Goal: Task Accomplishment & Management: Complete application form

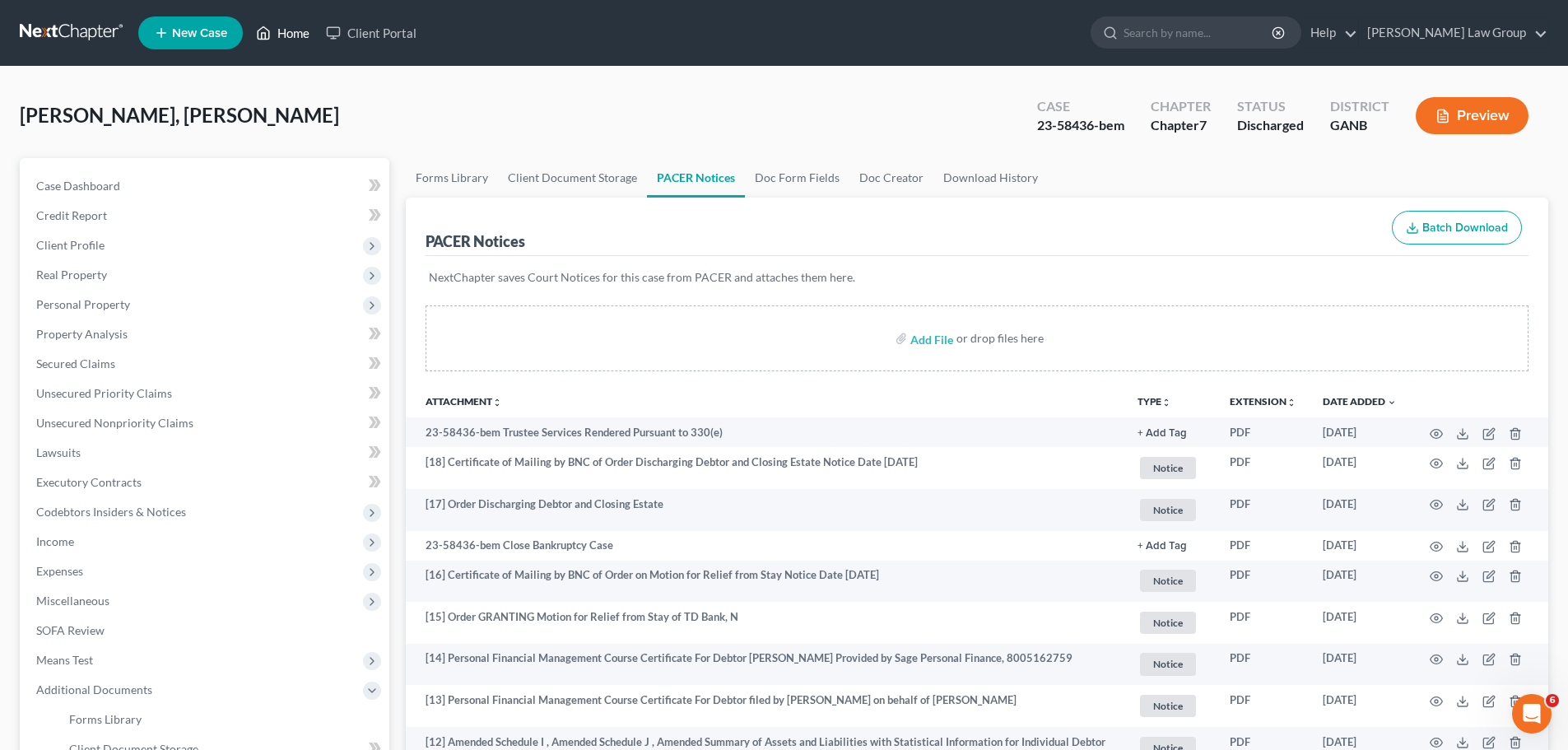
click at [279, 37] on link "Home" at bounding box center [282, 33] width 70 height 29
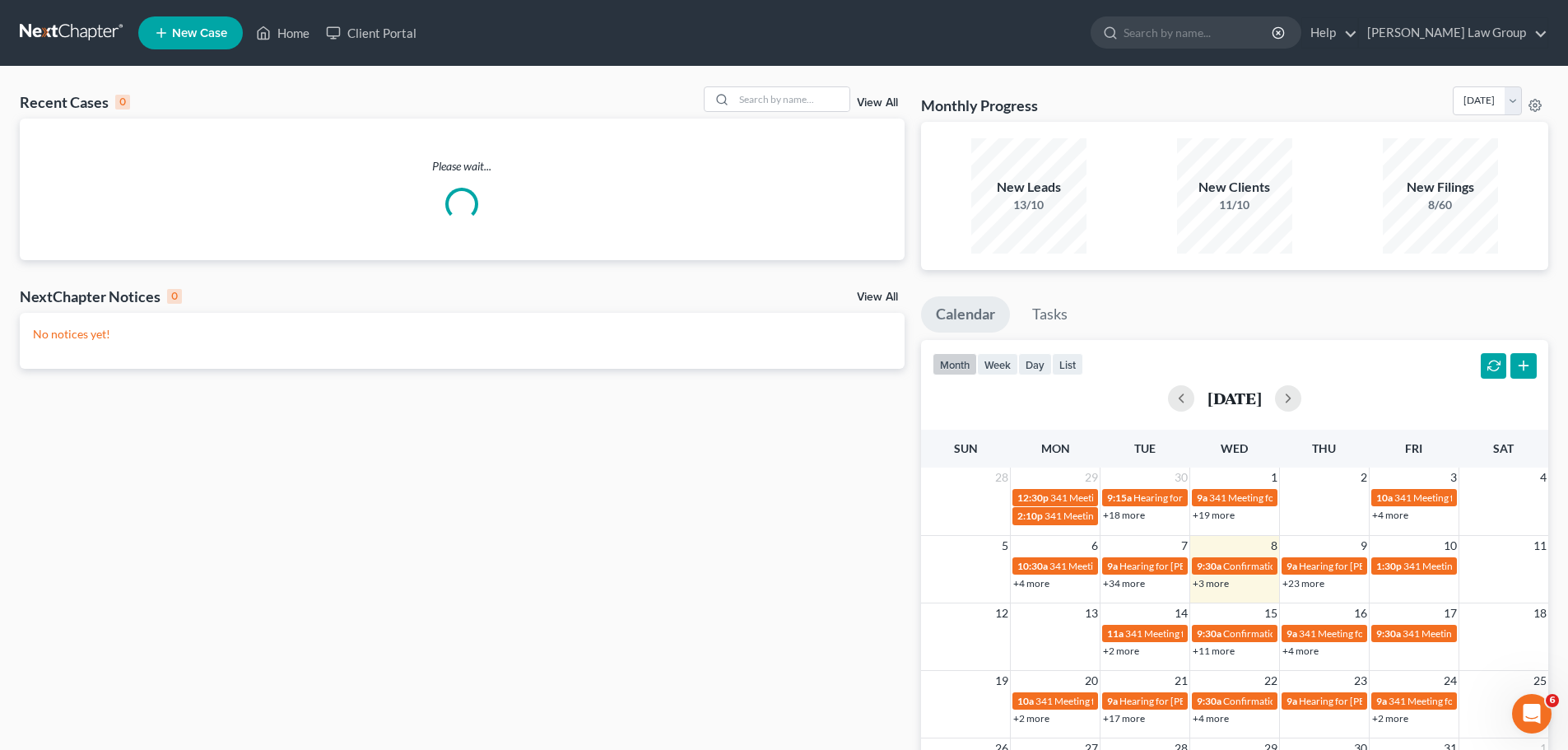
click at [775, 83] on div "Recent Cases 0 View All Please wait... NextChapter Notices 0 View All No notice…" at bounding box center [784, 495] width 1568 height 855
click at [767, 93] on input "search" at bounding box center [792, 99] width 115 height 24
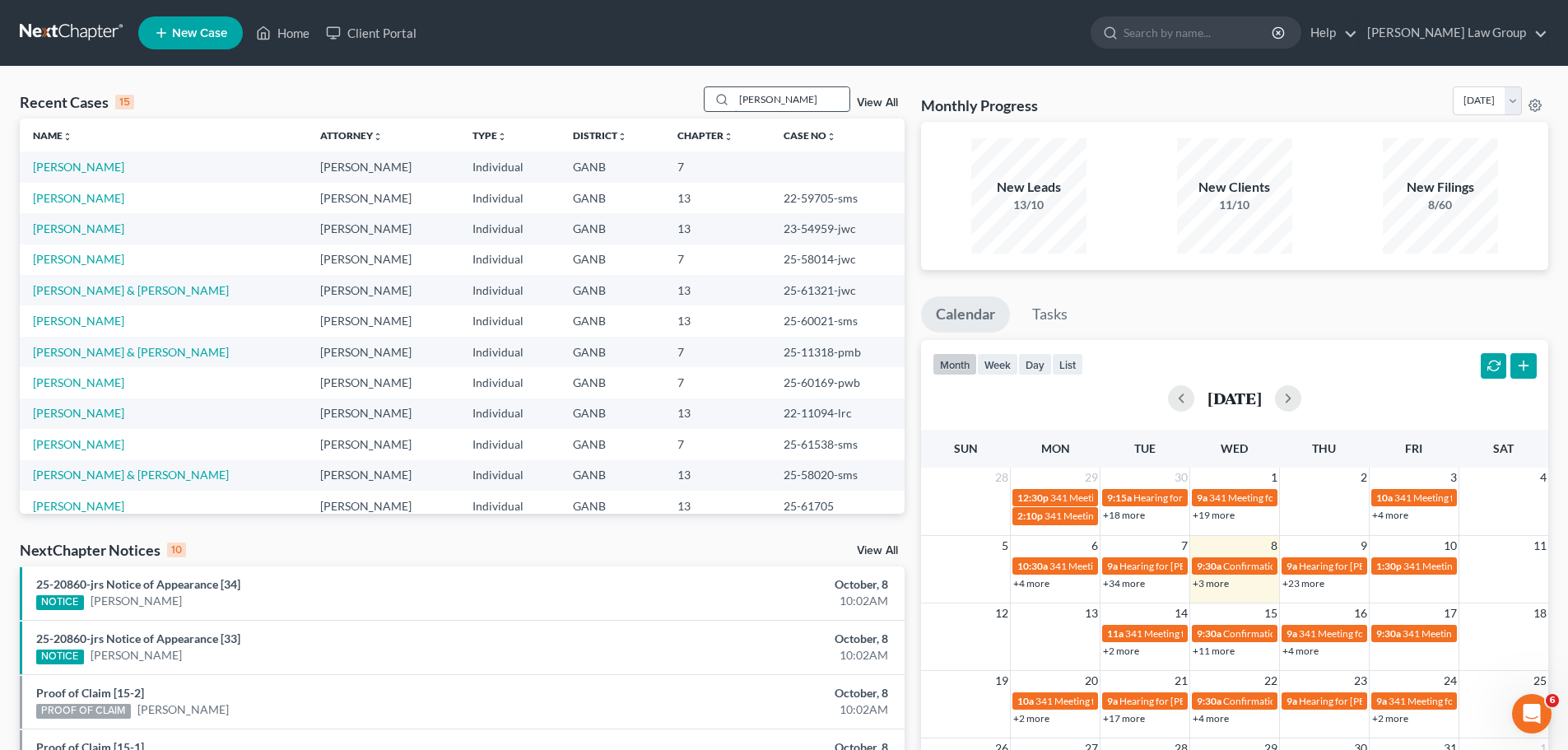
type input "[PERSON_NAME]"
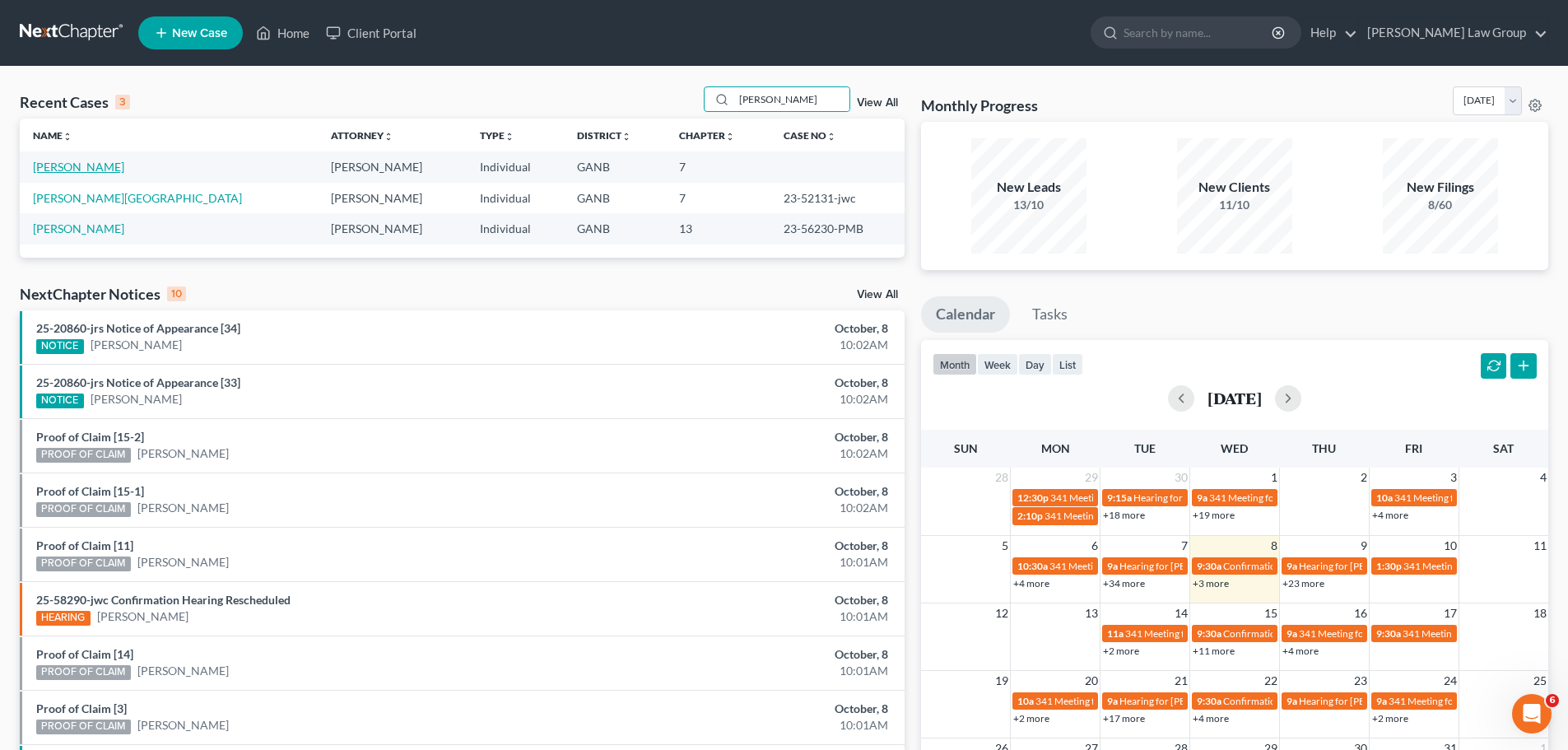
click at [70, 163] on link "[PERSON_NAME]" at bounding box center [78, 167] width 91 height 14
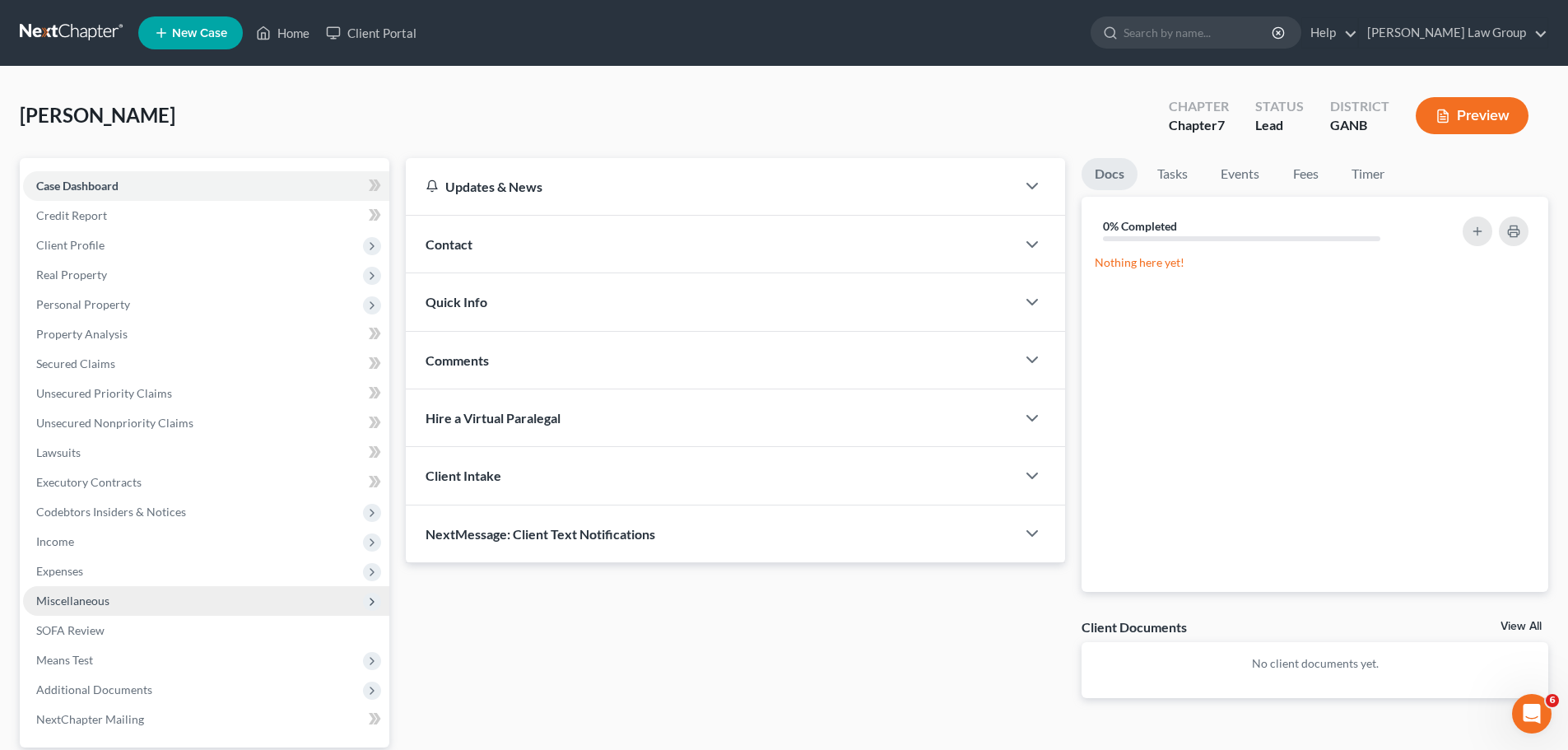
click at [110, 599] on span "Miscellaneous" at bounding box center [206, 601] width 366 height 29
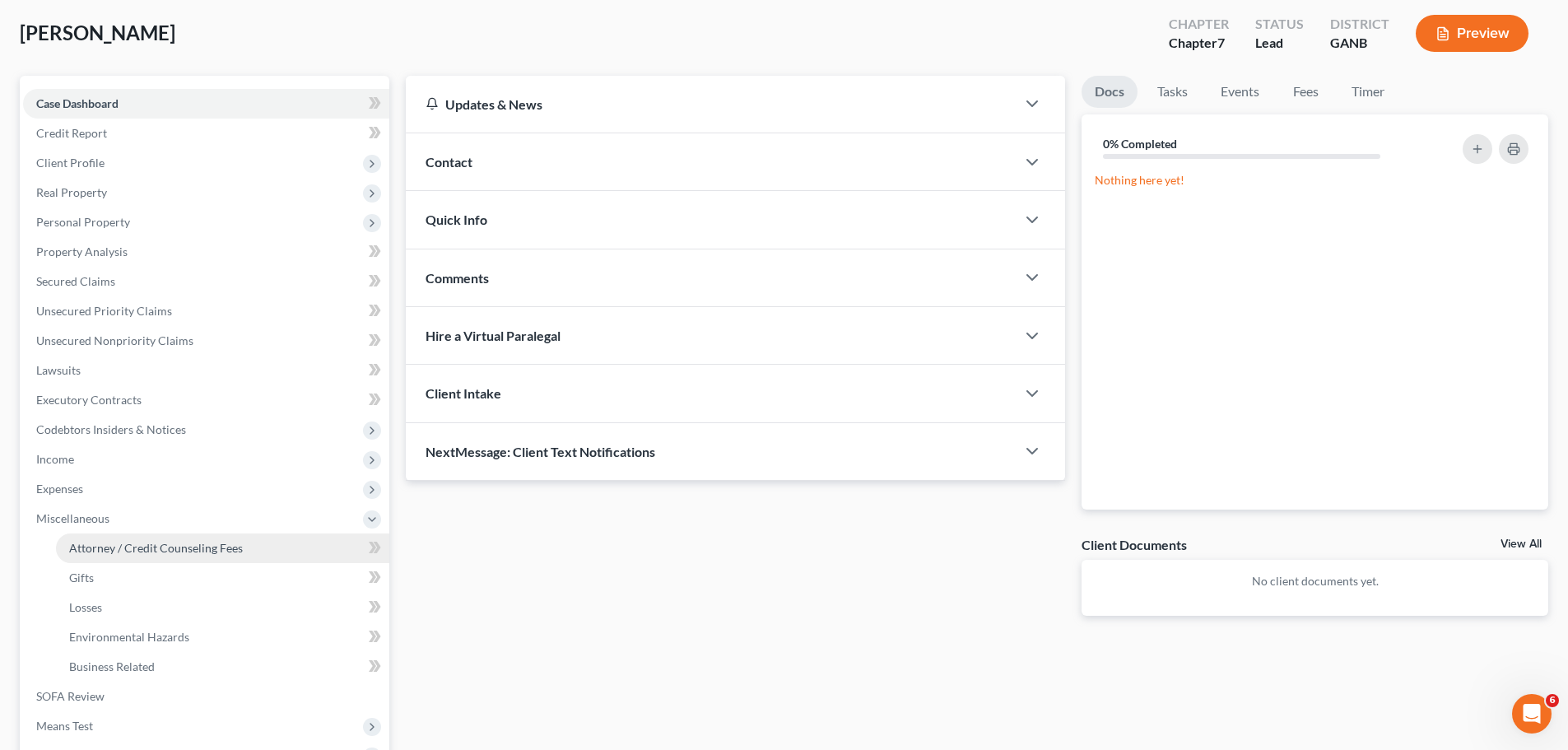
click at [196, 533] on link "Attorney / Credit Counseling Fees" at bounding box center [223, 548] width 334 height 29
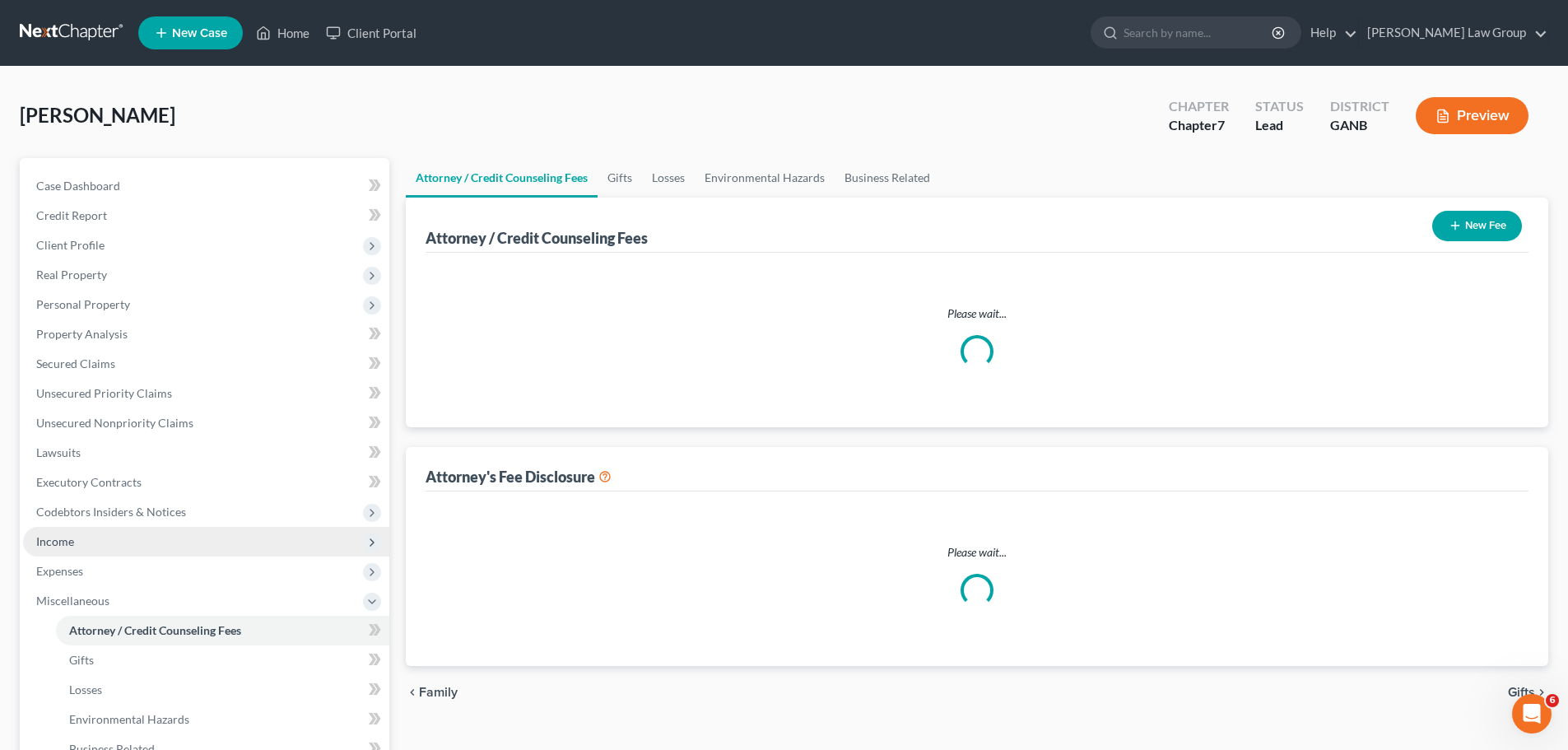
select select "0"
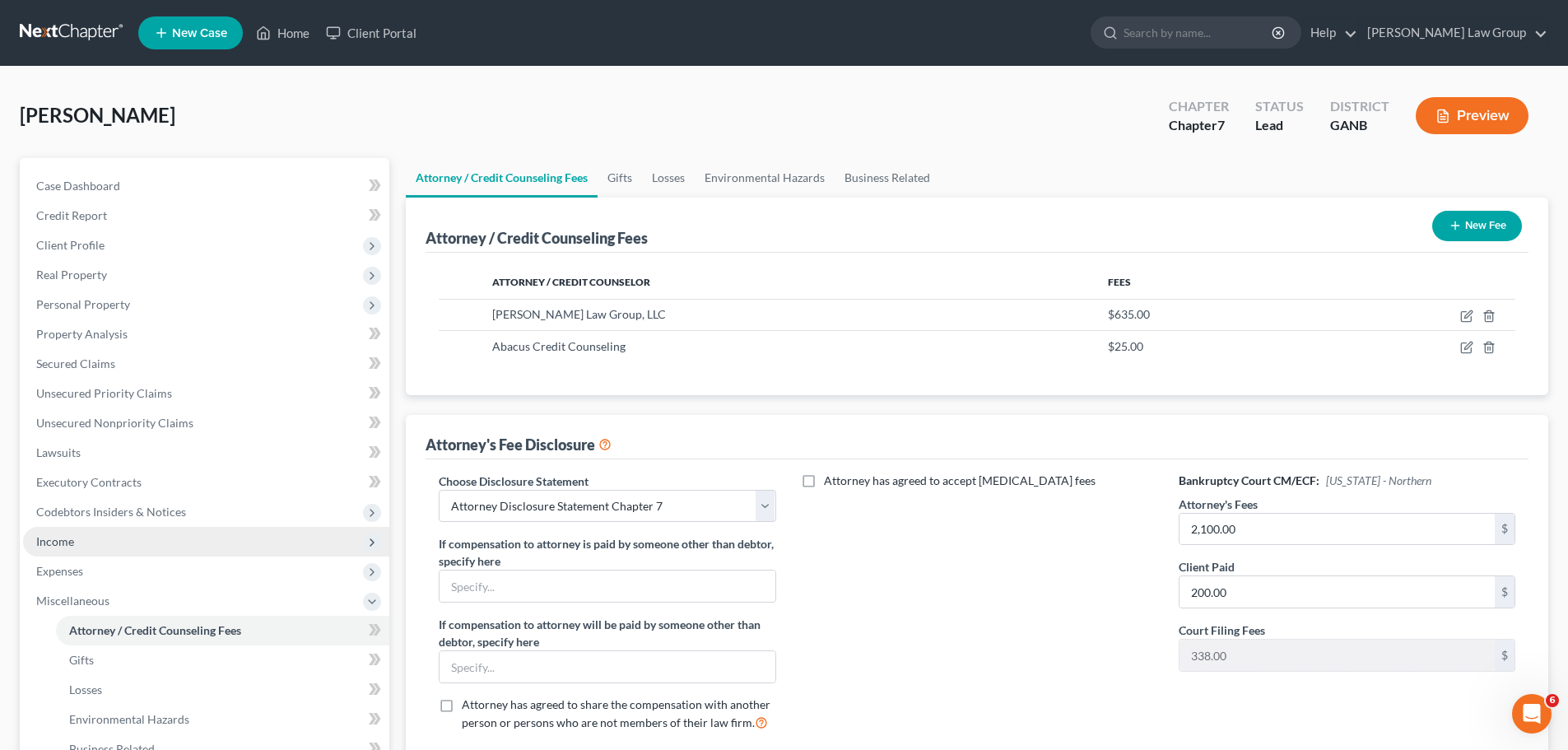
click at [107, 537] on span "Income" at bounding box center [206, 542] width 366 height 29
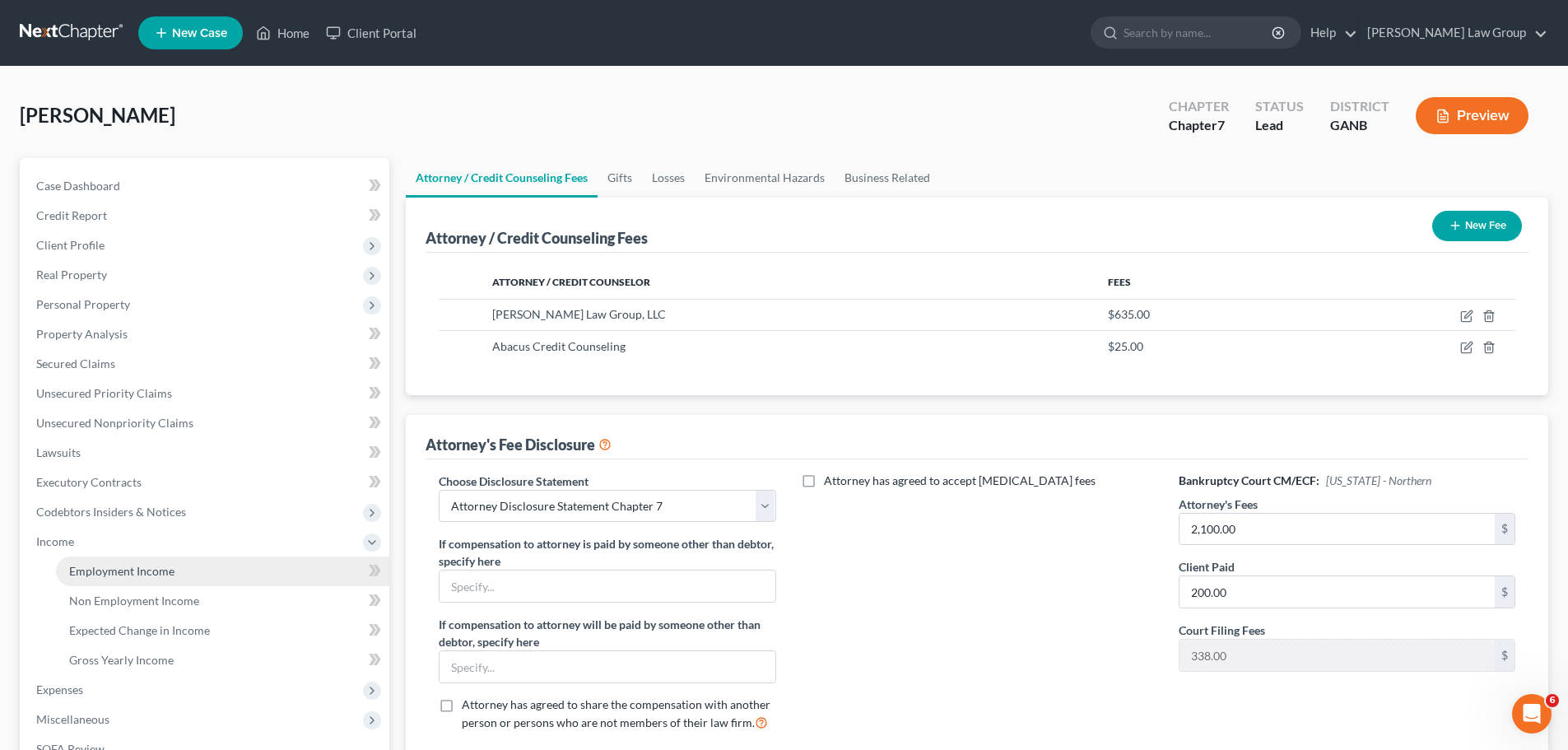
click at [208, 562] on link "Employment Income" at bounding box center [223, 571] width 334 height 29
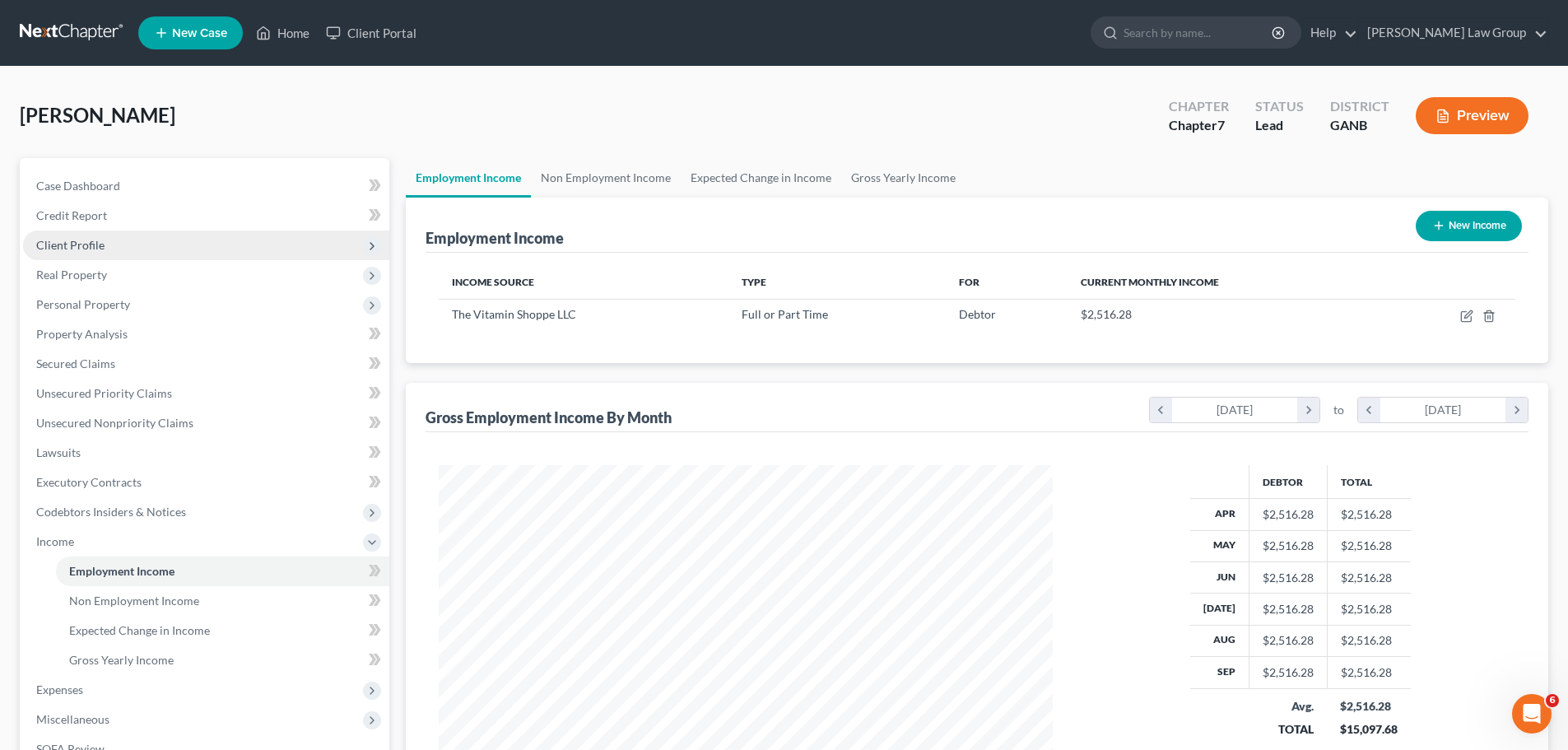
scroll to position [274, 0]
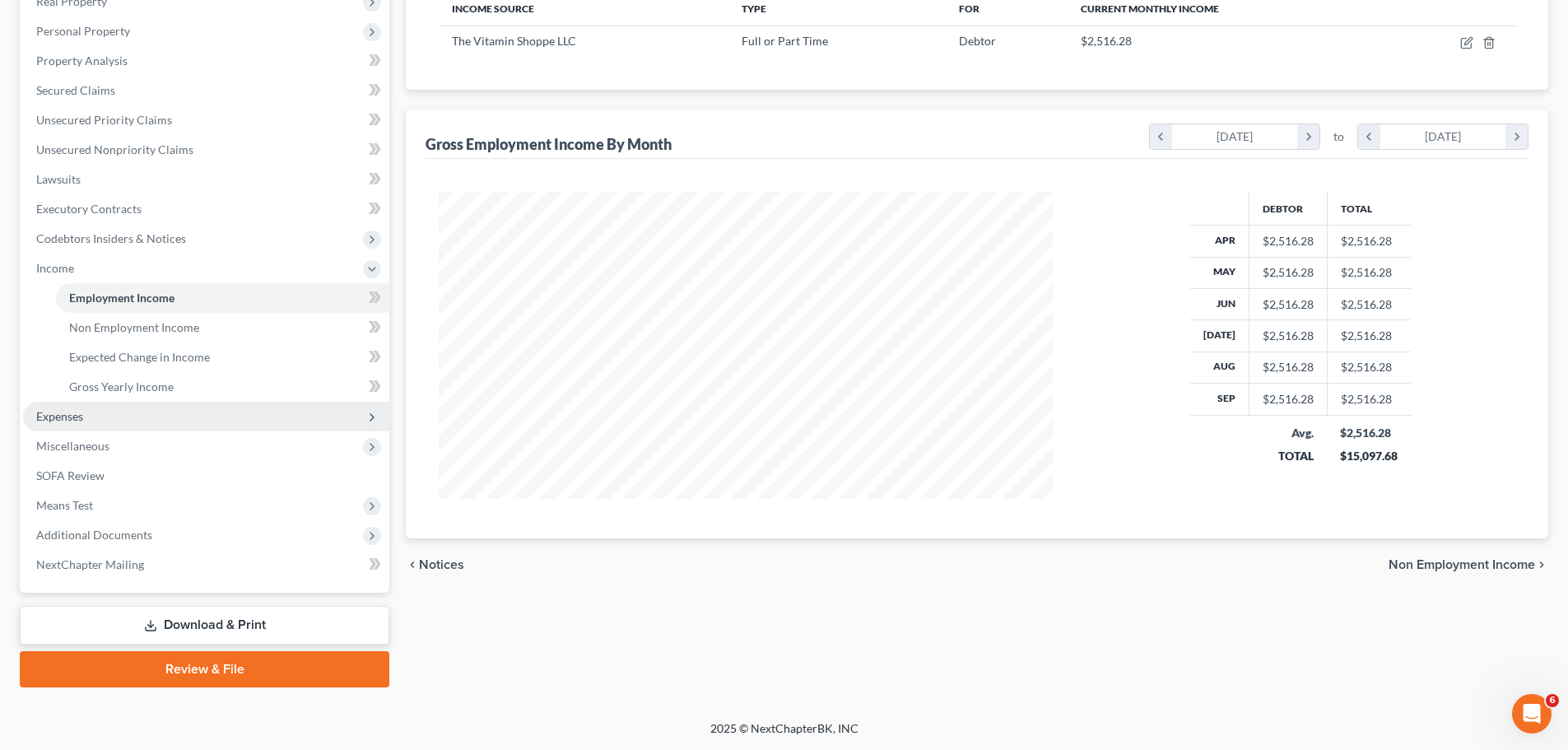
click at [139, 424] on span "Expenses" at bounding box center [206, 416] width 366 height 29
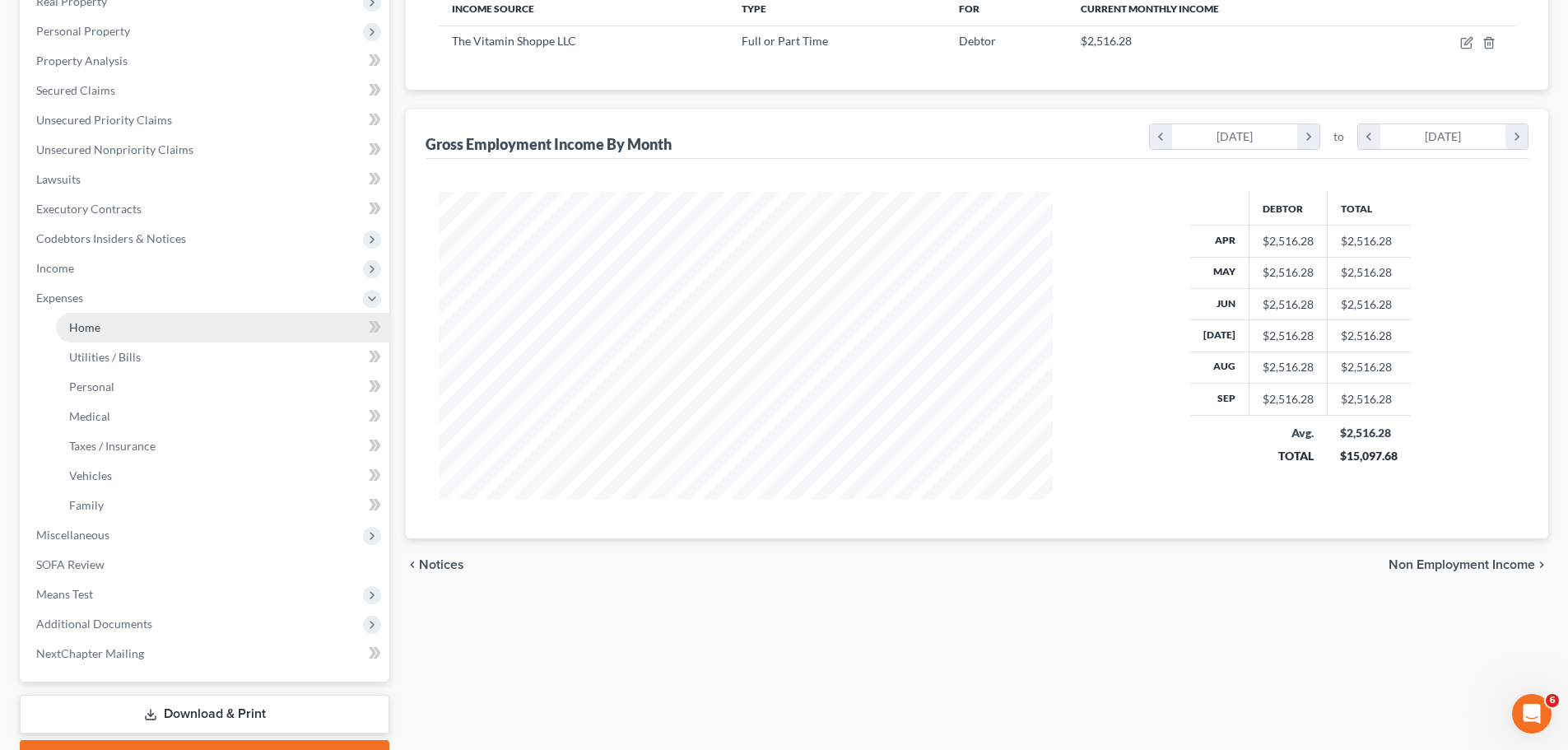
click at [133, 323] on link "Home" at bounding box center [223, 328] width 334 height 29
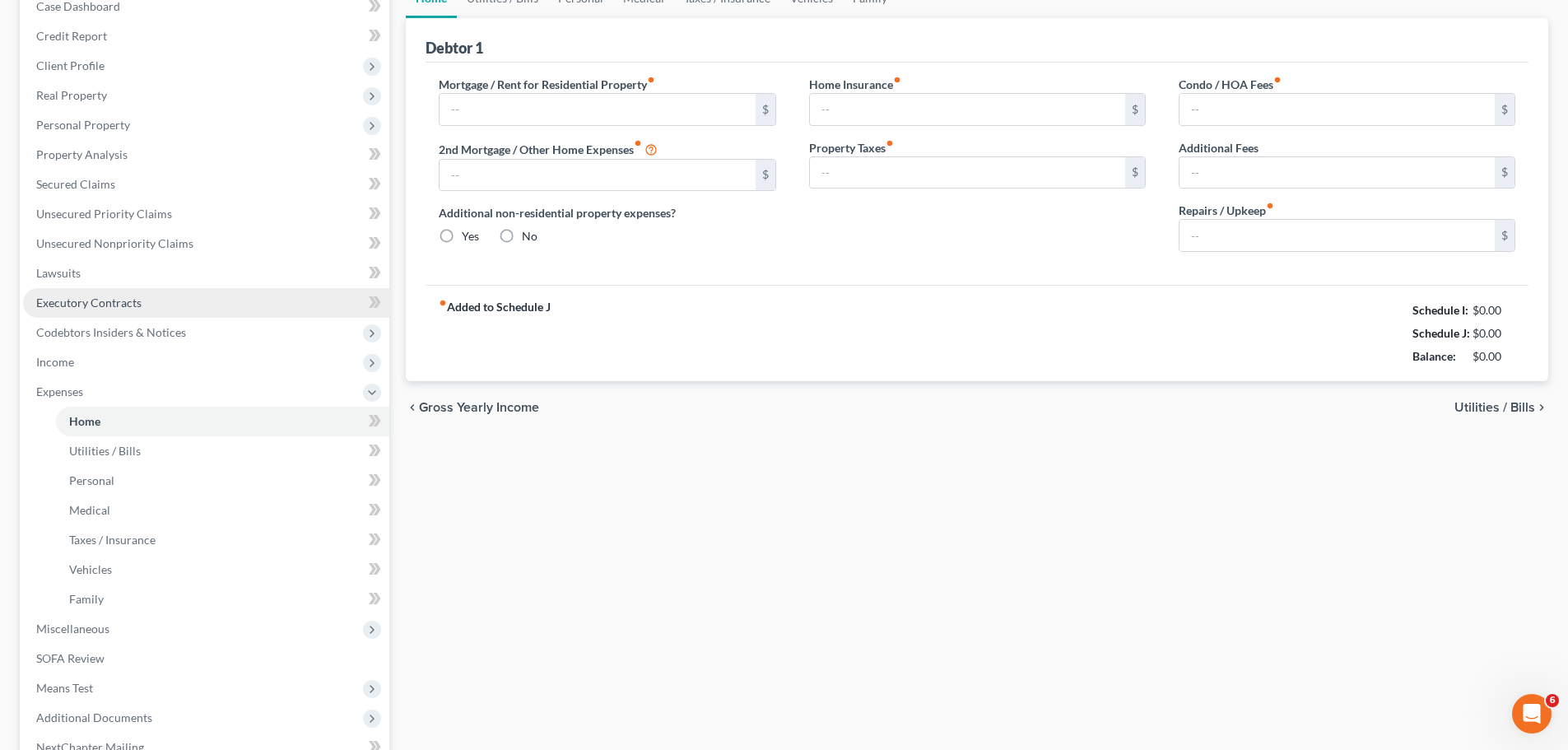
type input "1,150.00"
type input "0.00"
radio input "true"
type input "0.00"
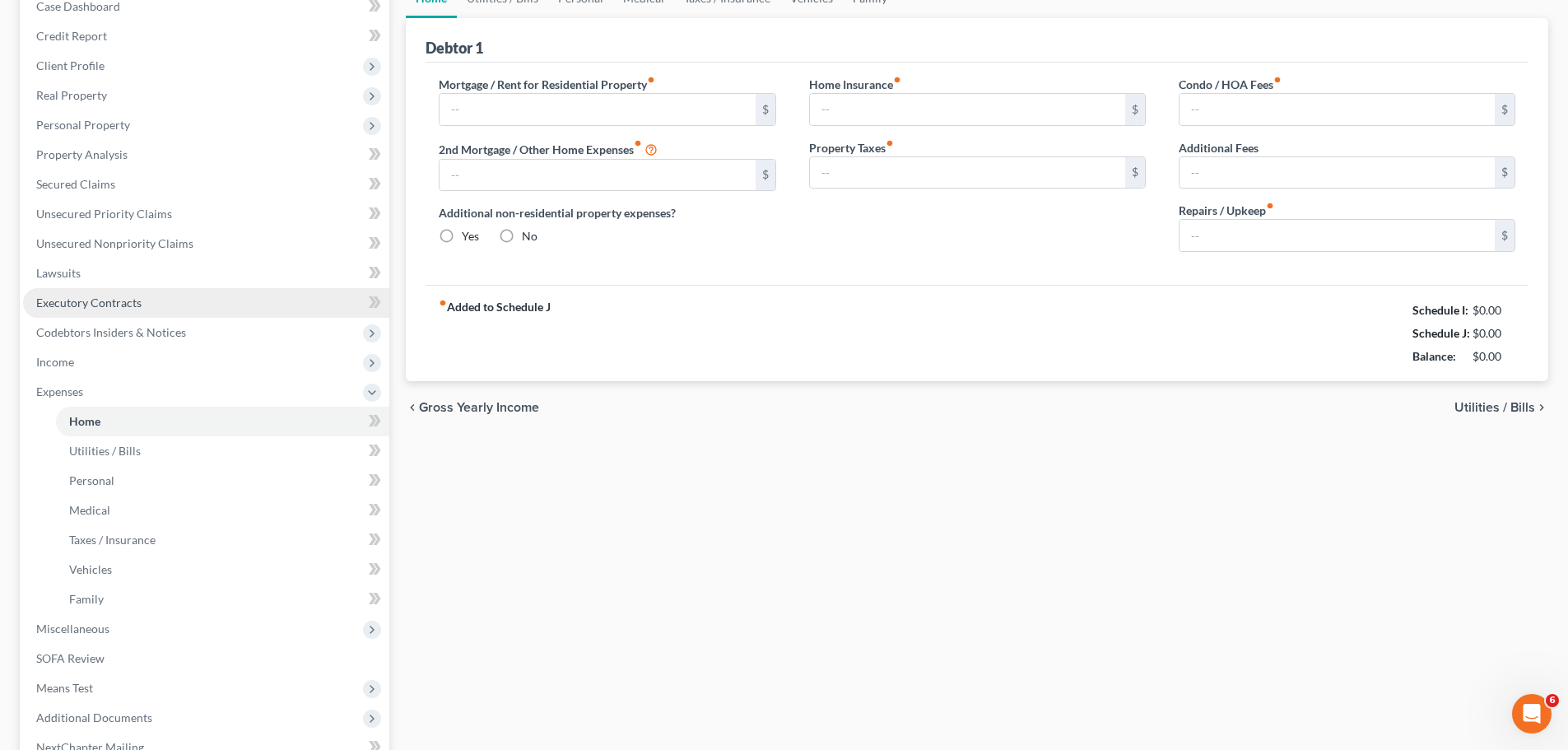
type input "0.00"
type input "20.00"
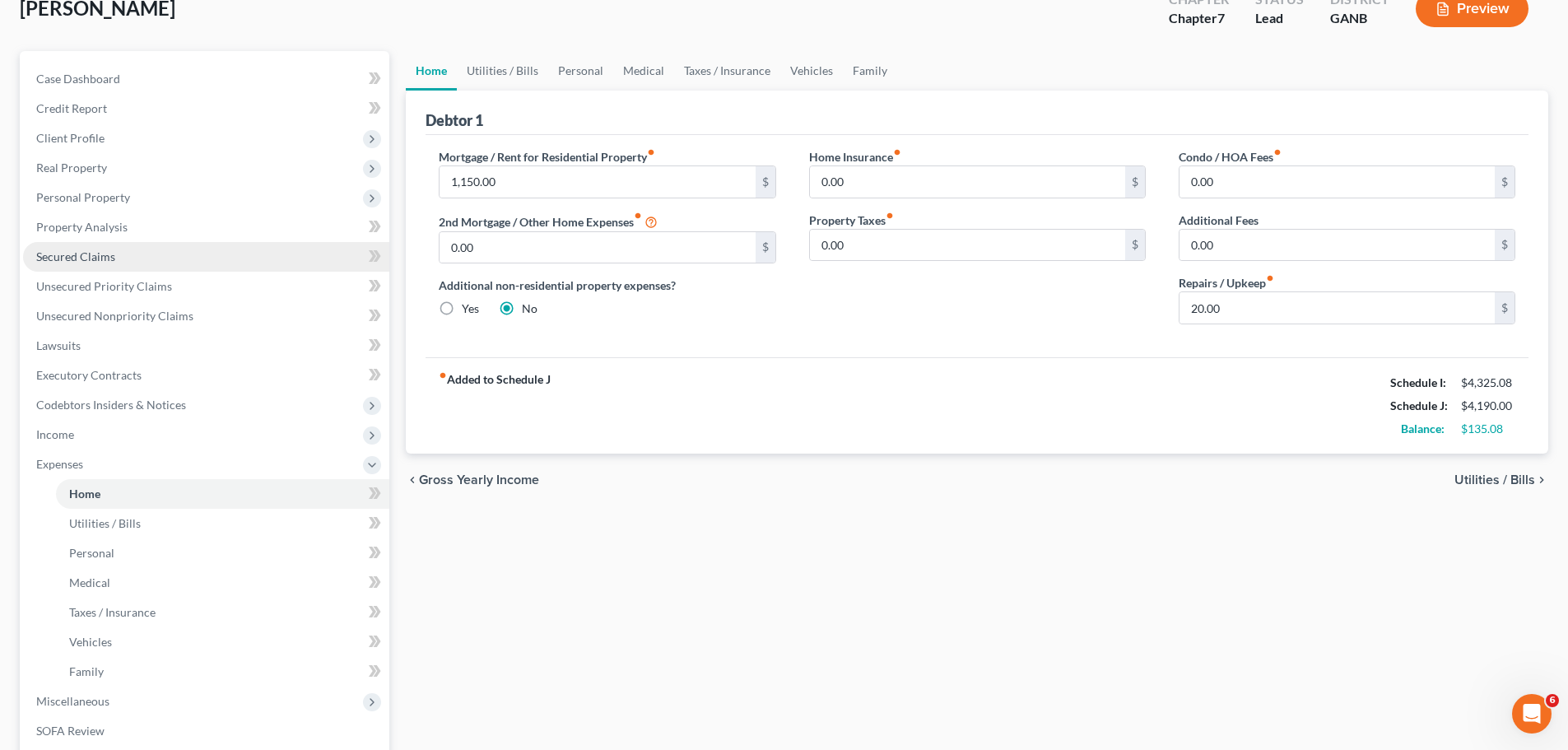
scroll to position [362, 0]
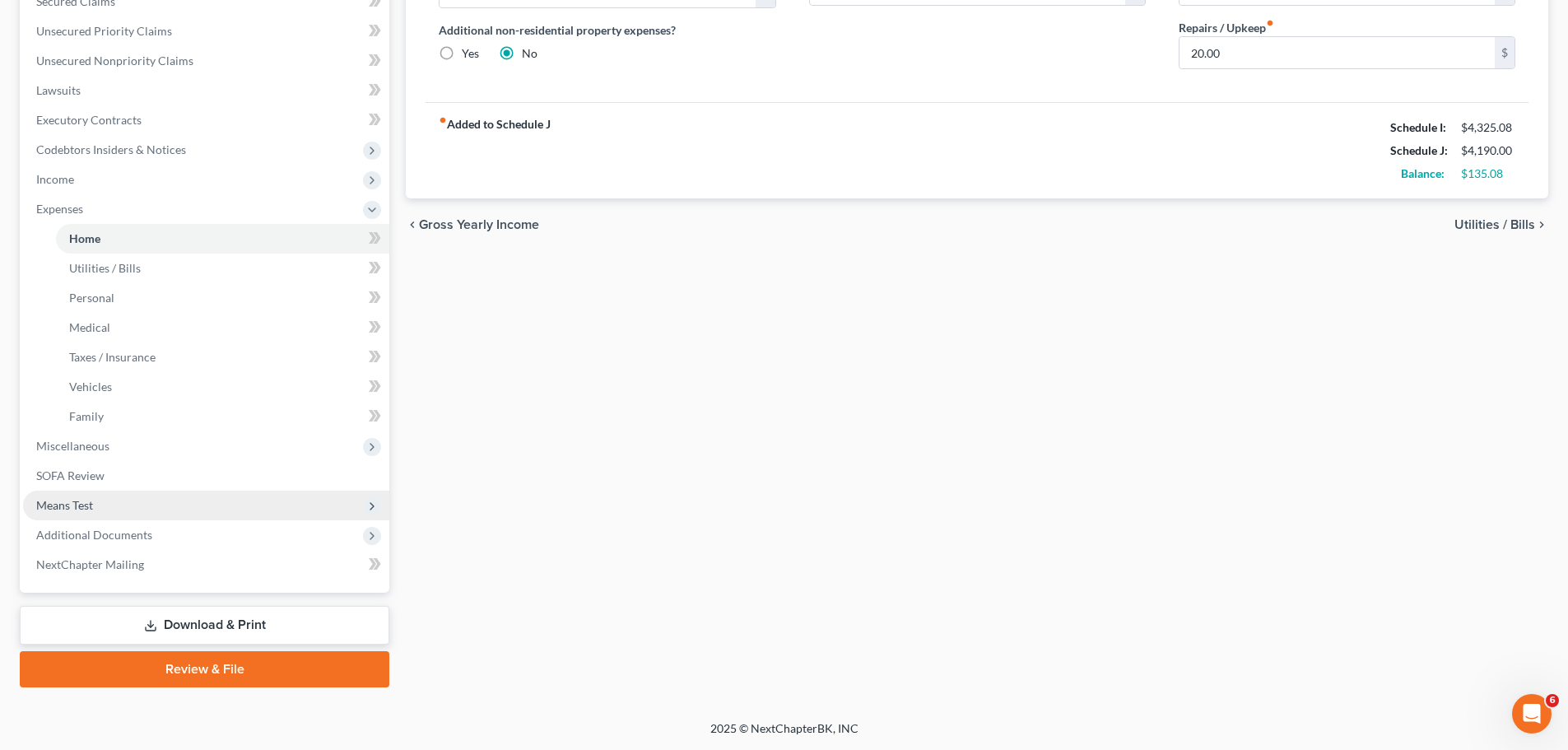
click at [150, 496] on span "Means Test" at bounding box center [206, 506] width 366 height 29
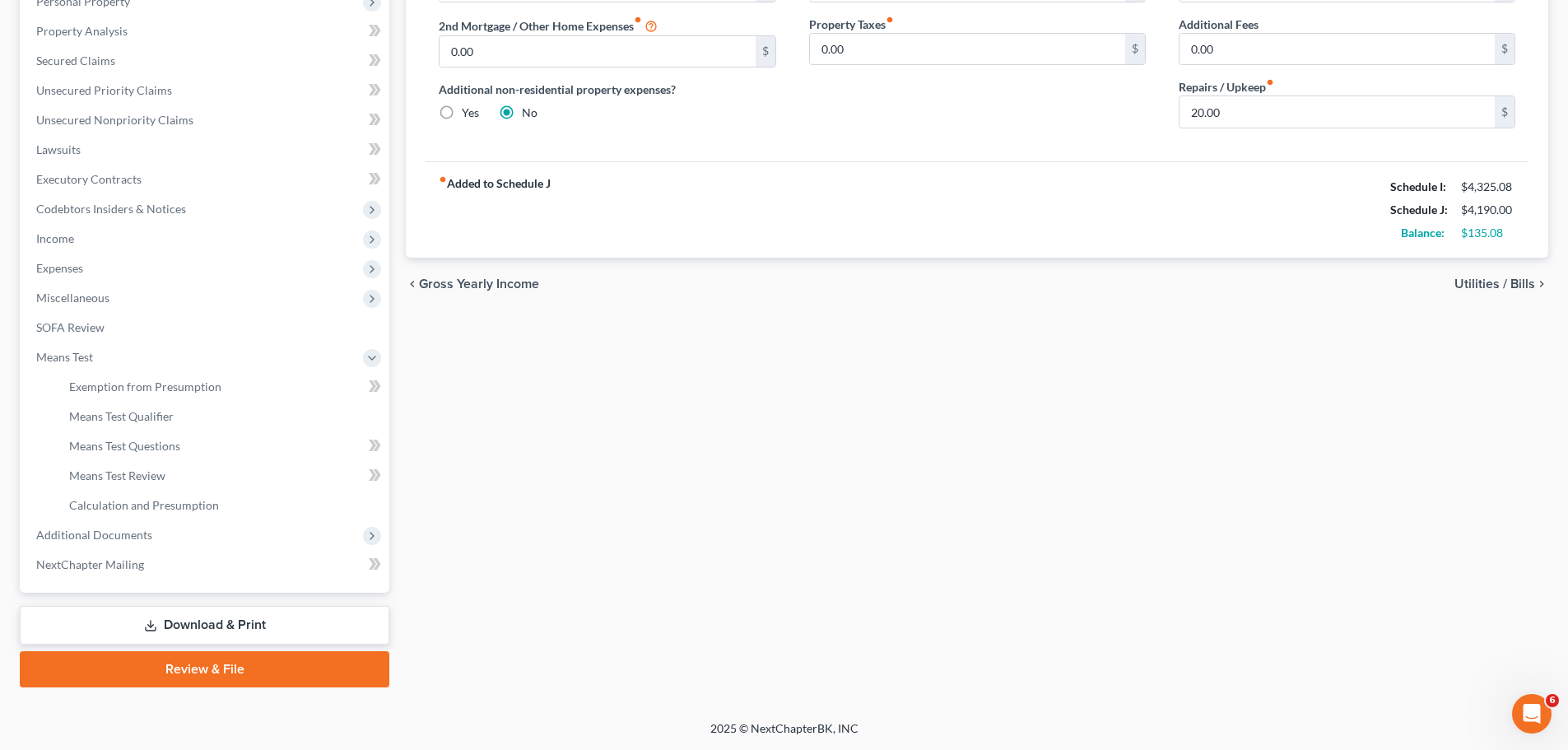
scroll to position [0, 0]
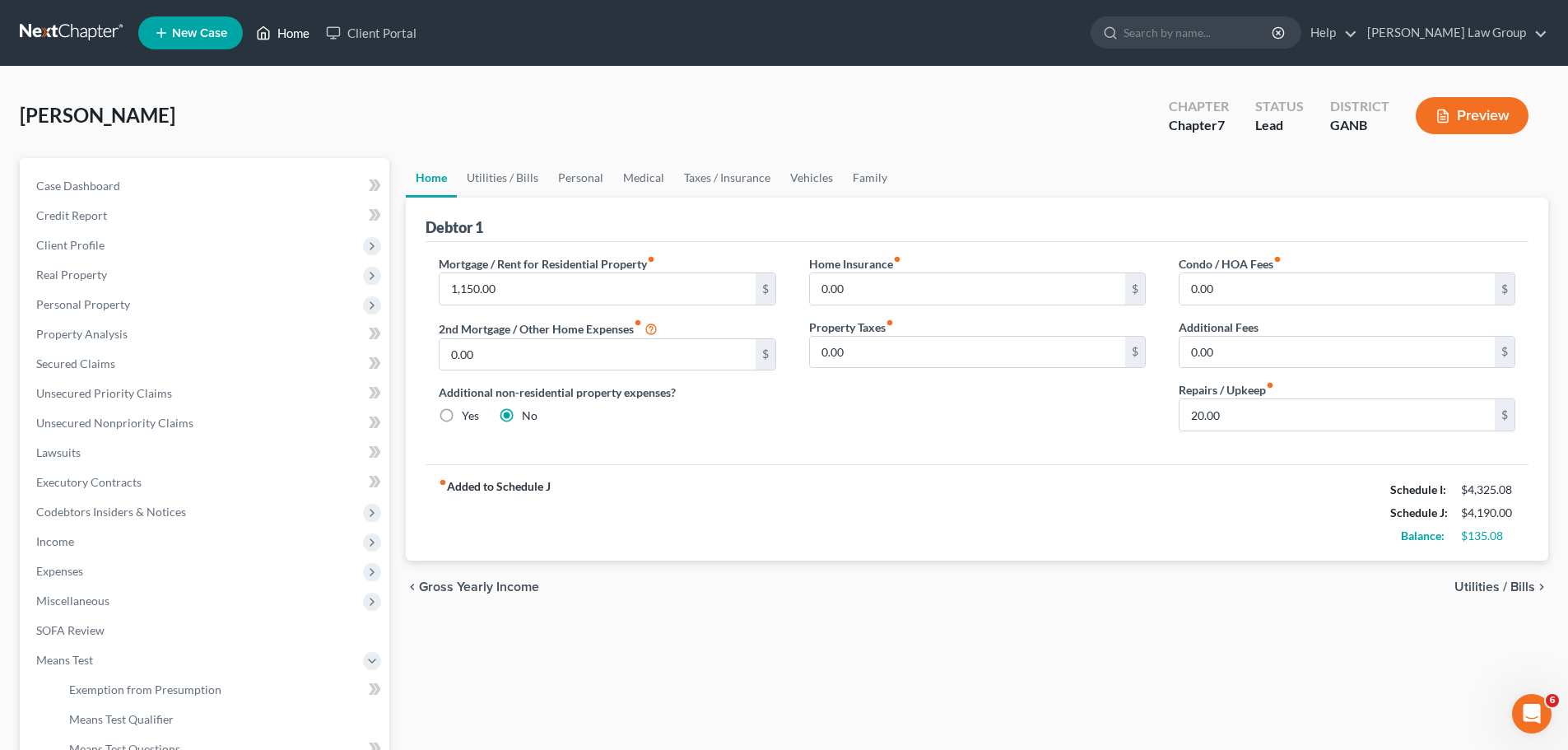
click at [294, 26] on link "Home" at bounding box center [282, 33] width 70 height 29
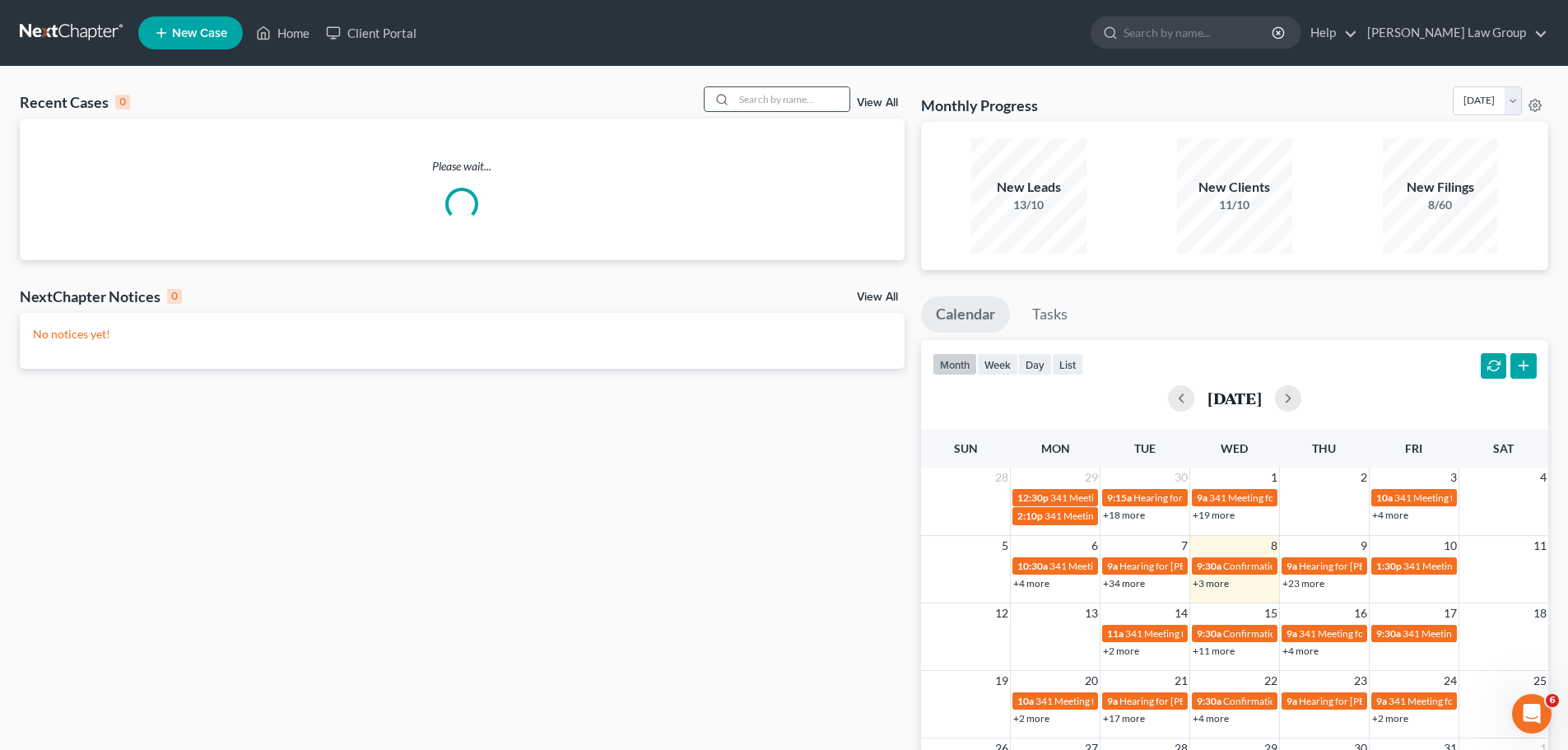
click at [791, 100] on input "search" at bounding box center [792, 99] width 115 height 24
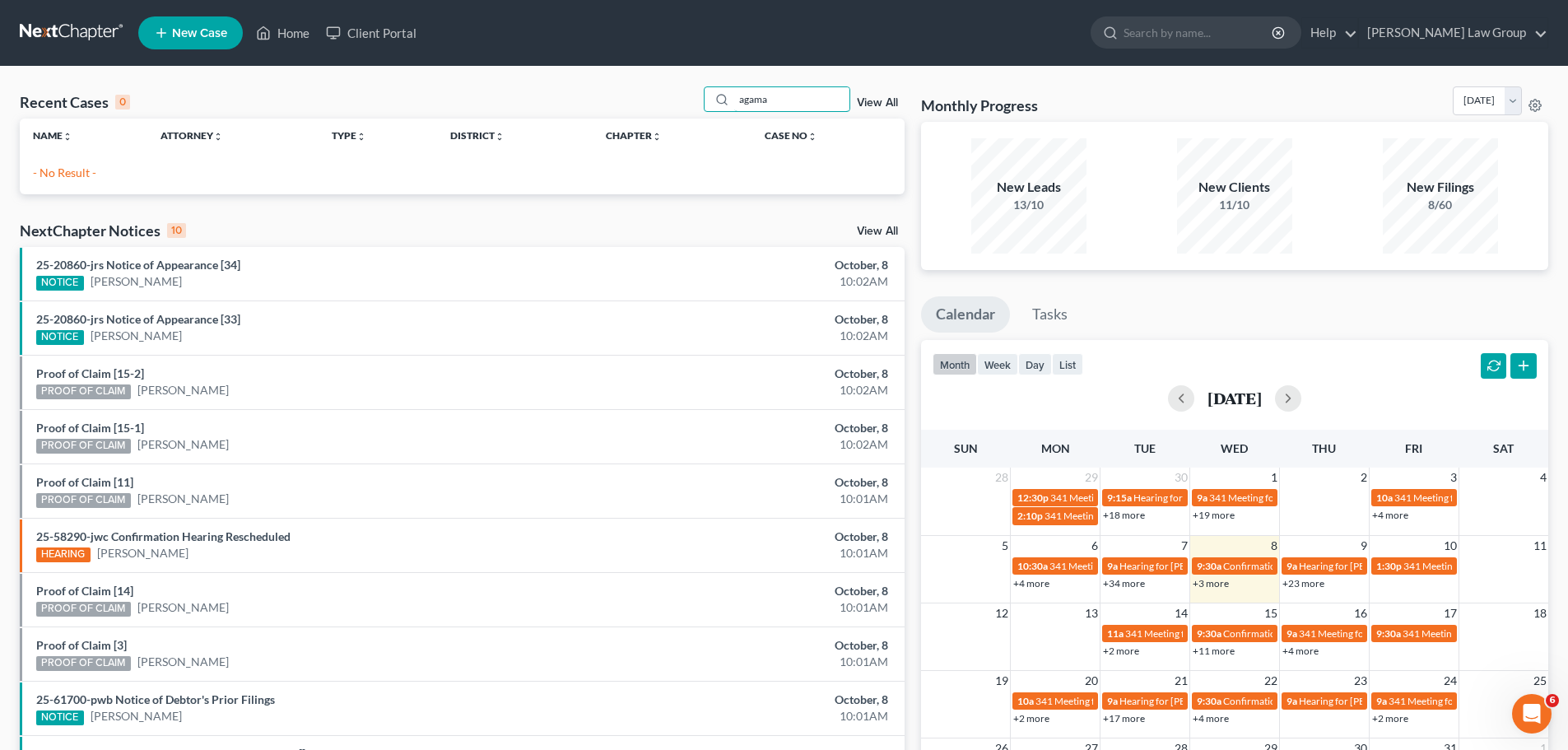
type input "agama"
click at [878, 98] on link "View All" at bounding box center [877, 102] width 41 height 11
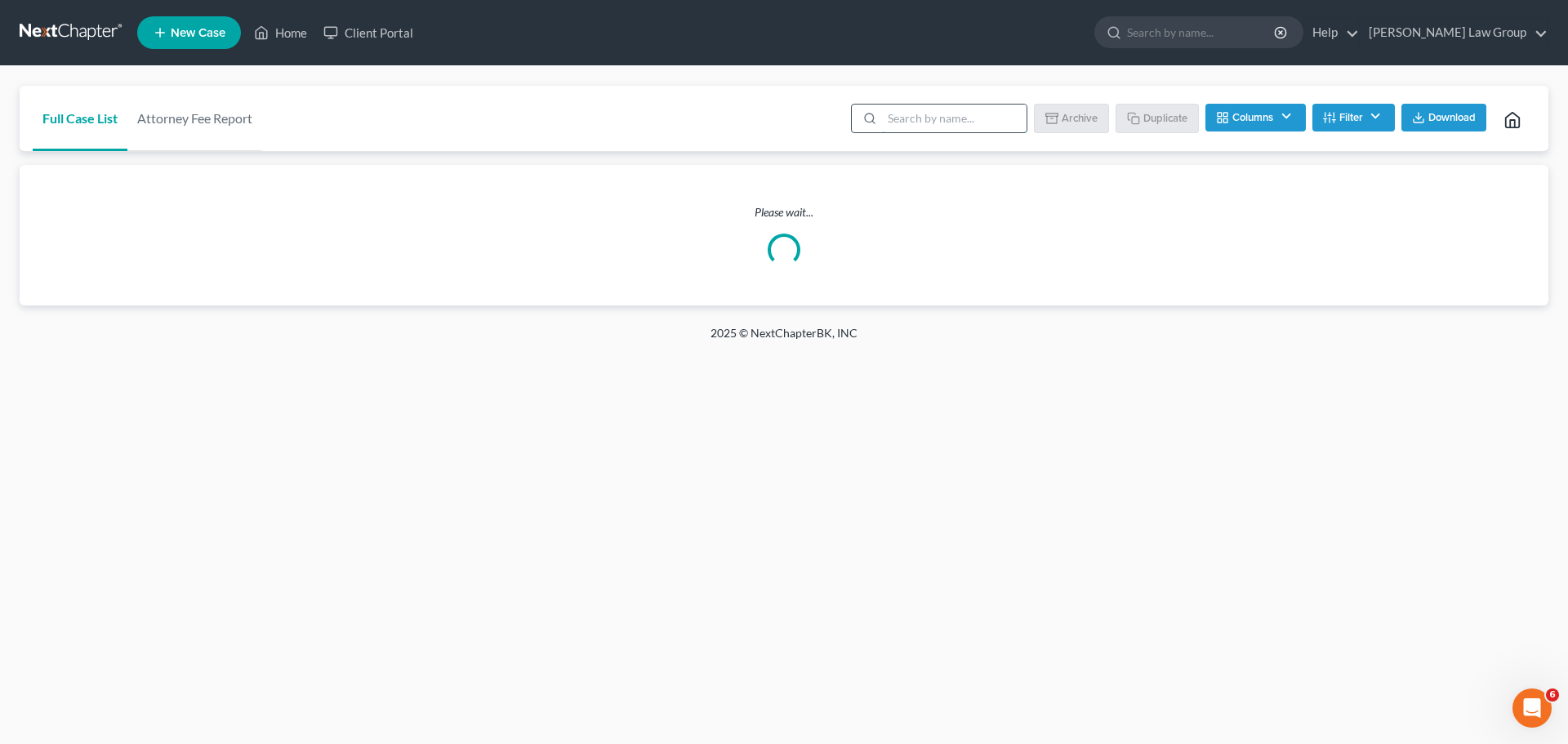
click at [960, 125] on input "search" at bounding box center [954, 119] width 144 height 28
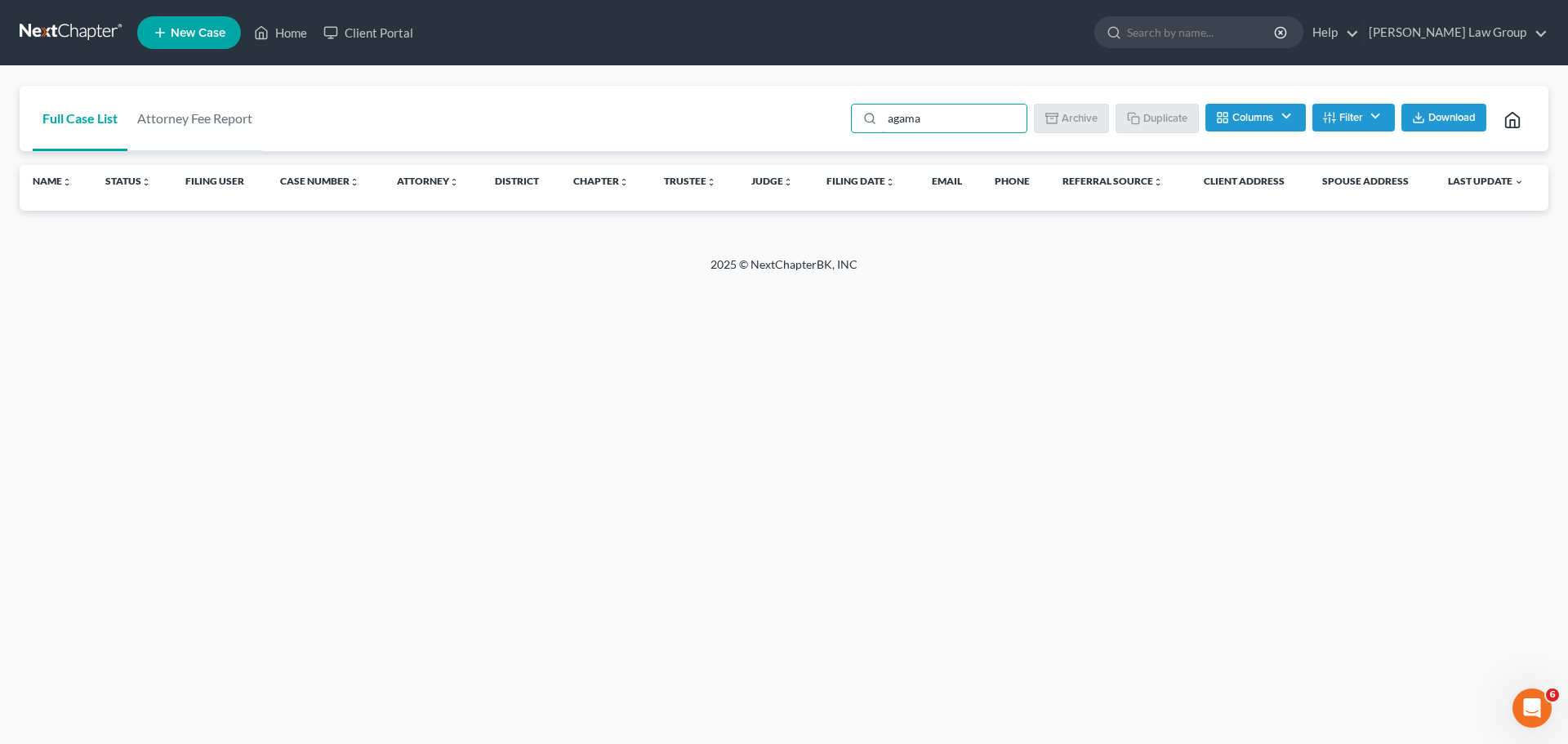
type input "agama"
click at [1354, 124] on button "Filter" at bounding box center [1353, 118] width 83 height 28
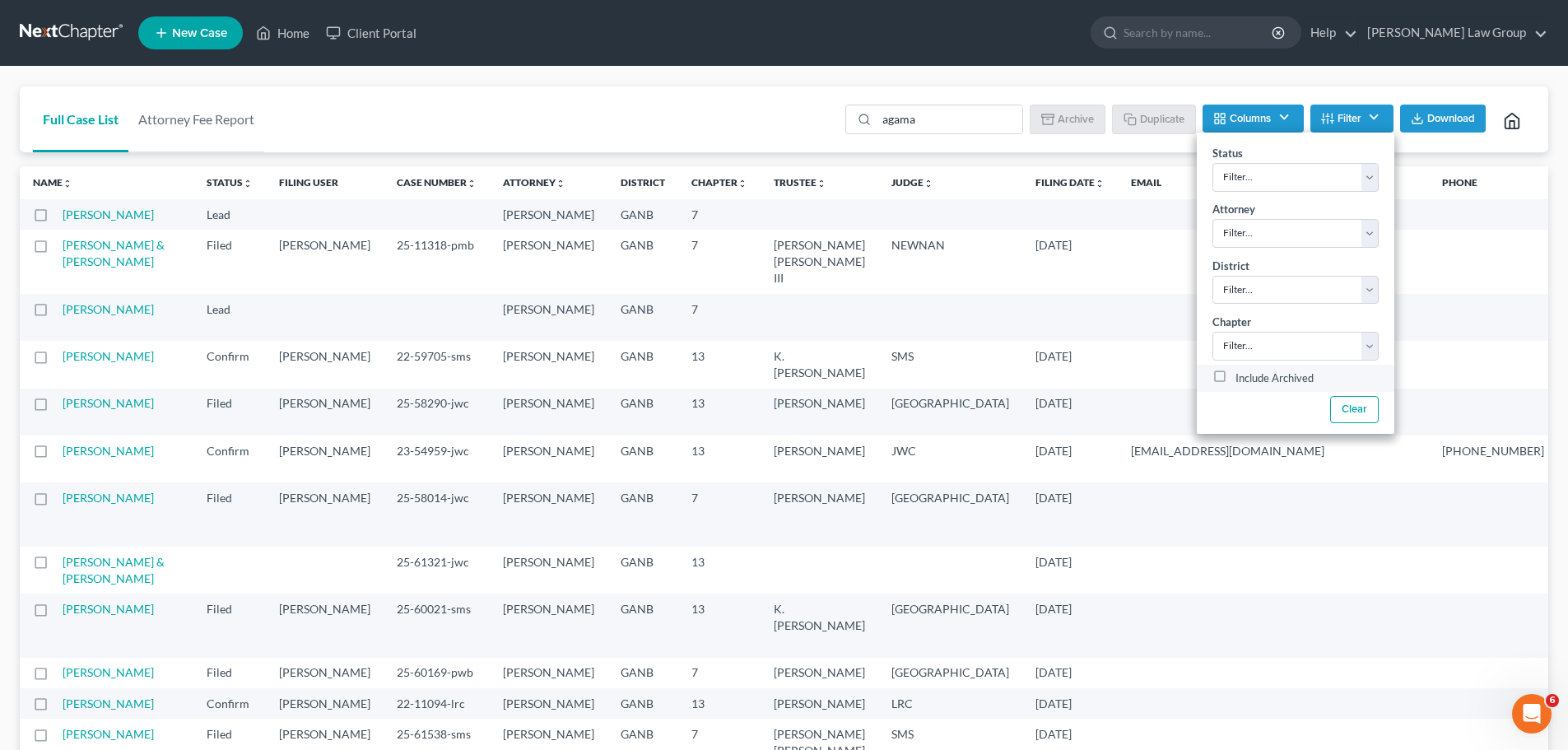
click at [1235, 374] on label "Include Archived" at bounding box center [1274, 378] width 78 height 20
click at [1241, 374] on input "Include Archived" at bounding box center [1246, 374] width 10 height 10
checkbox input "true"
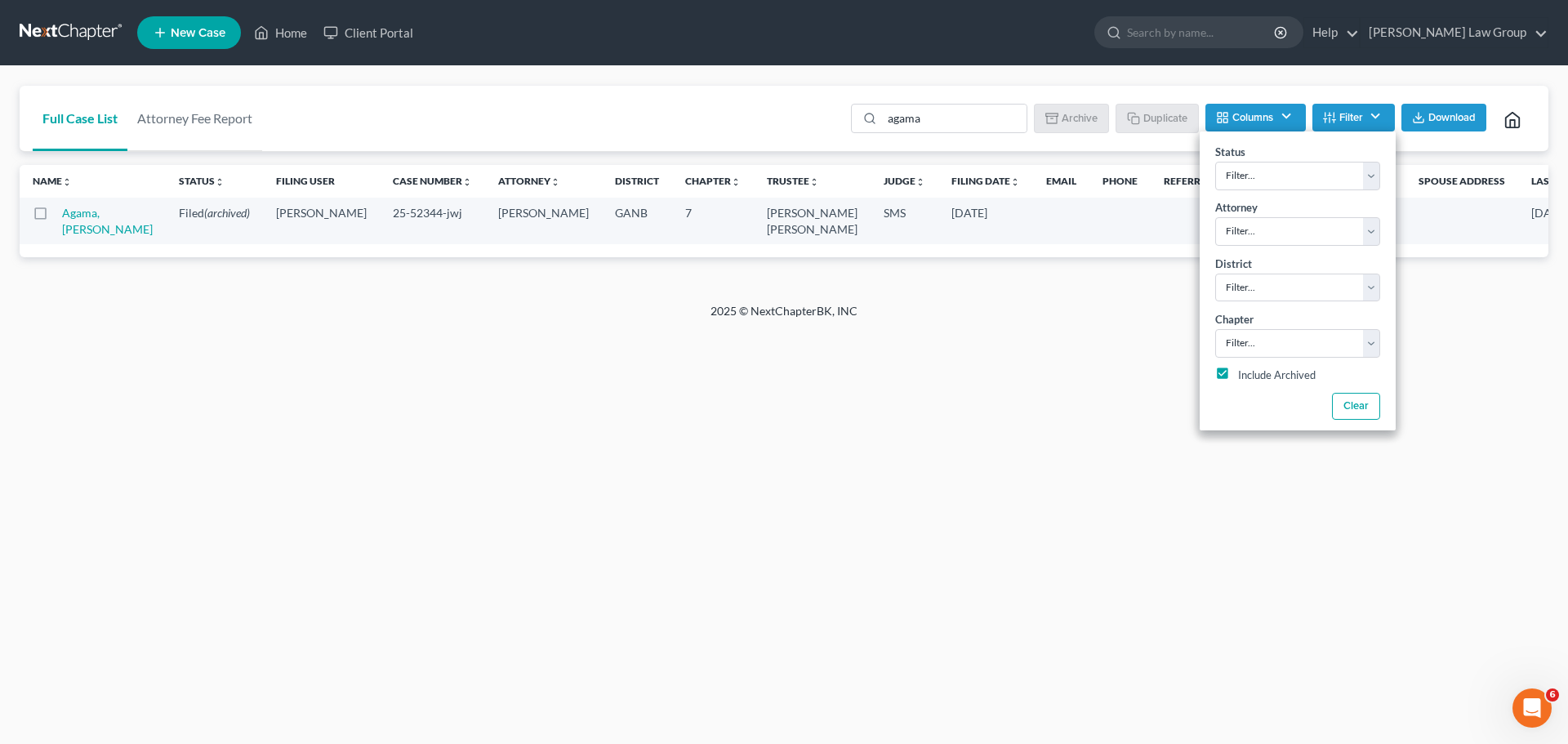
click at [736, 113] on div "Full Case List Attorney Fee Report agama Batch Download Archive Un-archive Dupl…" at bounding box center [784, 119] width 1529 height 67
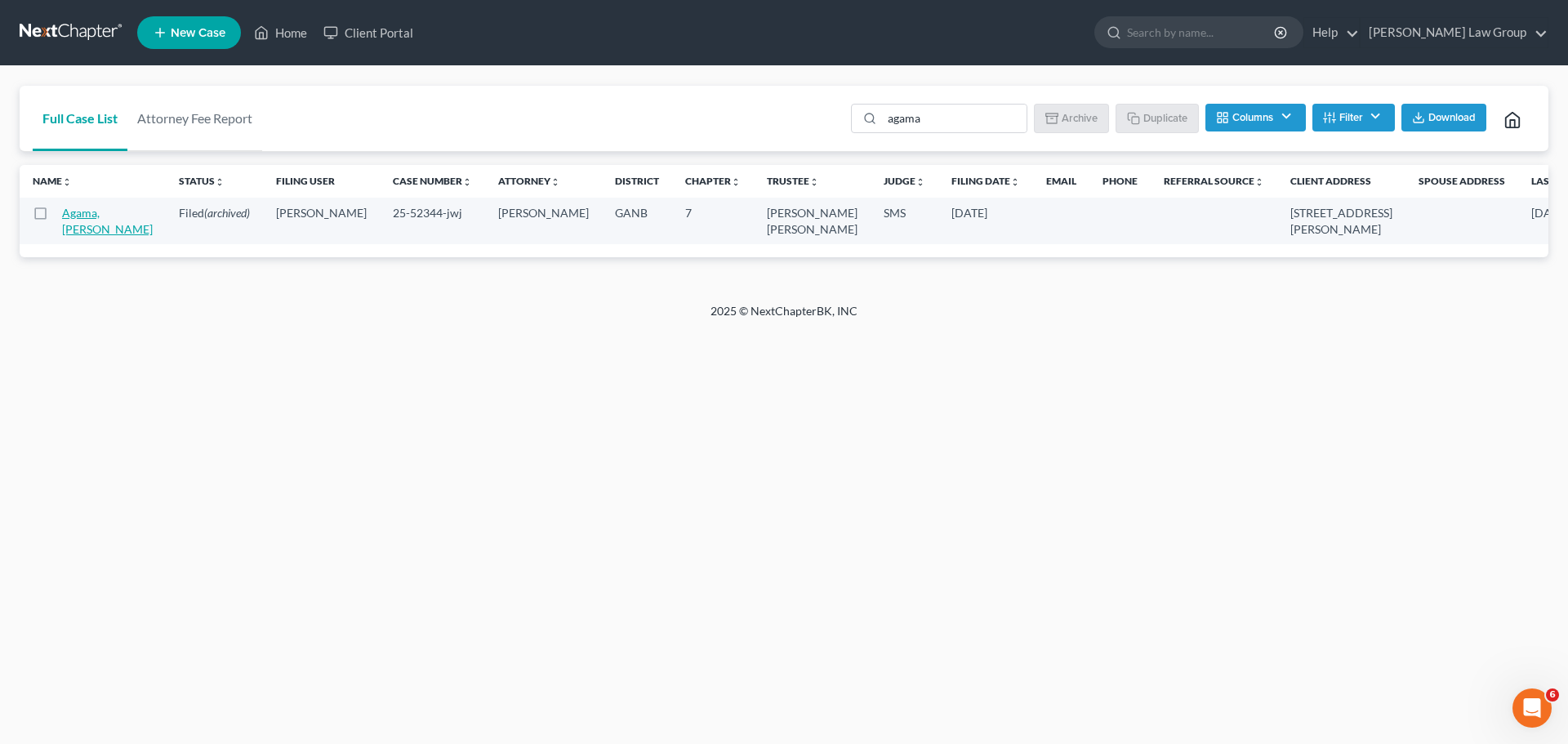
click at [81, 225] on link "Agama, [PERSON_NAME]" at bounding box center [107, 220] width 90 height 30
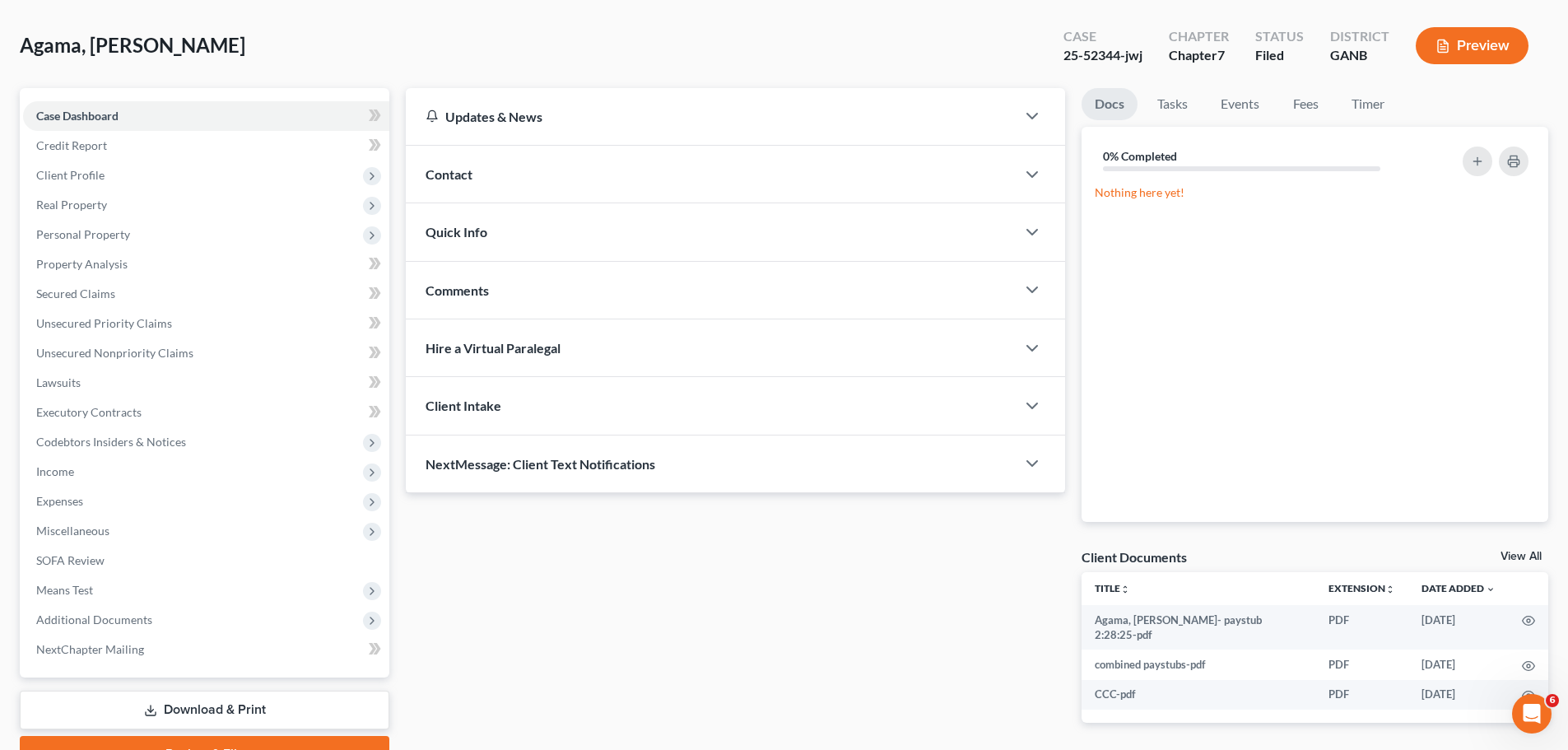
scroll to position [155, 0]
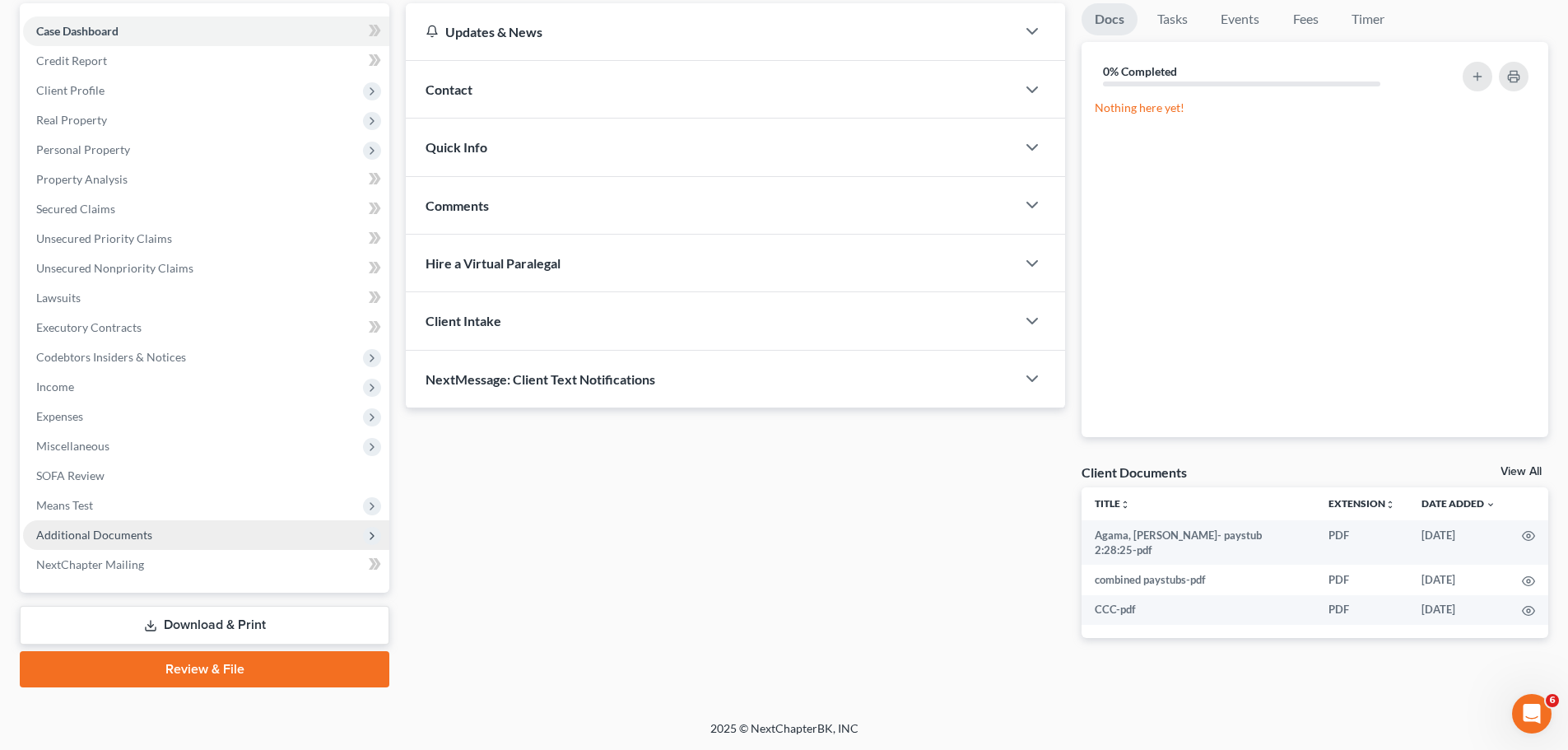
click at [211, 536] on span "Additional Documents" at bounding box center [206, 535] width 366 height 29
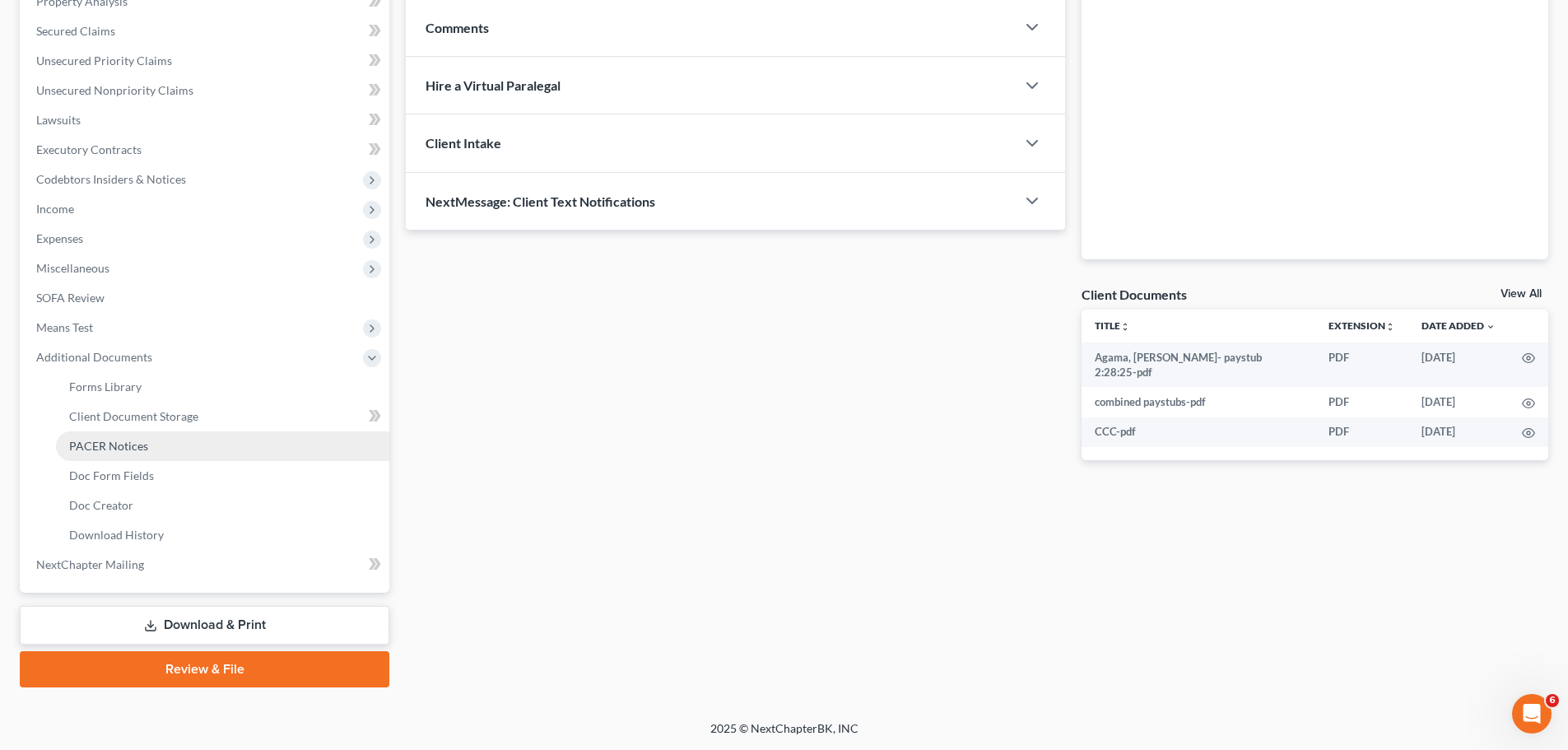
click at [156, 452] on link "PACER Notices" at bounding box center [223, 446] width 334 height 29
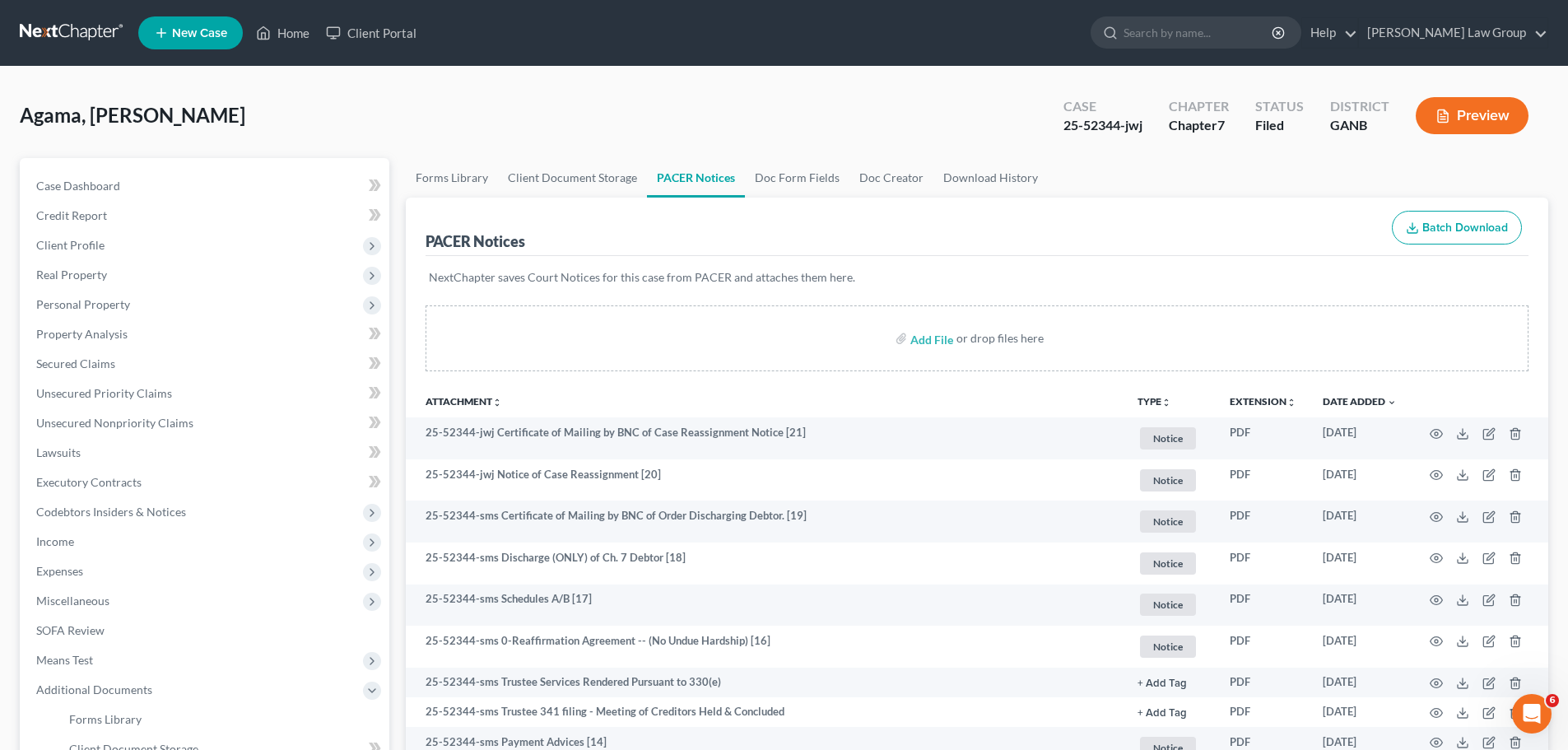
scroll to position [164, 0]
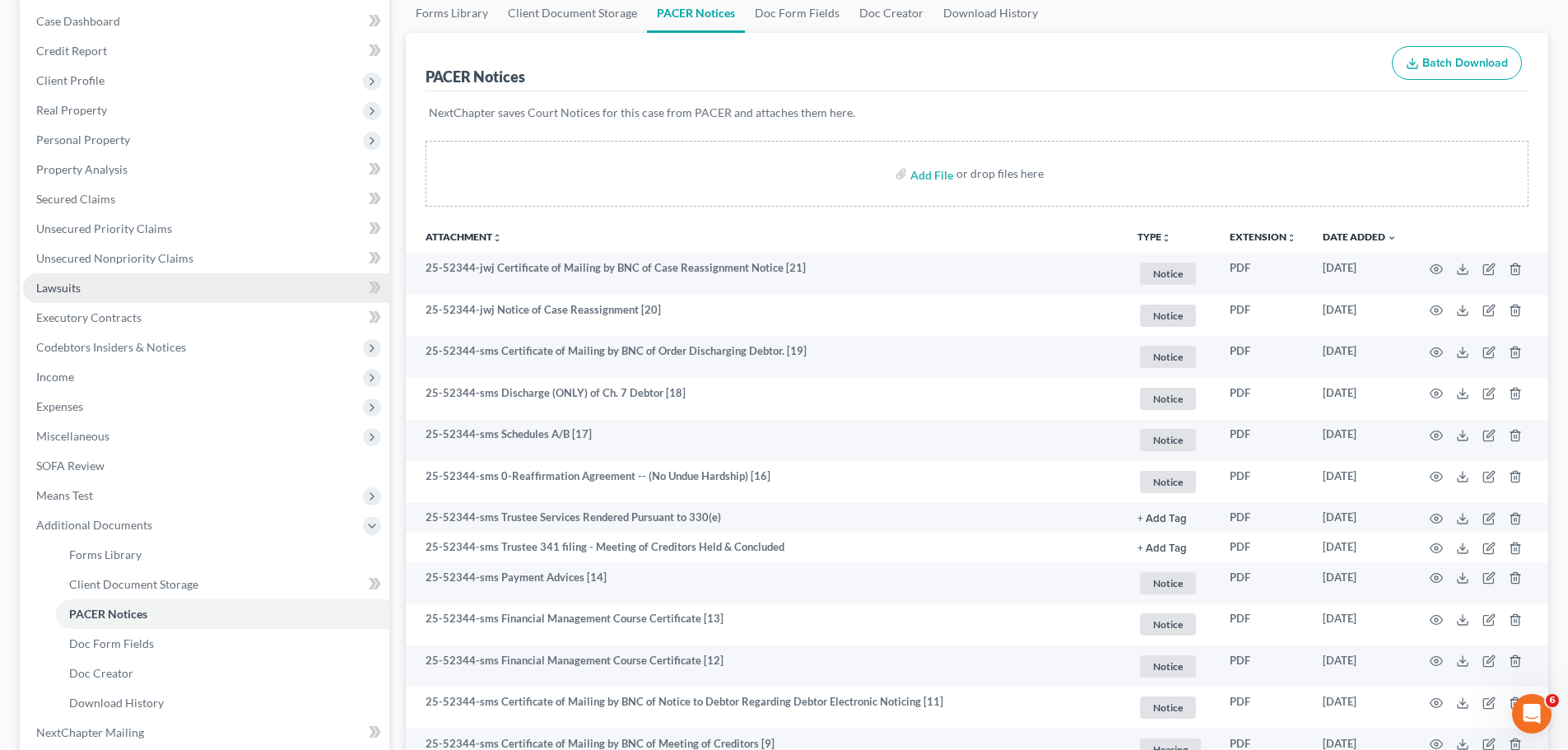
click at [95, 288] on link "Lawsuits" at bounding box center [206, 288] width 366 height 29
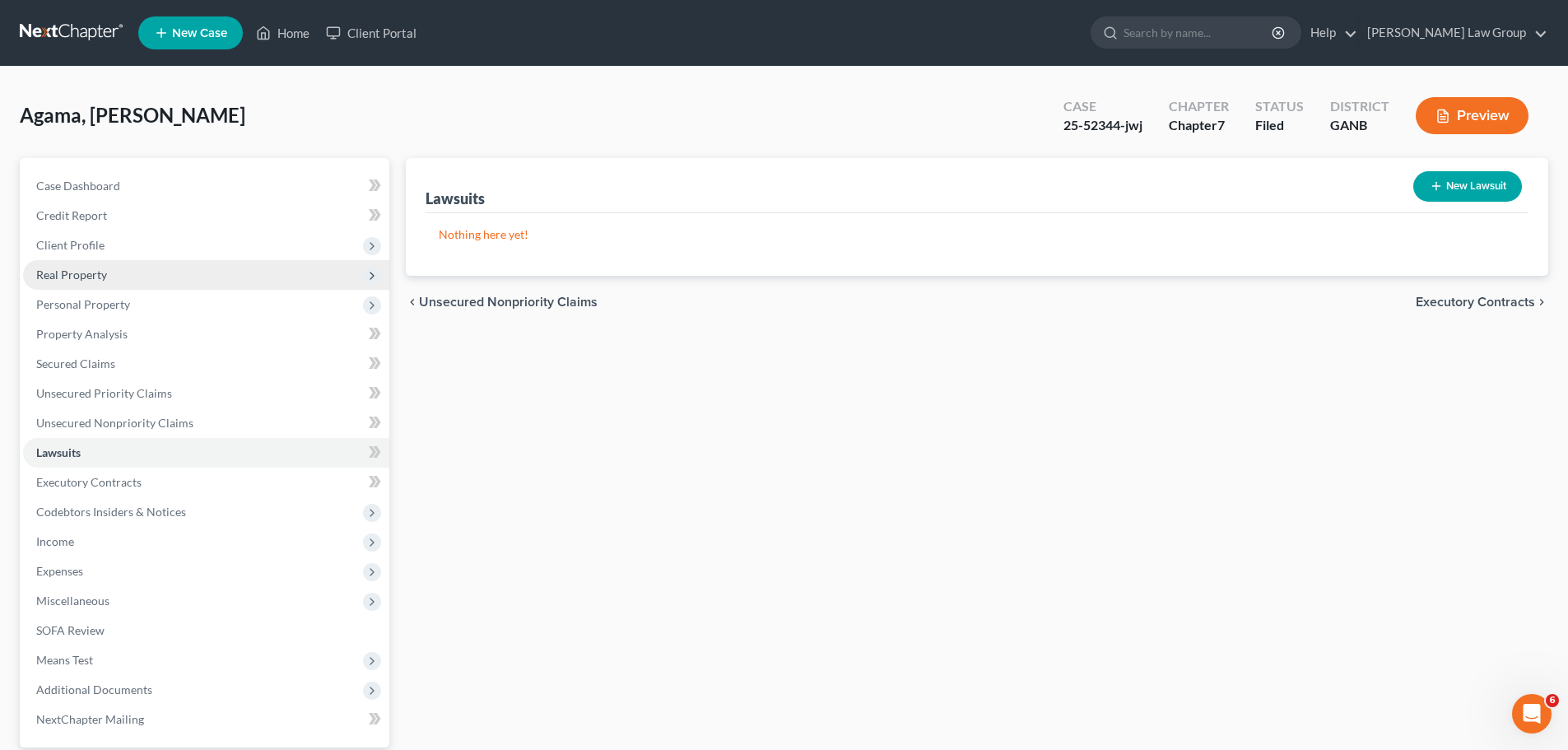
click at [95, 274] on span "Real Property" at bounding box center [71, 274] width 70 height 14
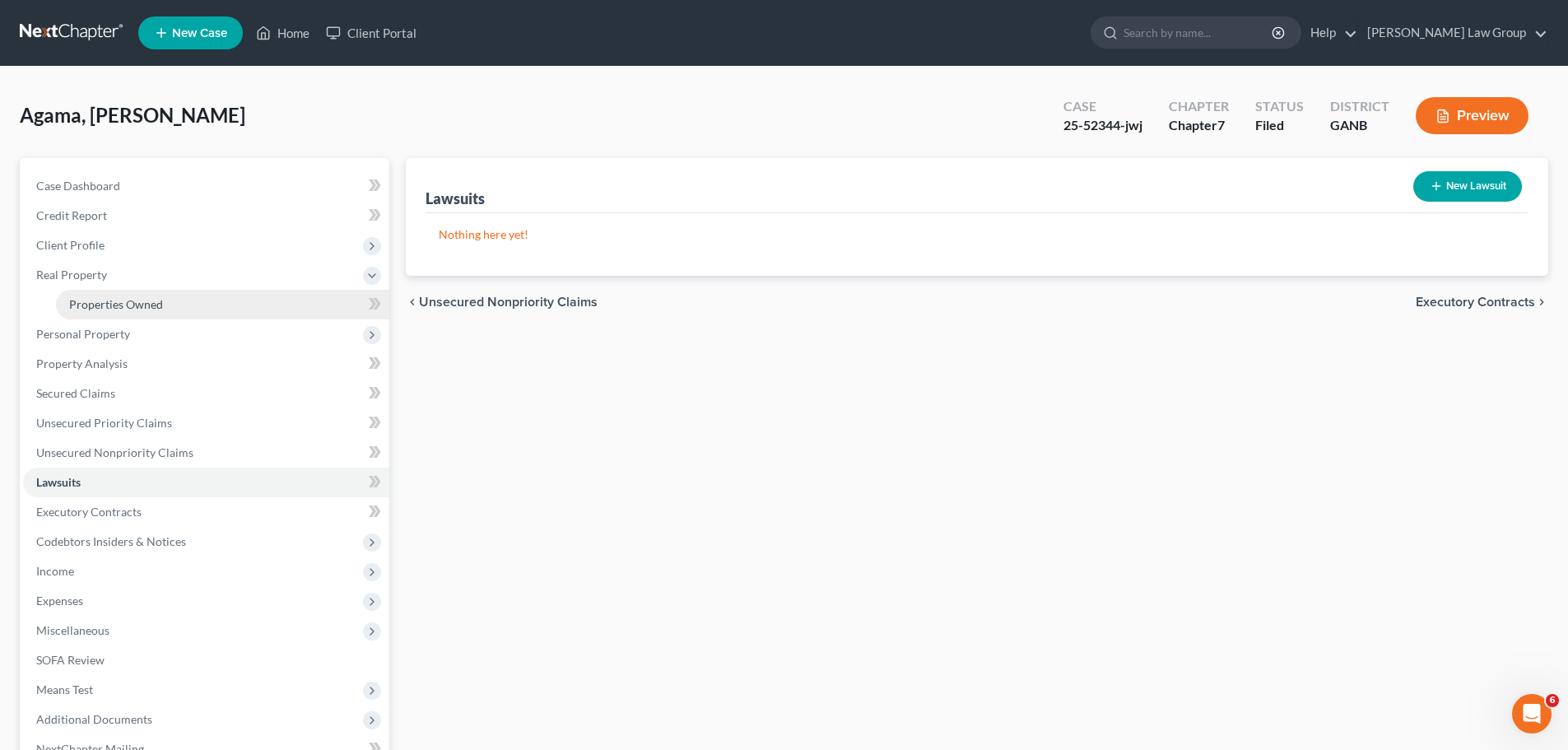
click at [138, 304] on span "Properties Owned" at bounding box center [115, 304] width 94 height 14
click at [149, 338] on span "Personal Property" at bounding box center [206, 334] width 366 height 29
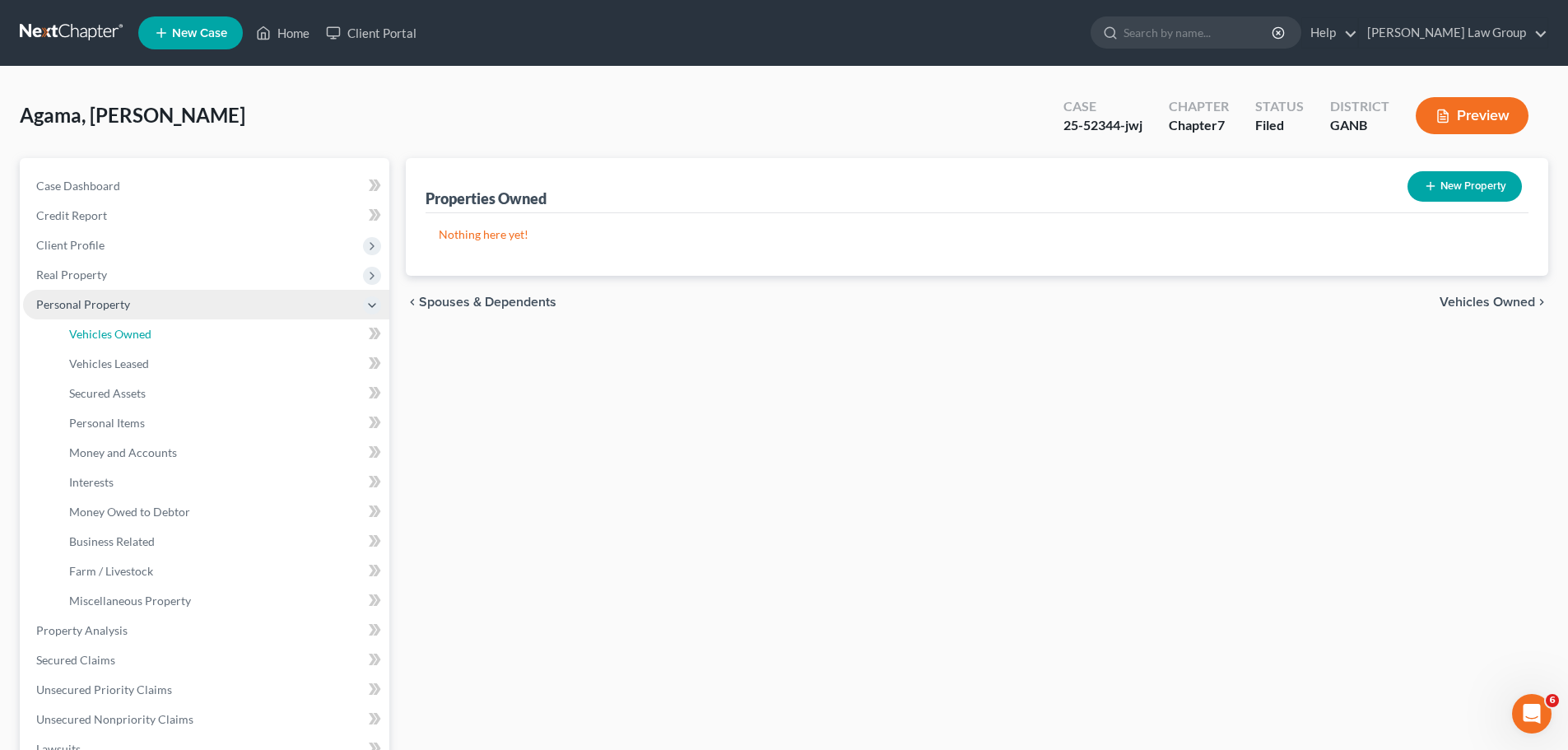
click at [149, 338] on span "Vehicles Owned" at bounding box center [110, 334] width 83 height 14
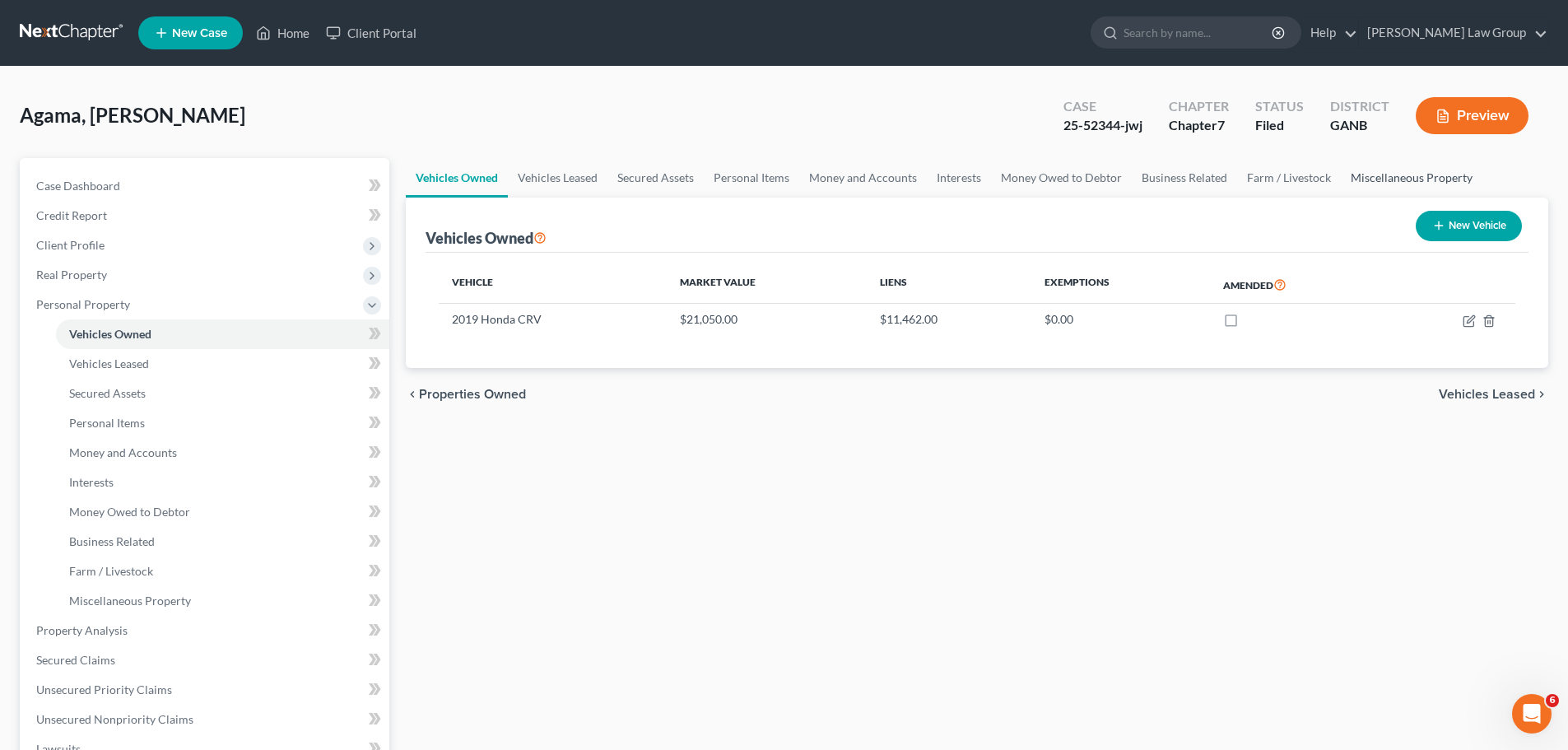
click at [1393, 179] on link "Miscellaneous Property" at bounding box center [1411, 178] width 142 height 40
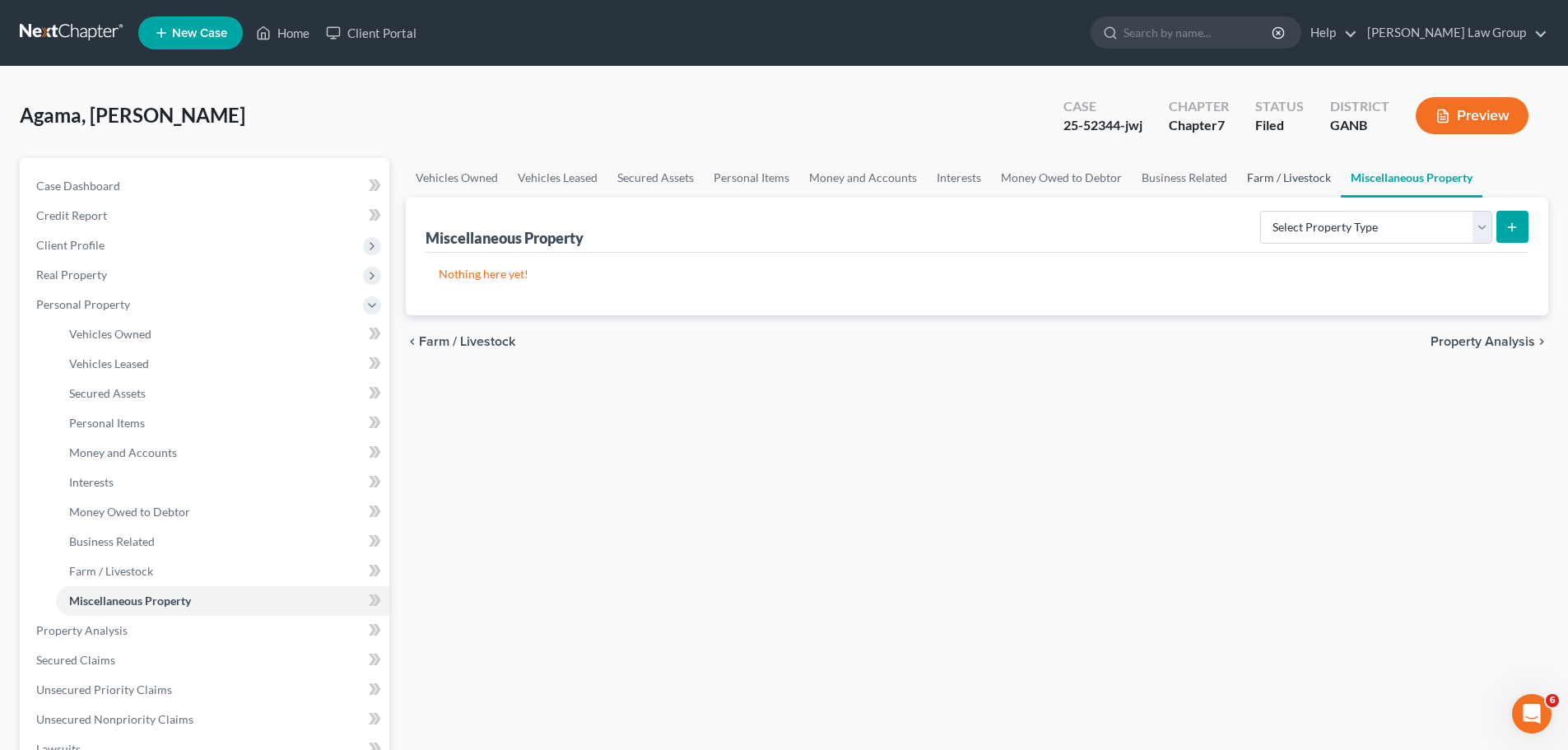
click at [1249, 173] on link "Farm / Livestock" at bounding box center [1289, 178] width 104 height 40
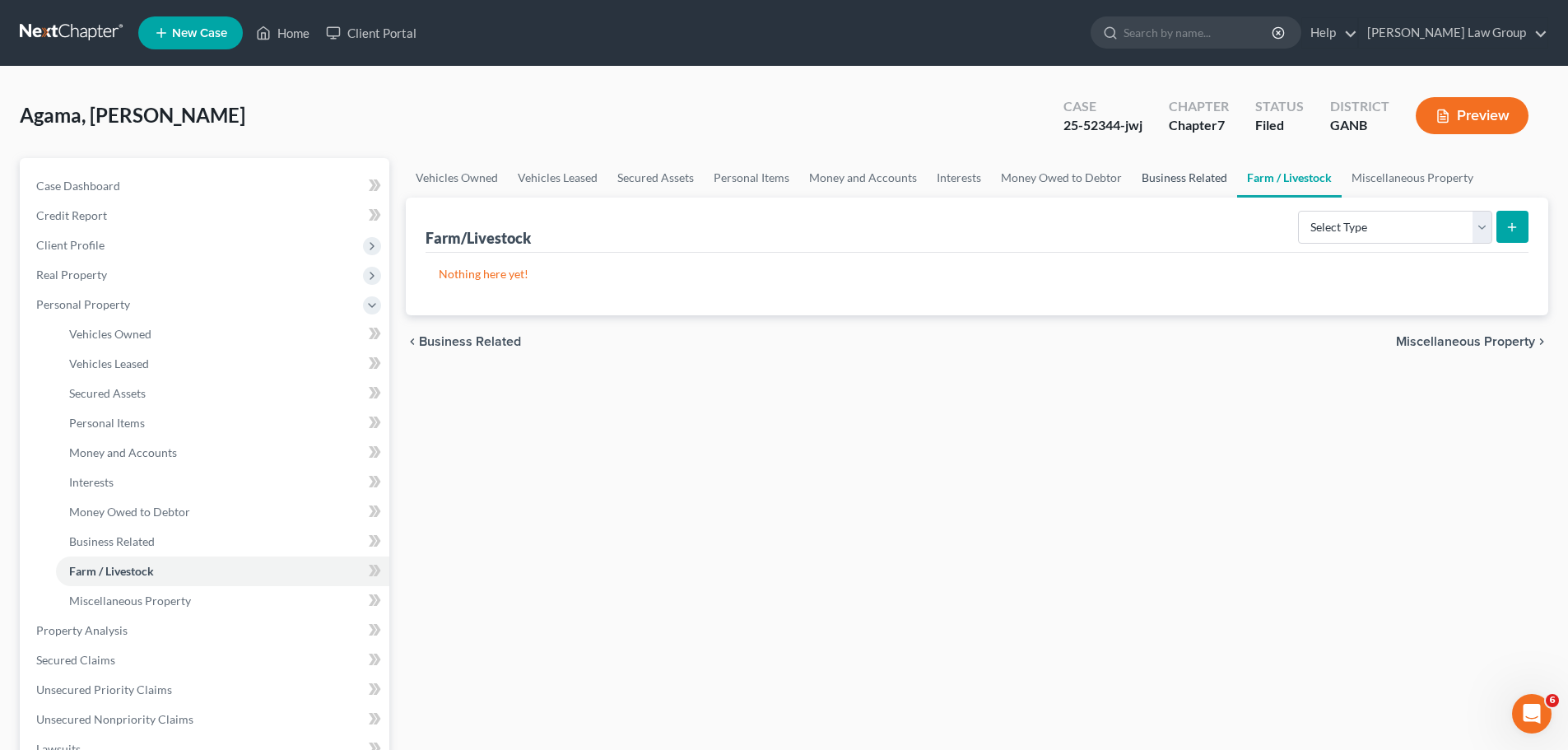
click at [1192, 173] on link "Business Related" at bounding box center [1184, 178] width 106 height 40
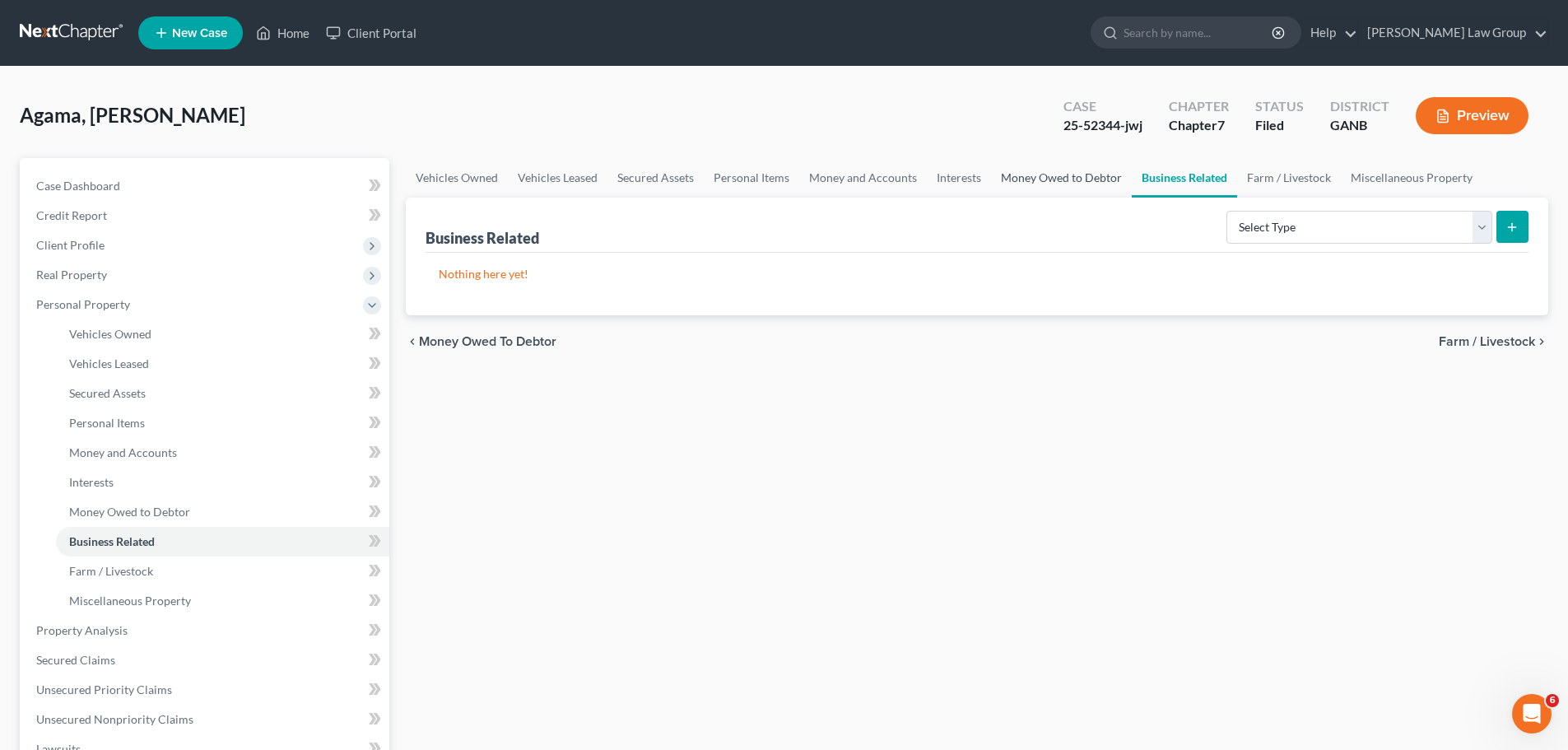
click at [999, 194] on link "Money Owed to Debtor" at bounding box center [1062, 178] width 141 height 40
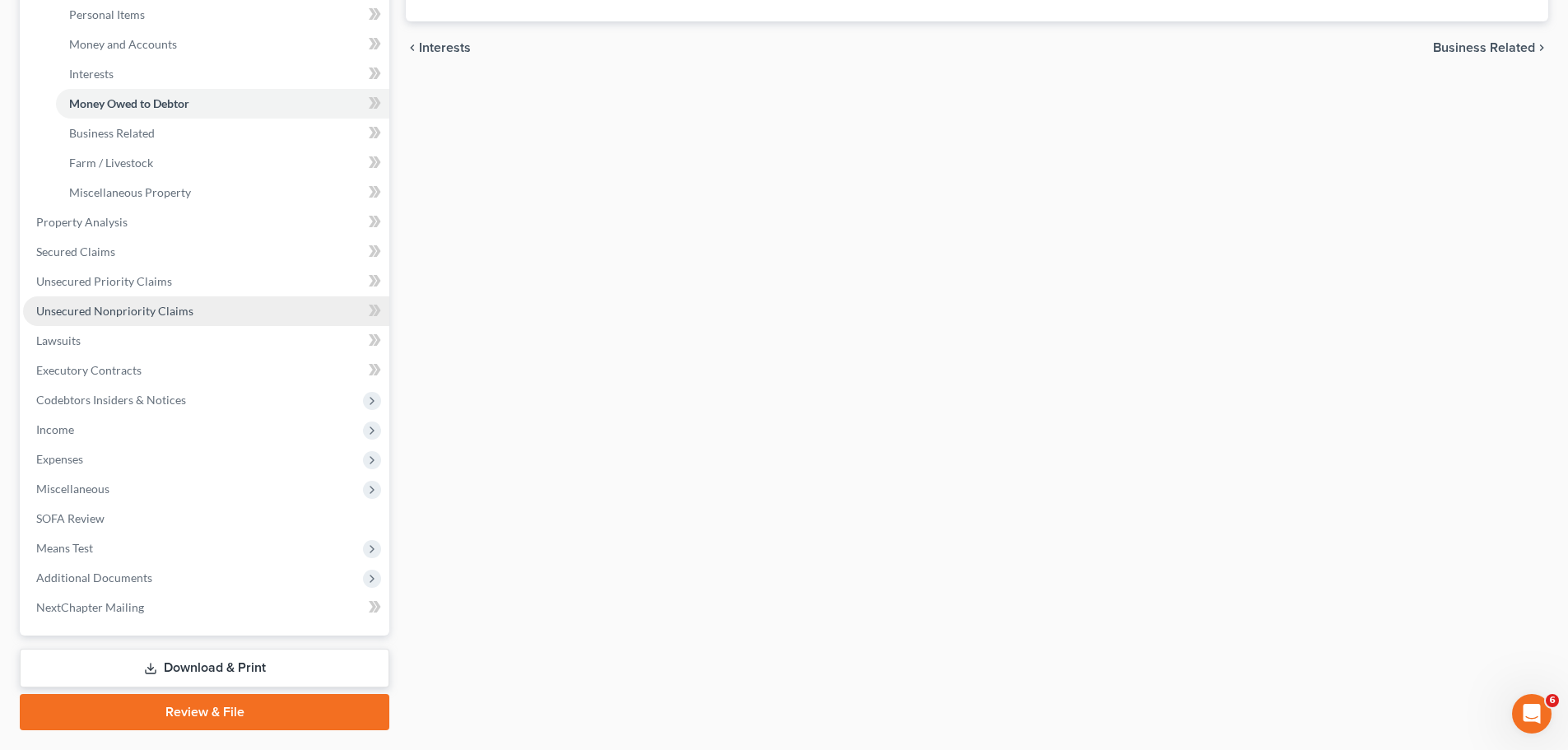
scroll to position [412, 0]
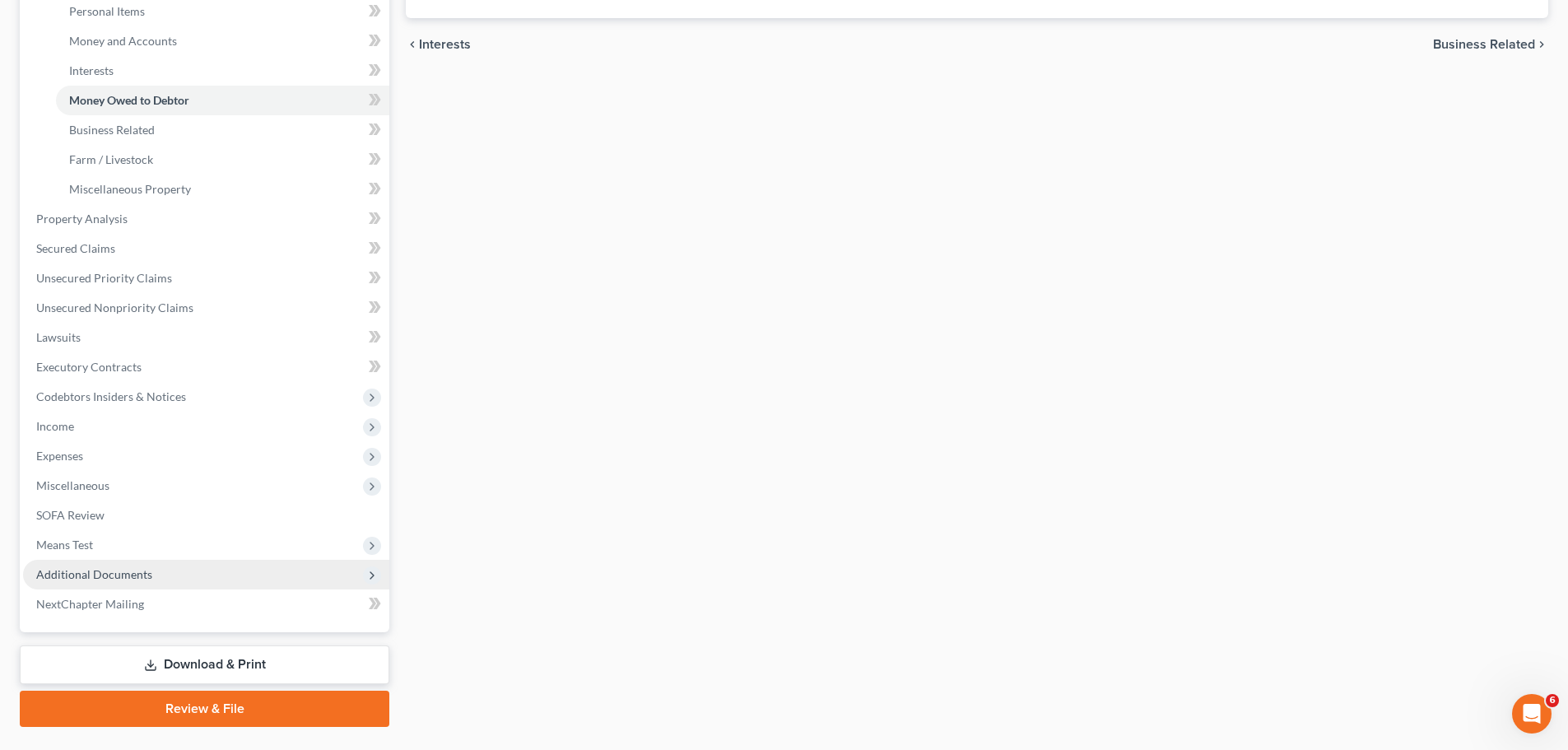
click at [255, 570] on span "Additional Documents" at bounding box center [206, 575] width 366 height 29
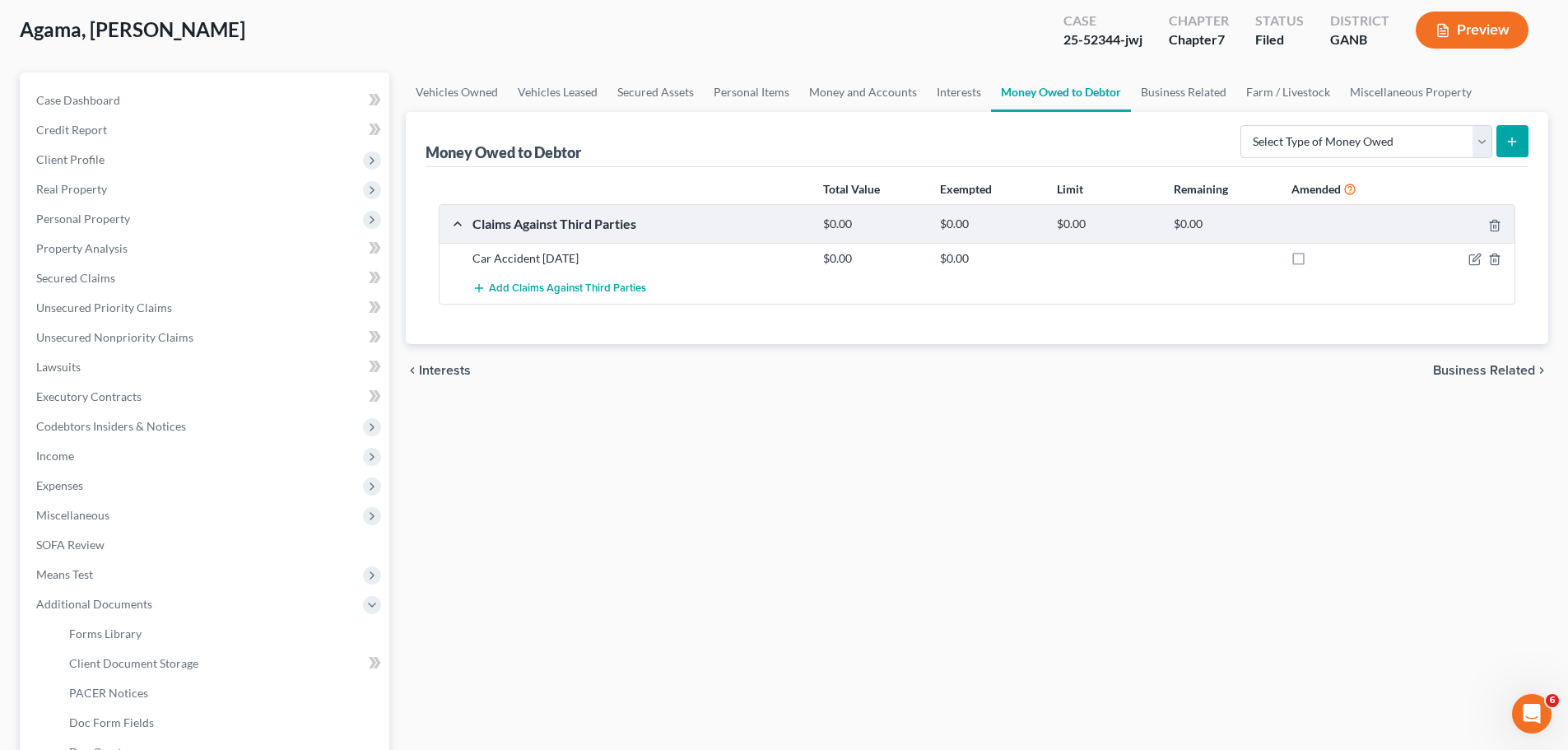
scroll to position [250, 0]
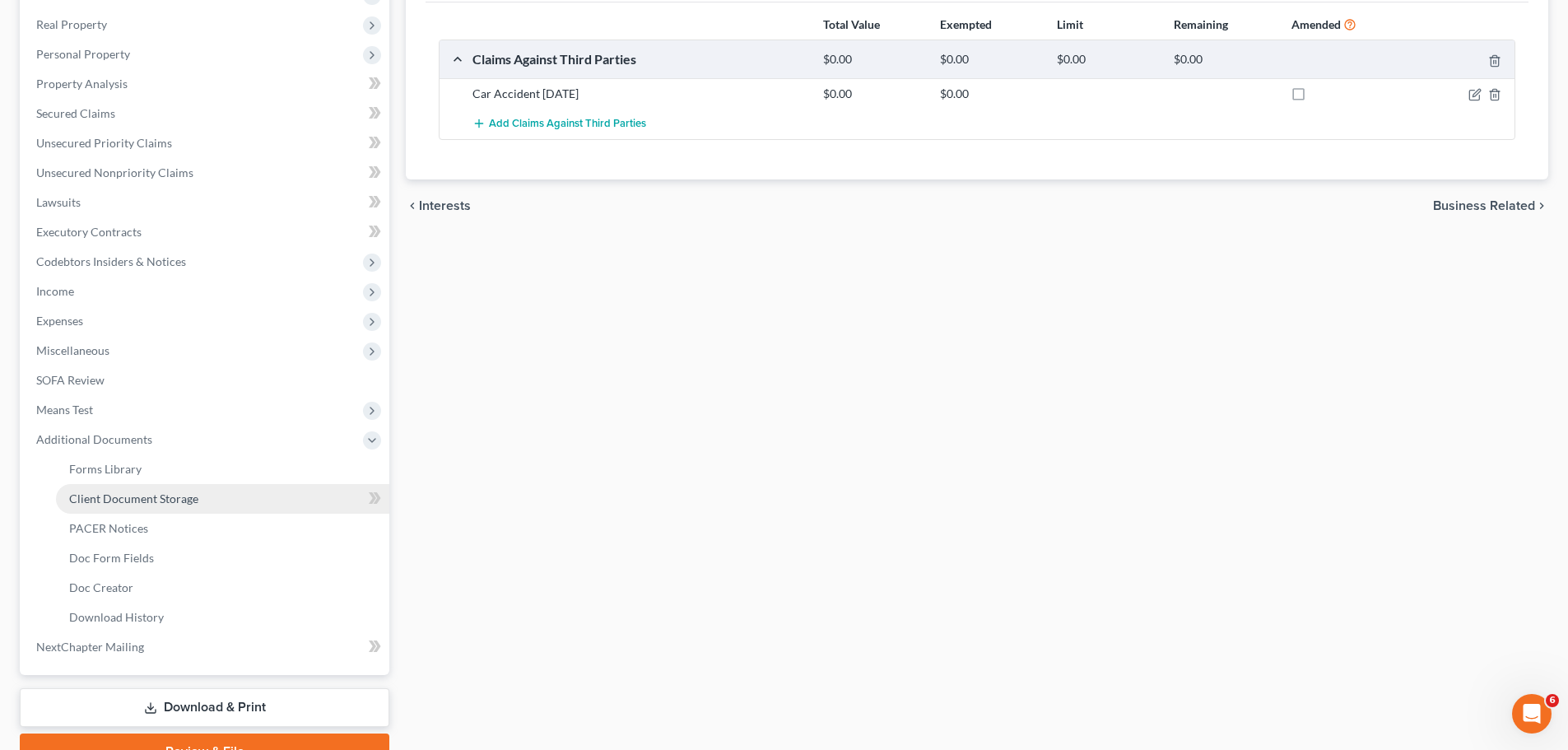
click at [187, 505] on span "Client Document Storage" at bounding box center [133, 498] width 129 height 14
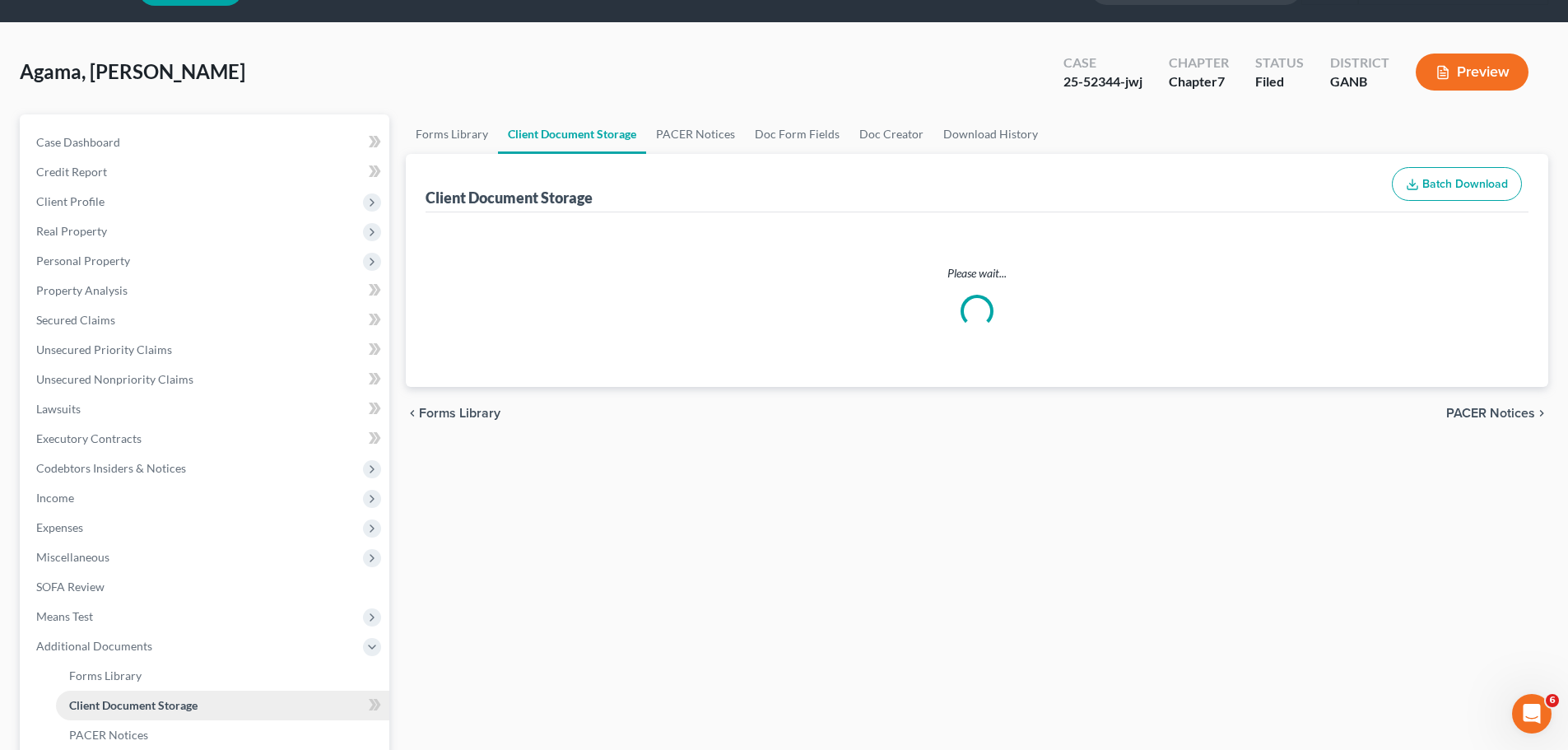
select select "5"
select select "35"
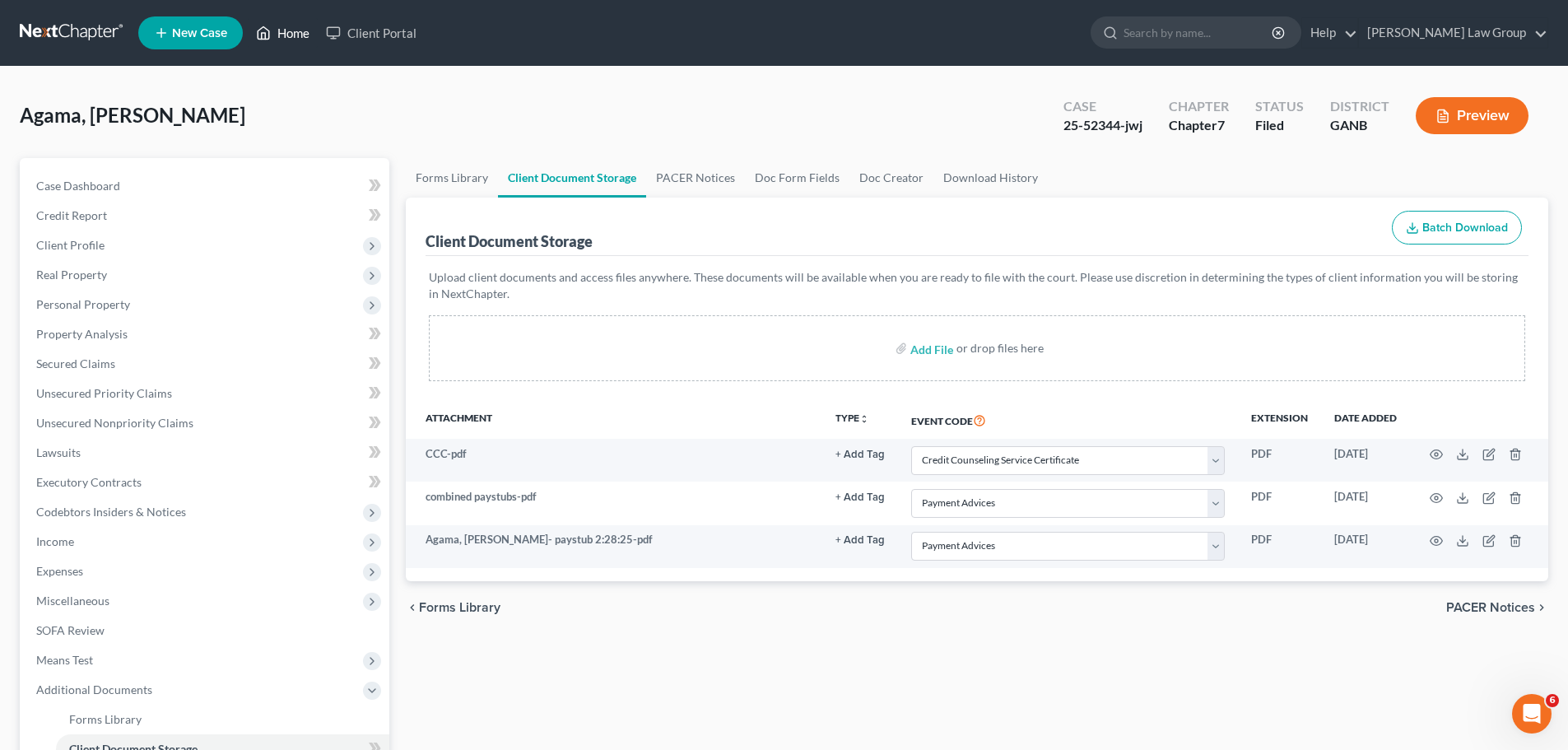
click at [290, 34] on link "Home" at bounding box center [282, 33] width 70 height 29
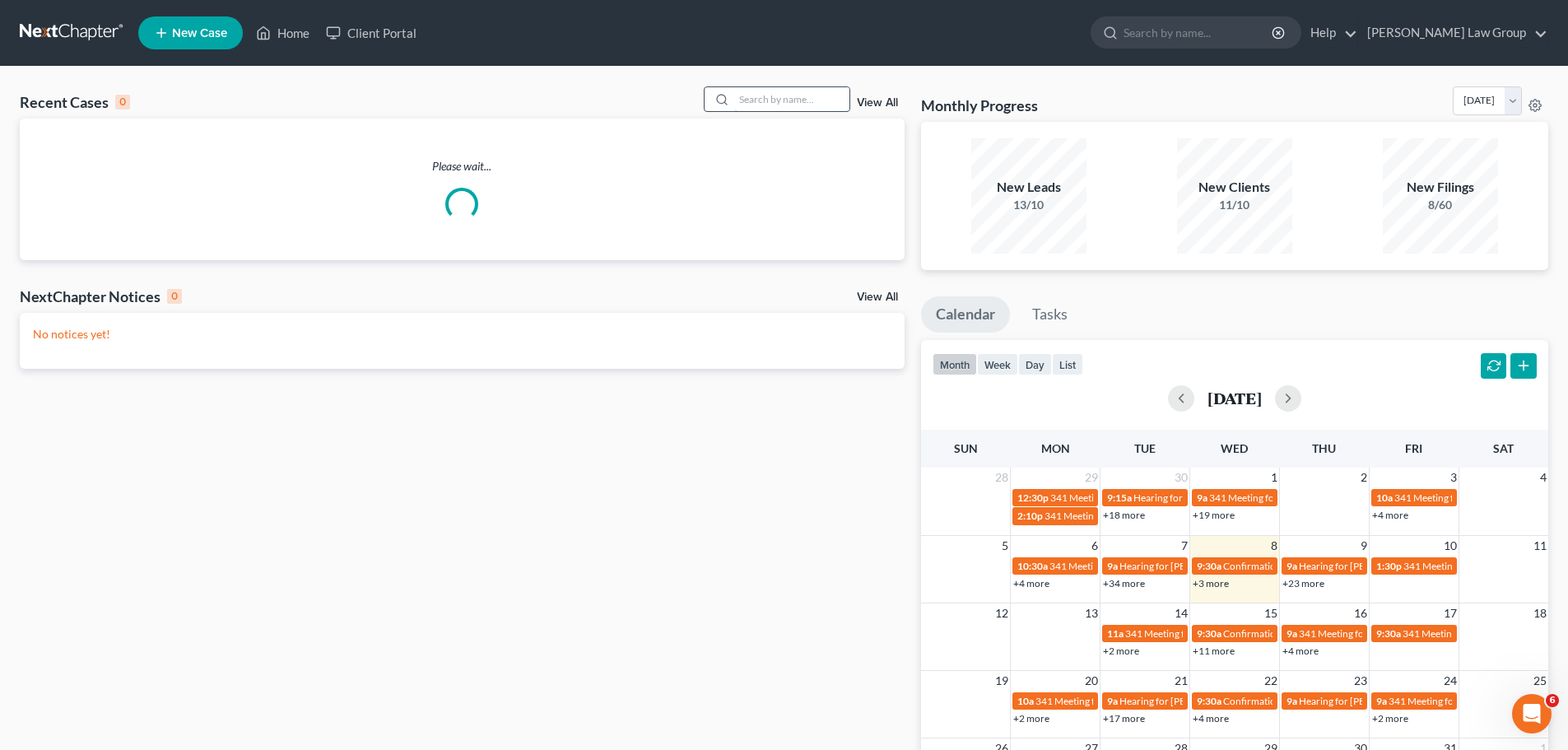
click at [766, 95] on input "search" at bounding box center [792, 99] width 115 height 24
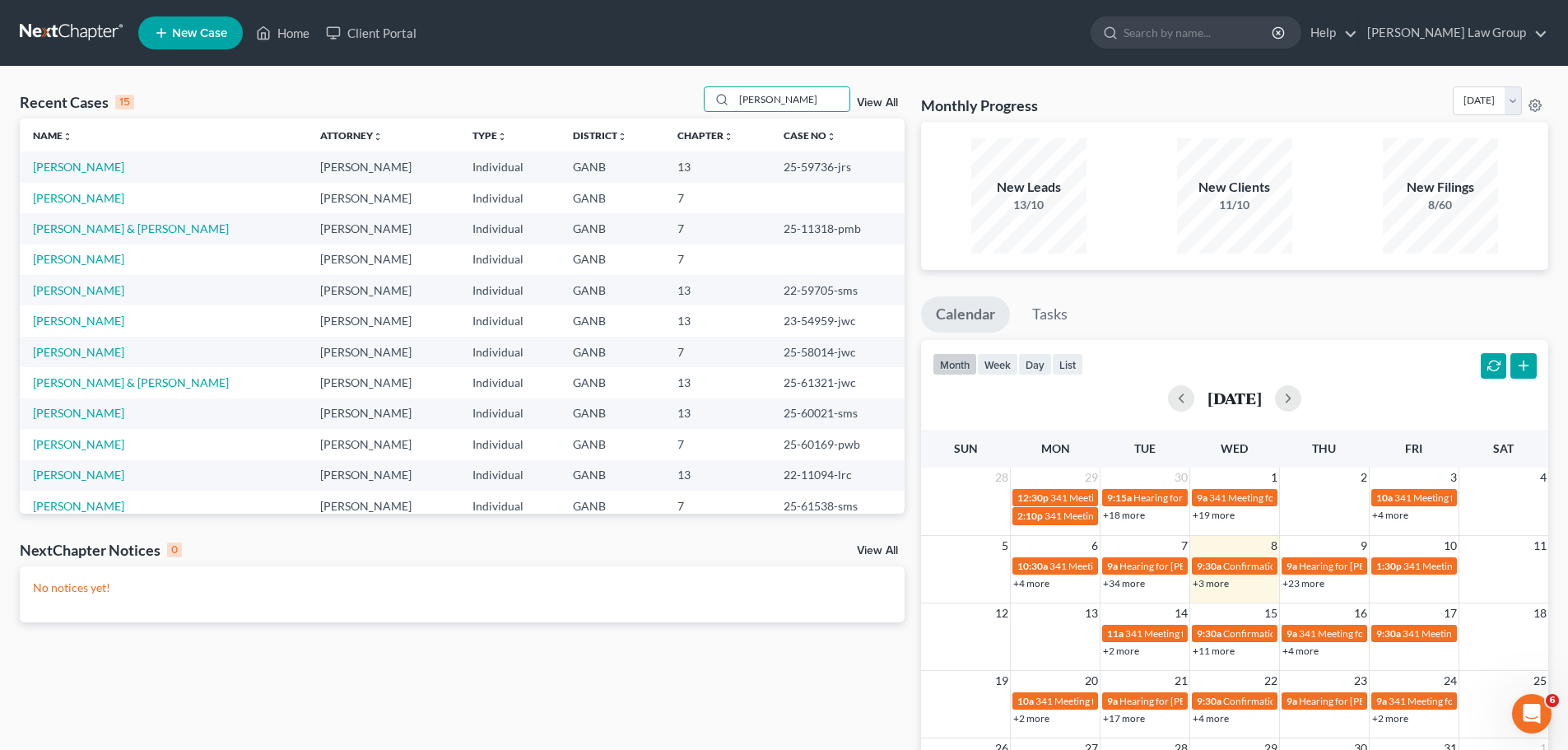
type input "[PERSON_NAME]"
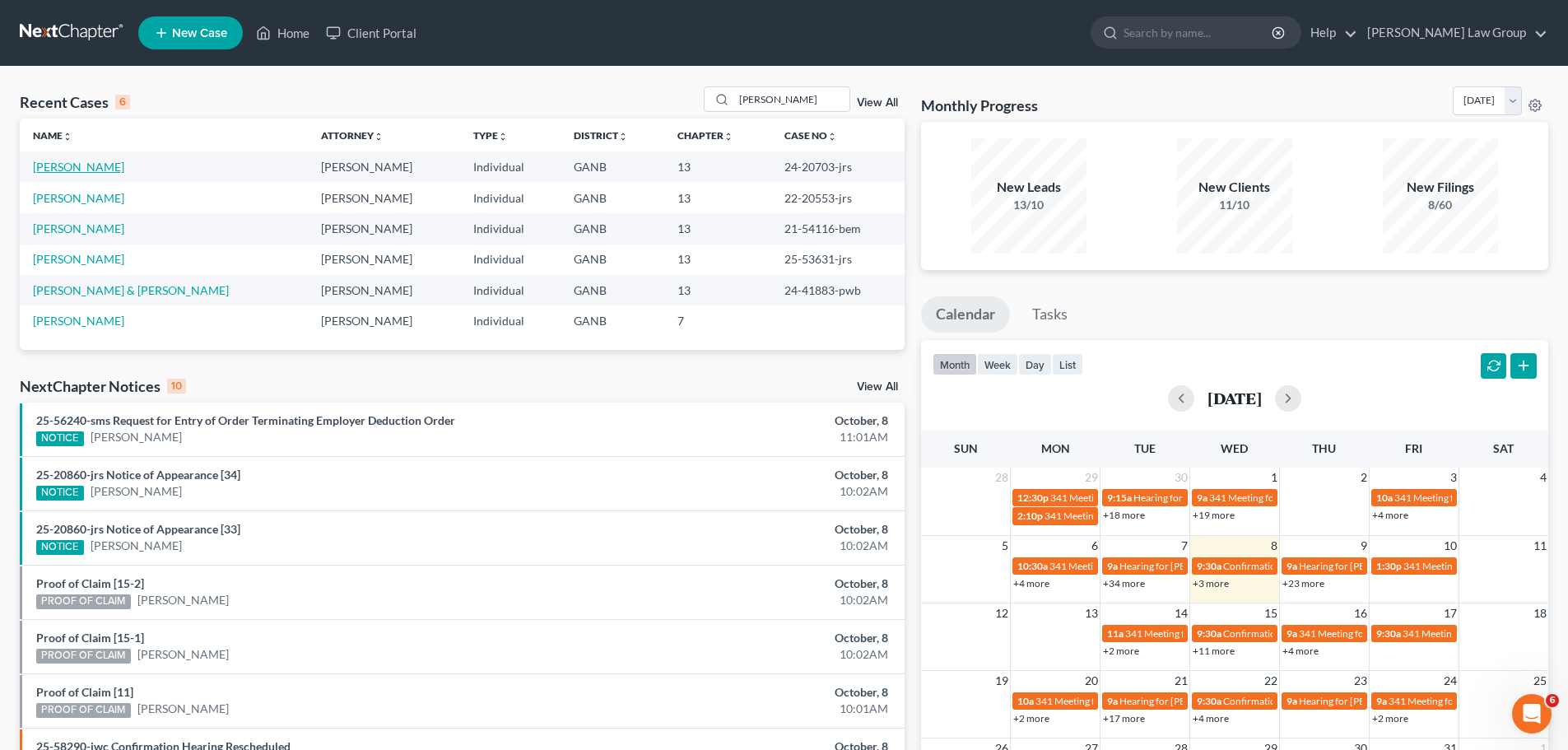
click at [60, 165] on link "[PERSON_NAME]" at bounding box center [78, 167] width 91 height 14
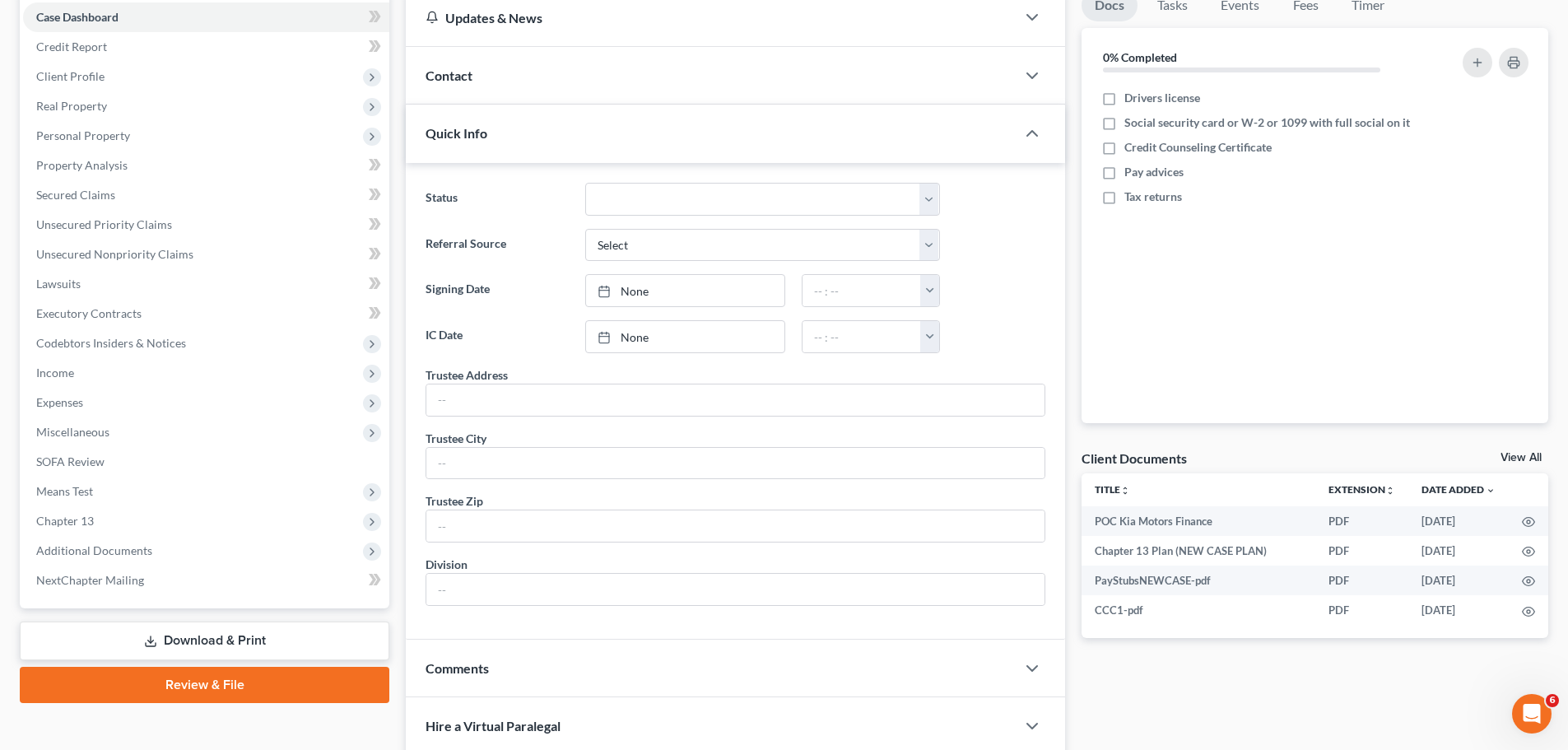
scroll to position [329, 0]
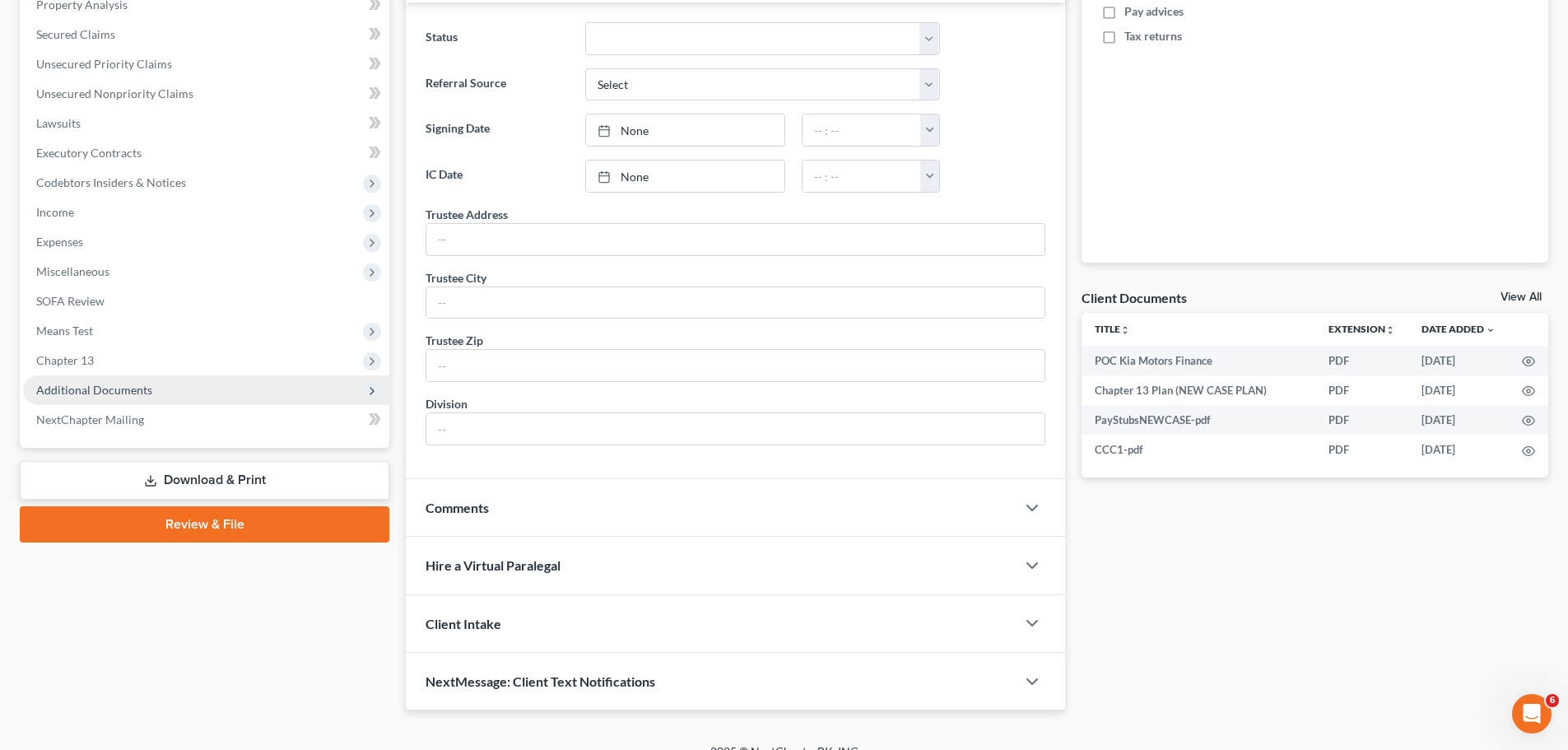
click at [158, 387] on span "Additional Documents" at bounding box center [206, 390] width 366 height 29
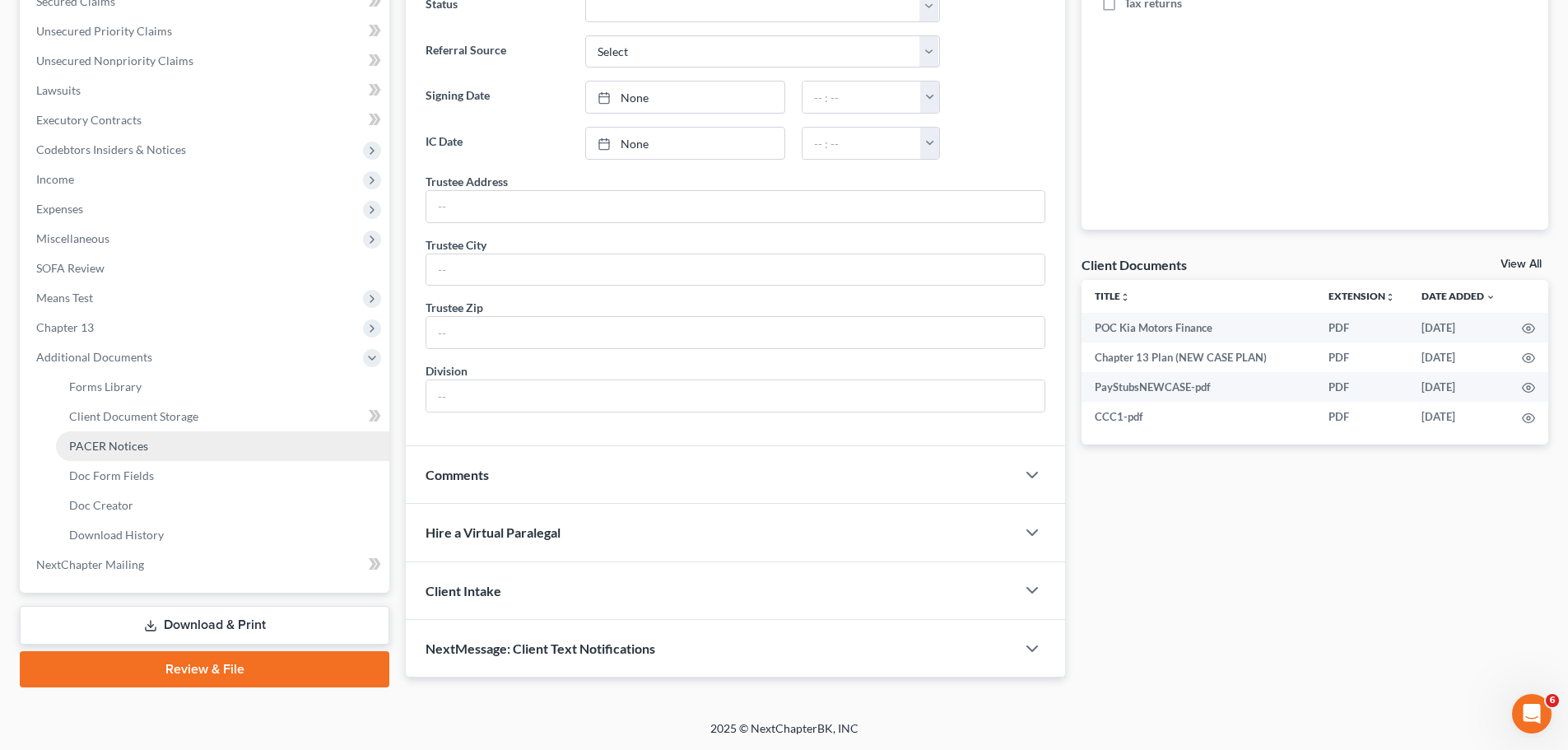
click at [128, 451] on span "PACER Notices" at bounding box center [108, 446] width 79 height 14
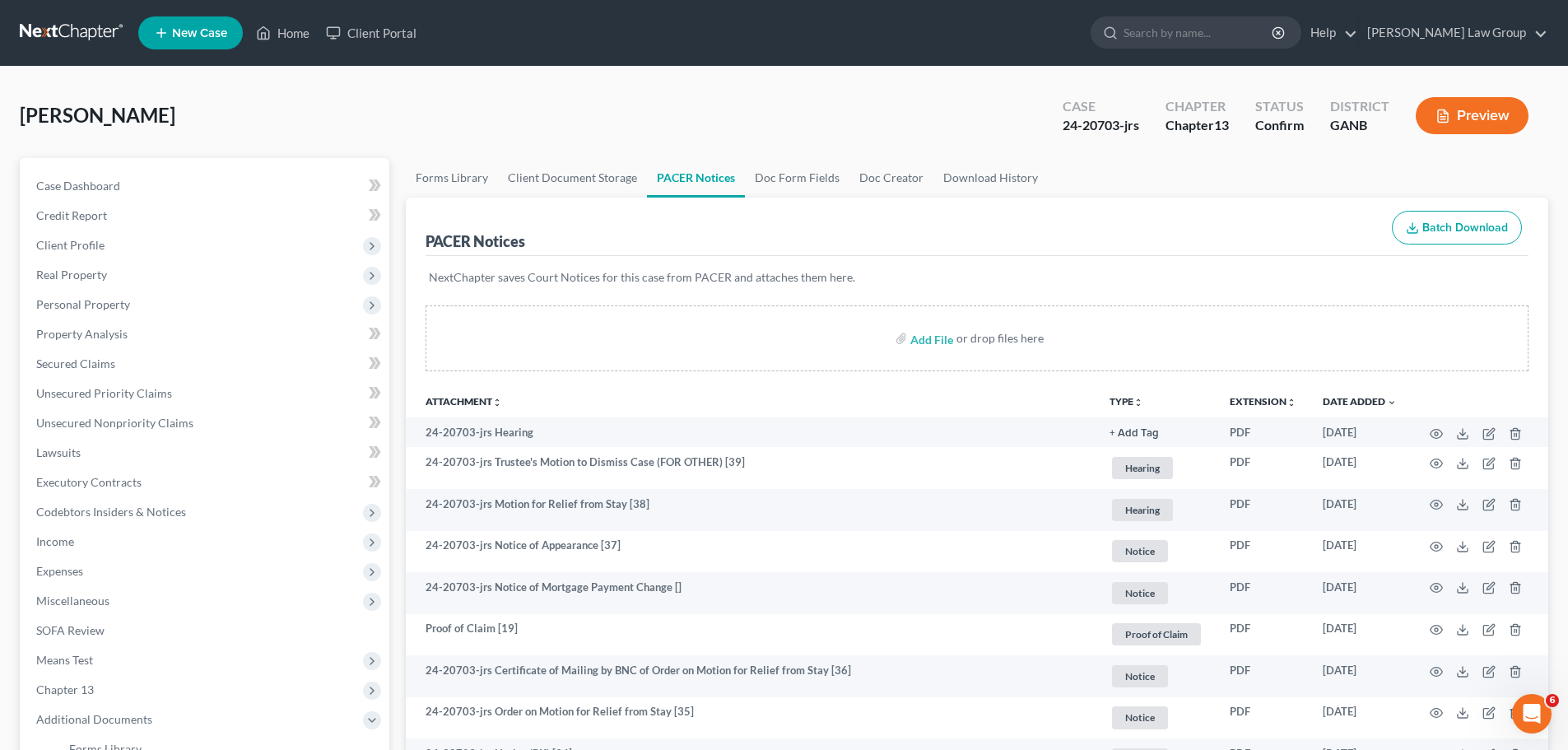
scroll to position [83, 0]
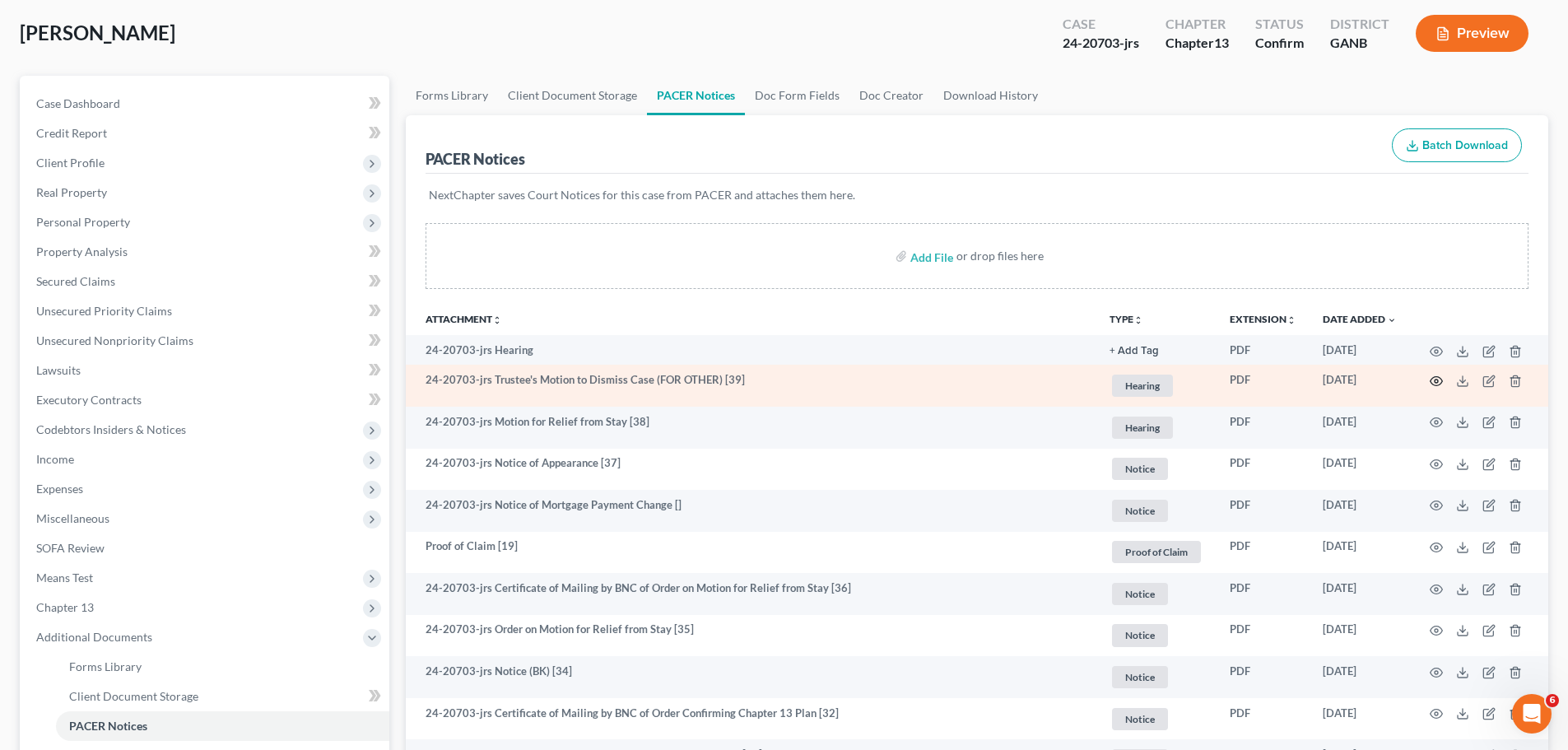
click at [1434, 380] on circle "button" at bounding box center [1436, 381] width 3 height 3
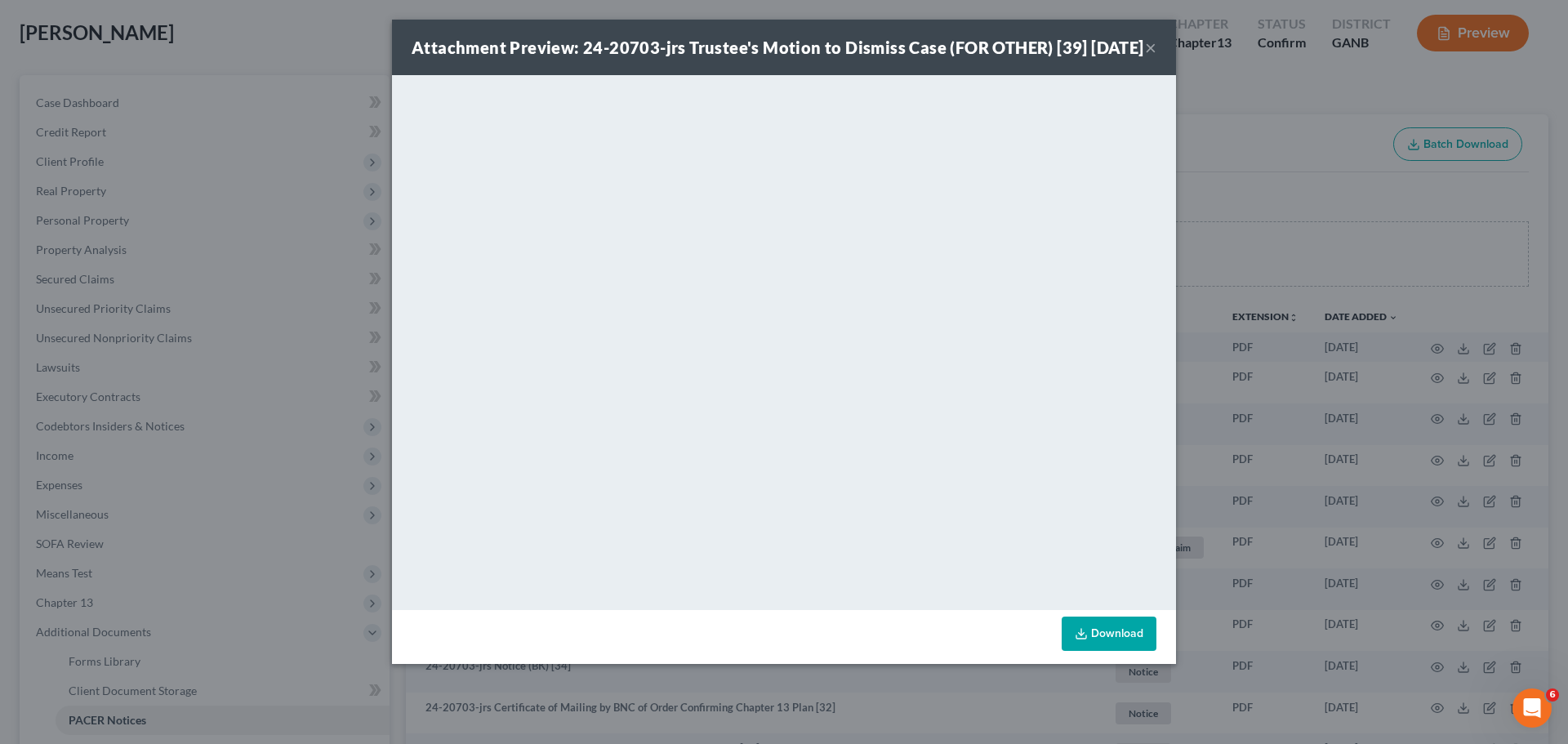
click at [1151, 57] on button "×" at bounding box center [1150, 47] width 11 height 20
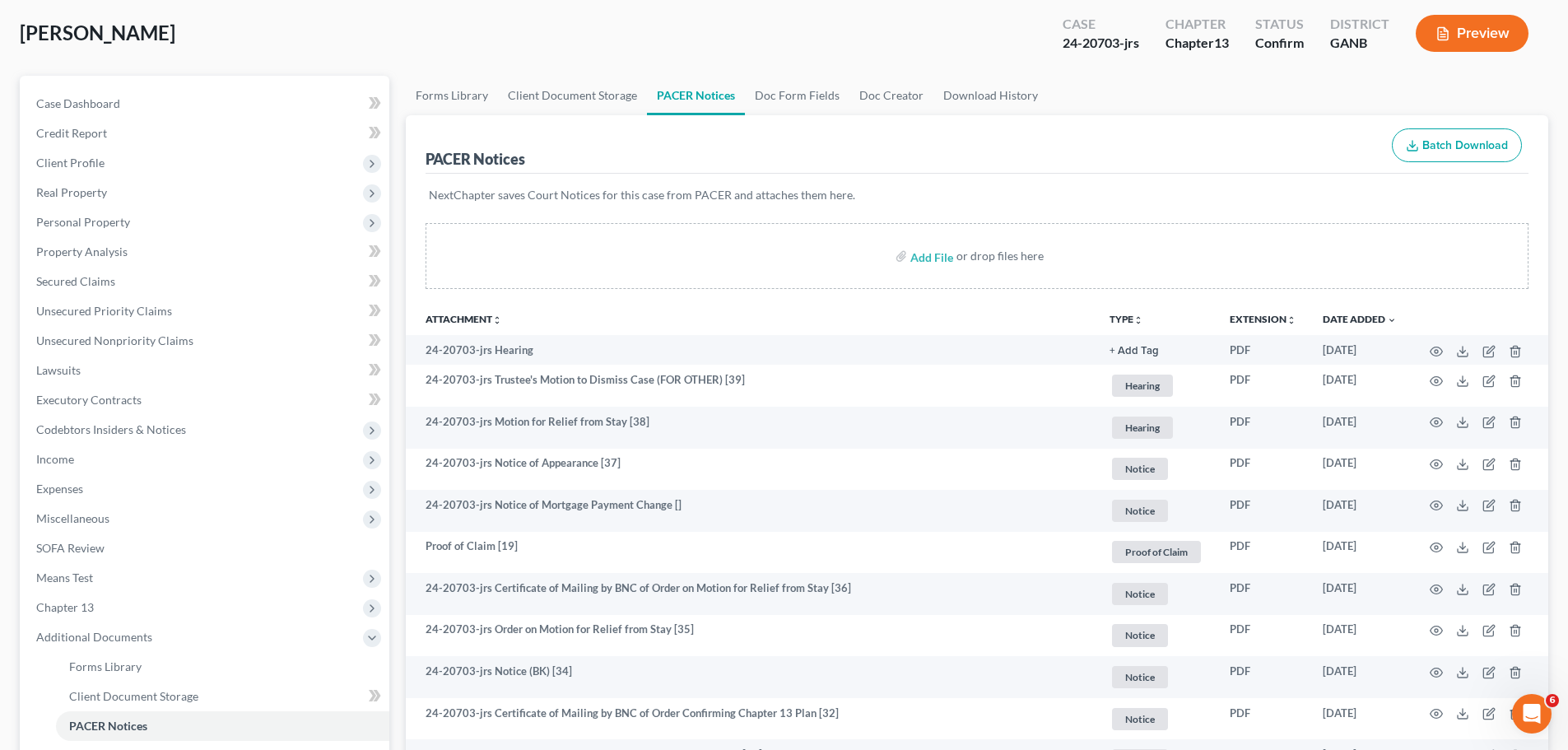
scroll to position [0, 0]
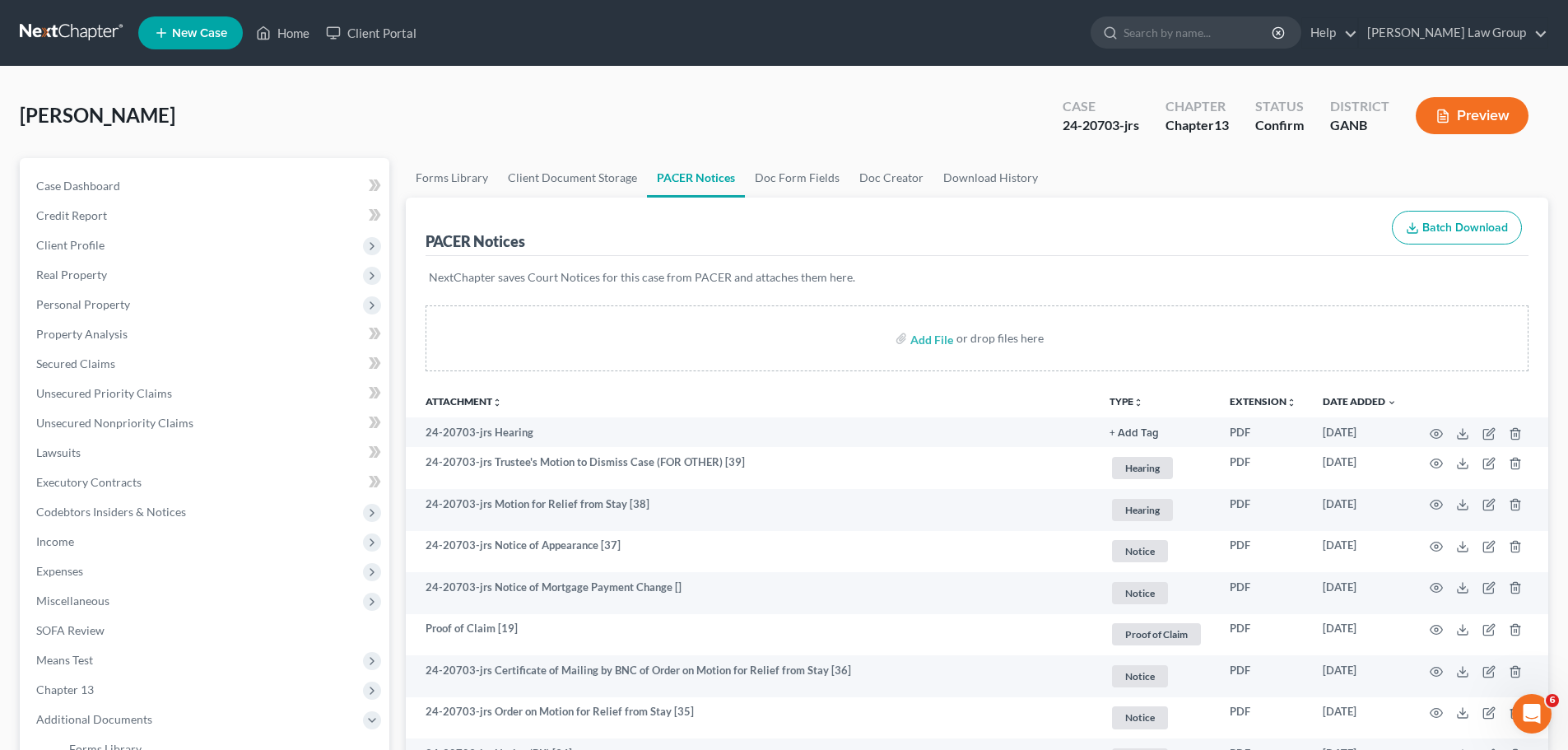
click at [1152, 130] on div "Chapter Chapter 13" at bounding box center [1197, 117] width 89 height 48
drag, startPoint x: 204, startPoint y: 118, endPoint x: 49, endPoint y: 106, distance: 155.5
copy span "[PERSON_NAME]"
drag, startPoint x: 1142, startPoint y: 131, endPoint x: 1063, endPoint y: 129, distance: 79.0
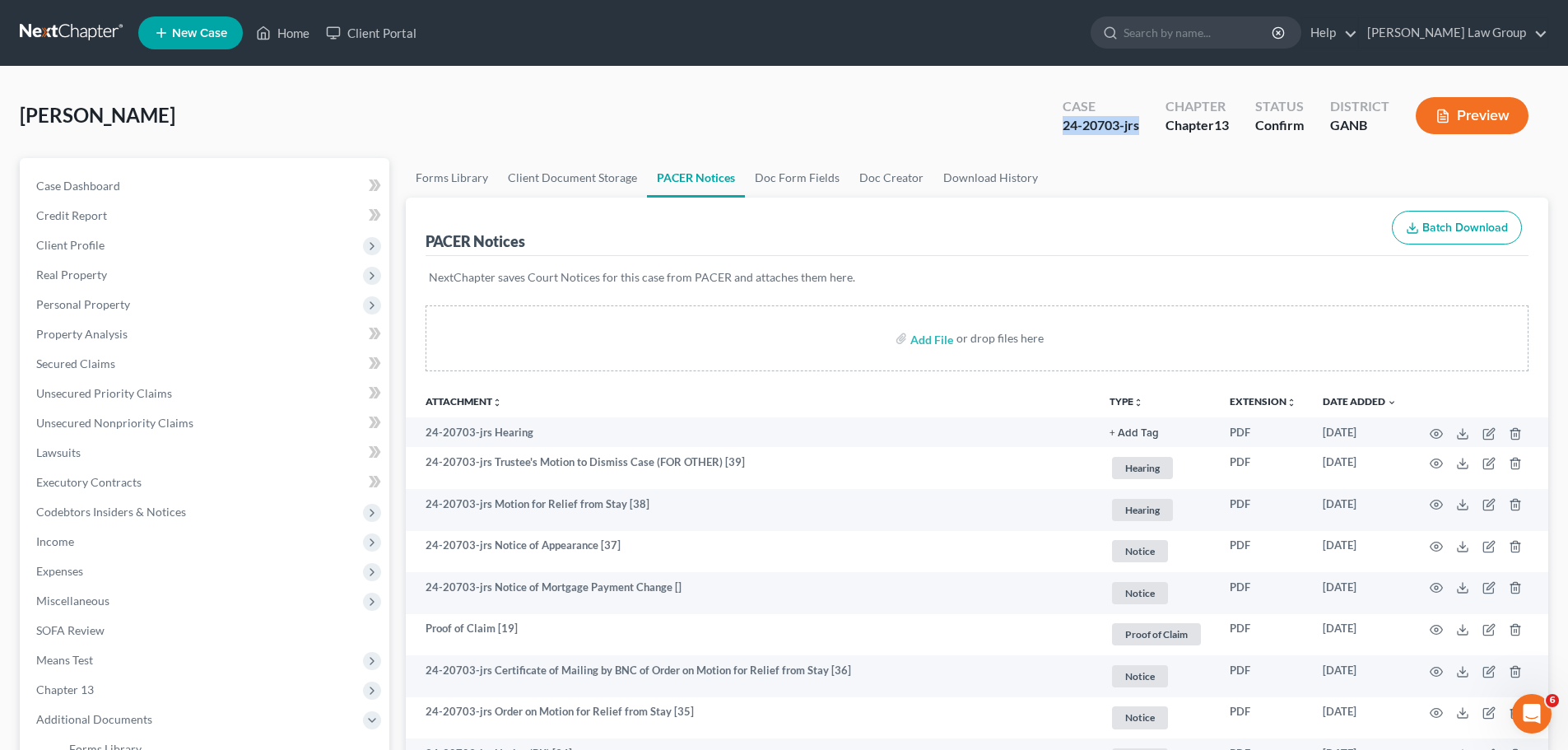
click at [1063, 129] on div "Case 24-20703-jrs" at bounding box center [1100, 117] width 103 height 48
copy div "24-20703-jrs"
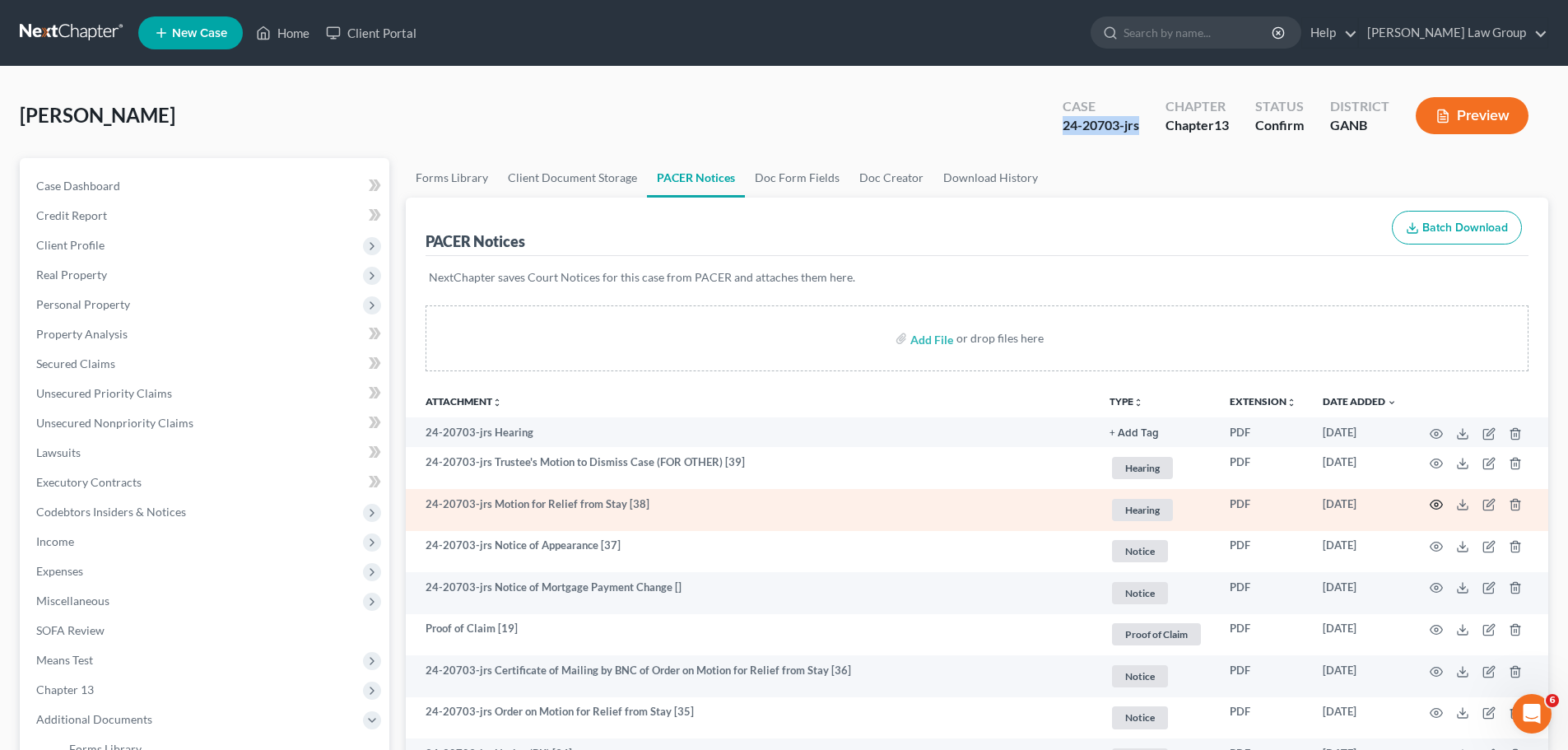
click at [1430, 501] on icon "button" at bounding box center [1436, 504] width 13 height 13
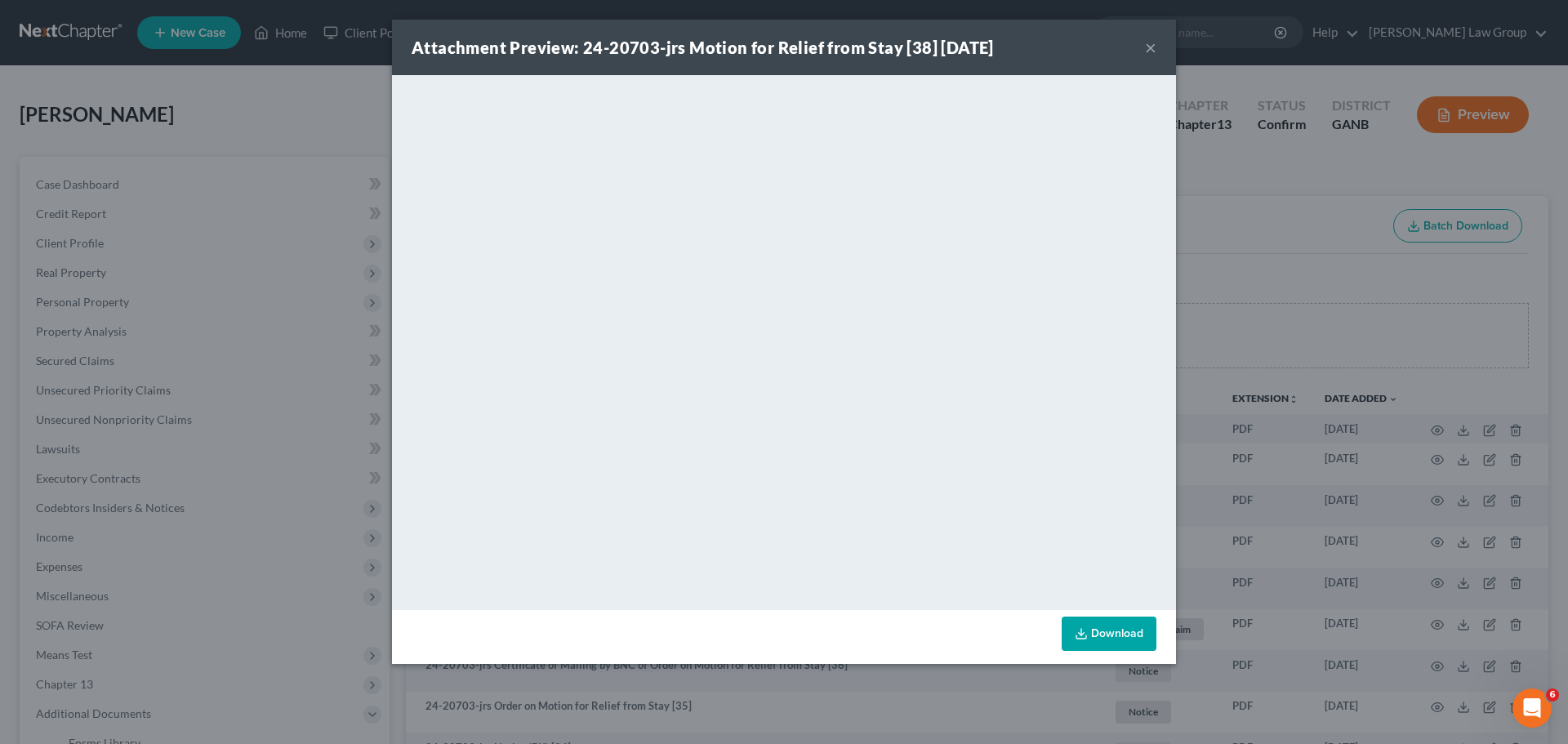
click at [1155, 47] on button "×" at bounding box center [1150, 47] width 11 height 20
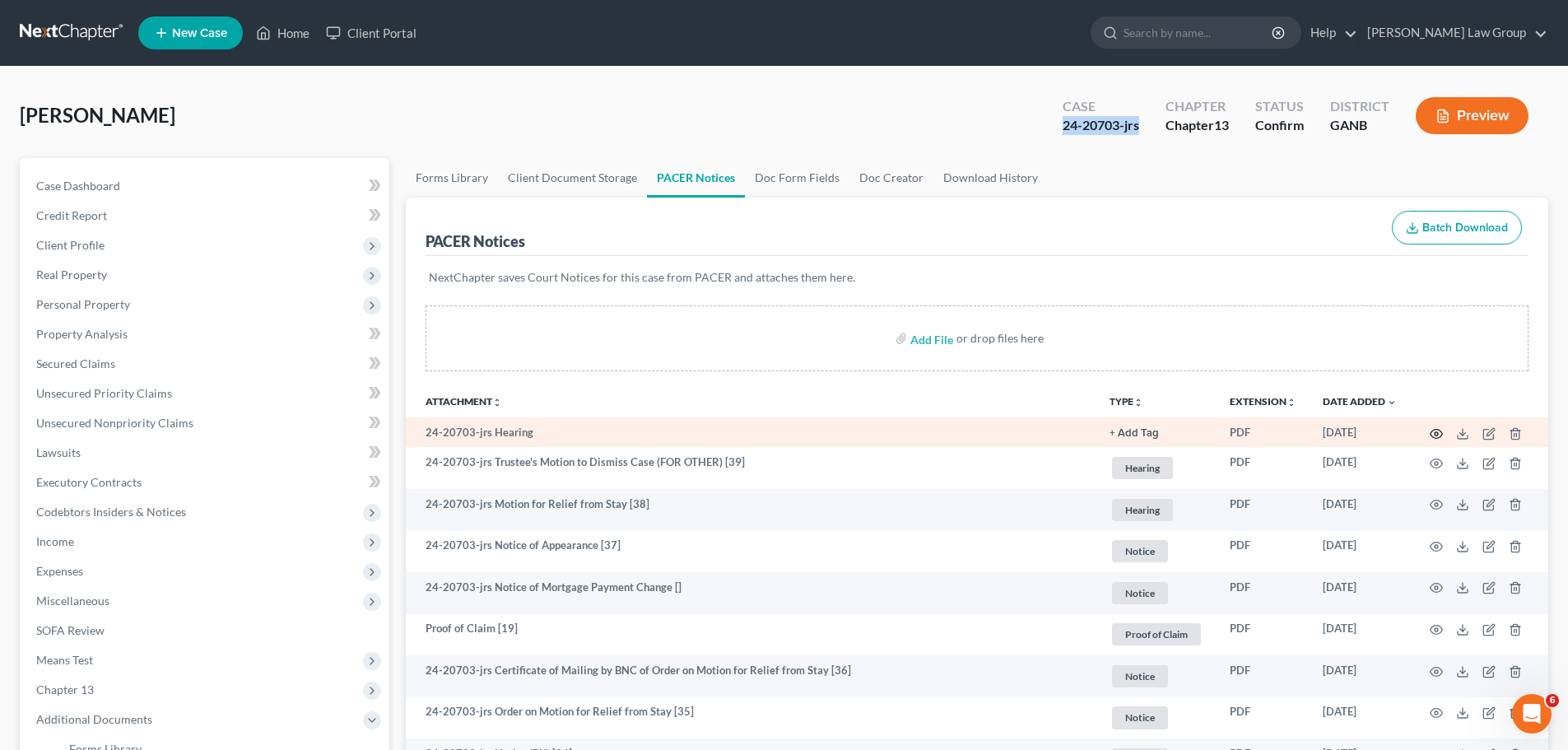
click at [1434, 433] on circle "button" at bounding box center [1436, 434] width 3 height 3
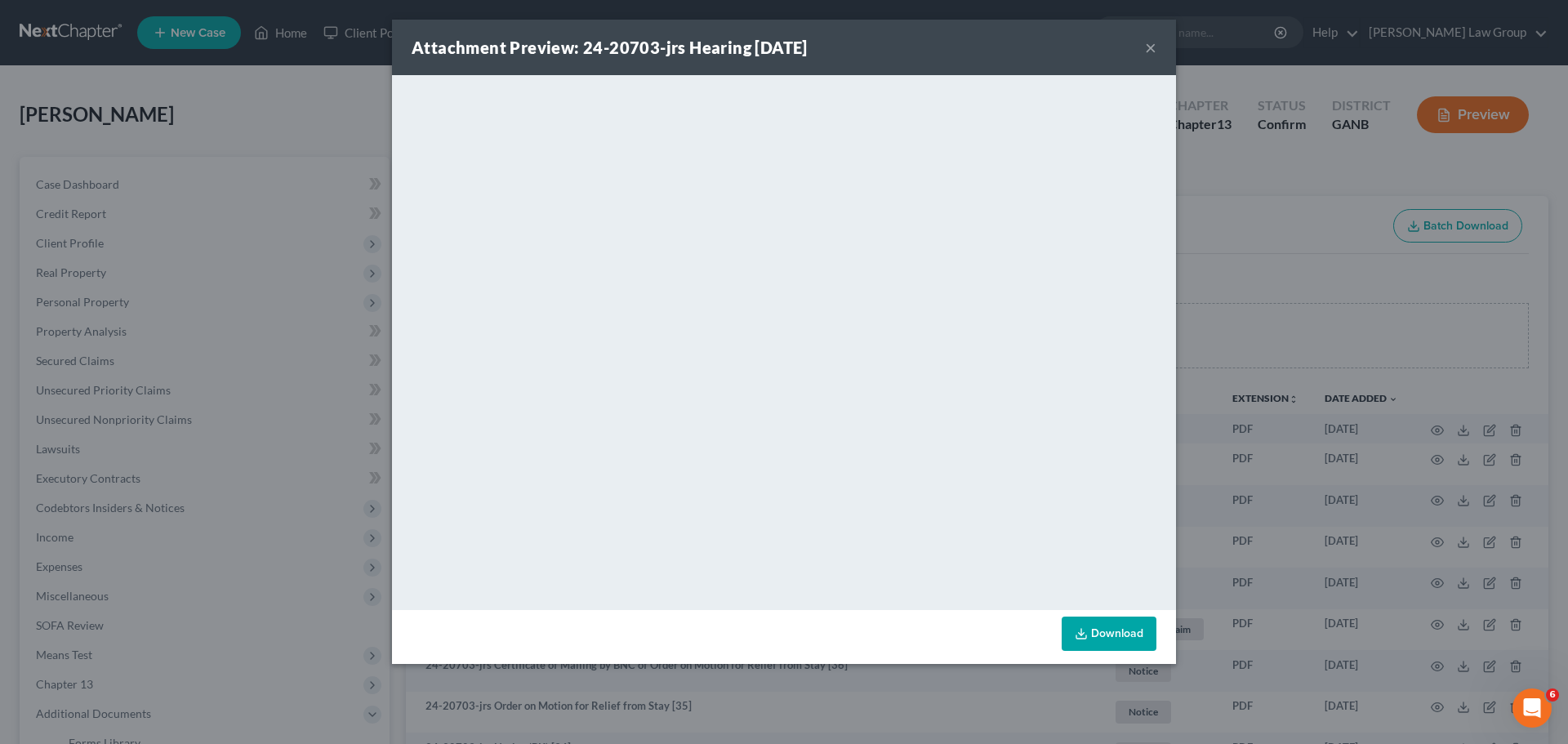
click at [1149, 55] on button "×" at bounding box center [1150, 47] width 11 height 20
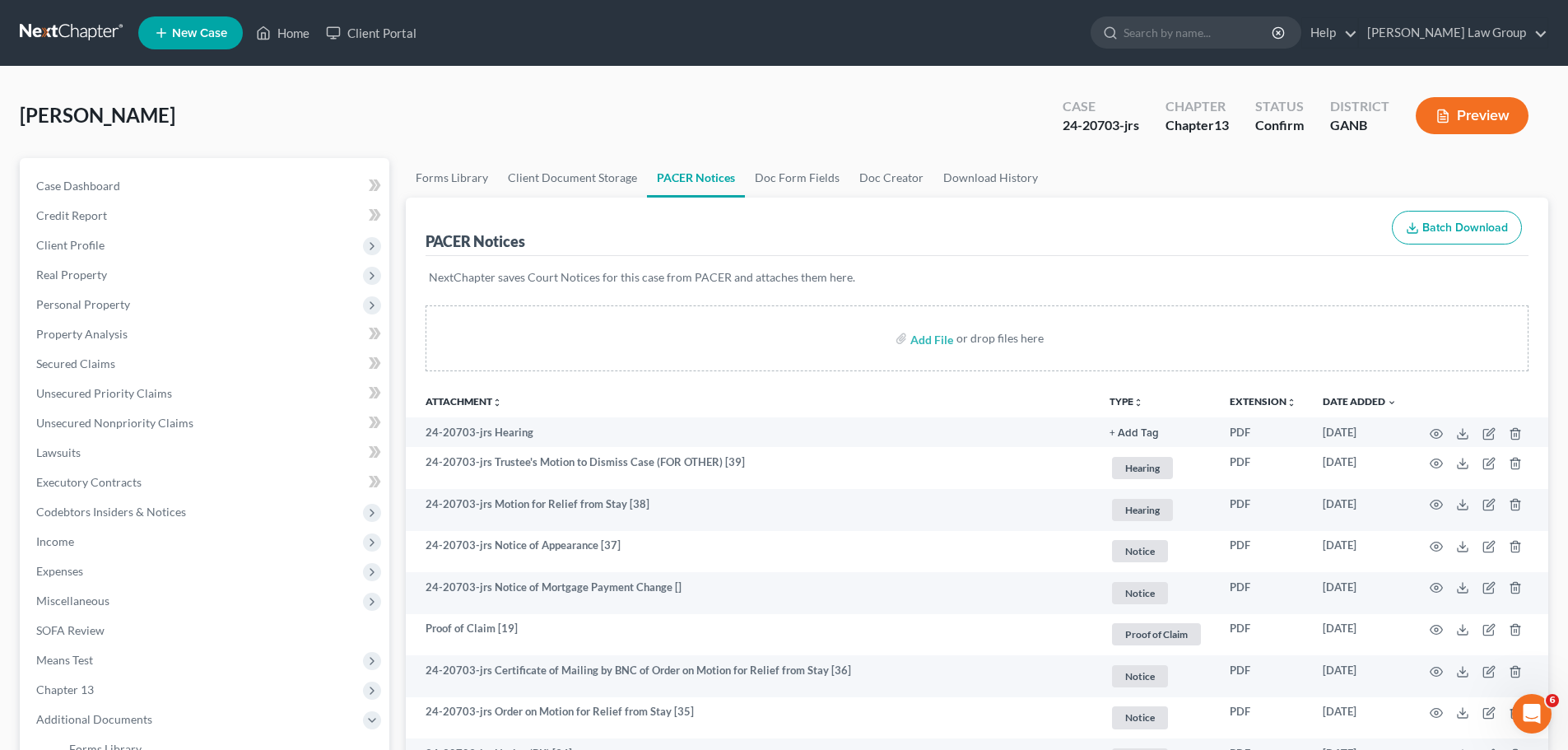
click at [1054, 169] on ul "Forms Library Client Document Storage PACER Notices Doc Form Fields Doc Creator…" at bounding box center [977, 178] width 1142 height 40
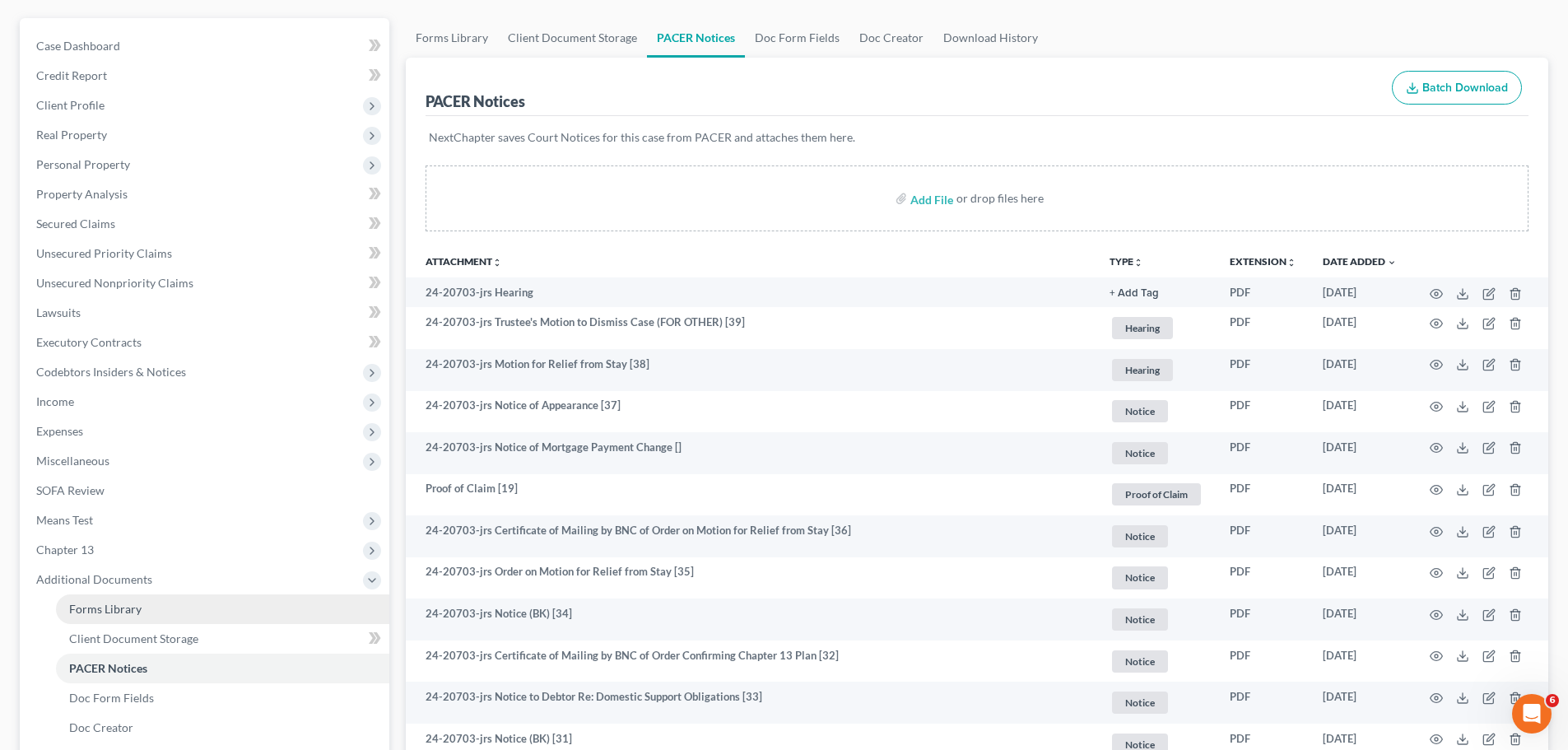
scroll to position [329, 0]
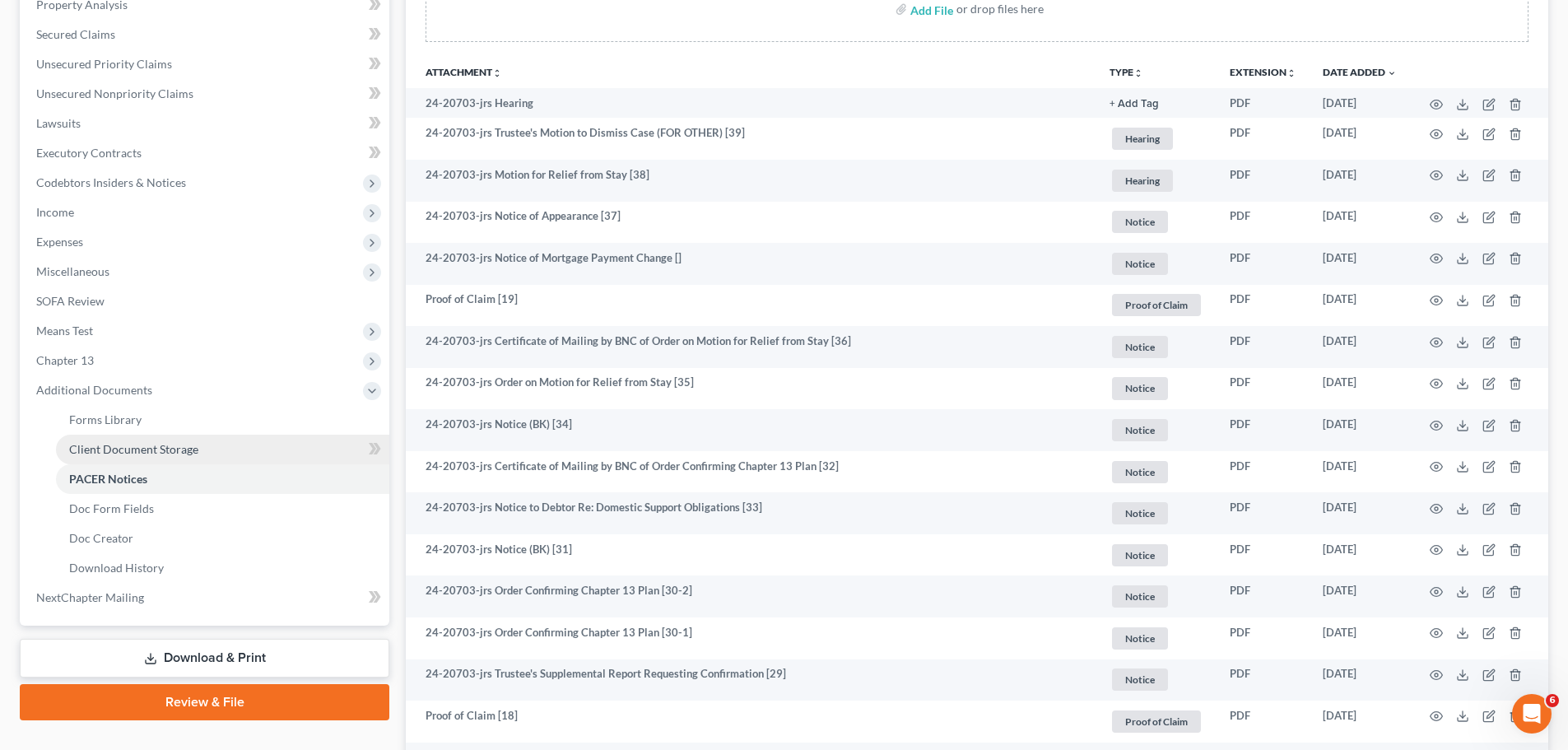
click at [226, 445] on link "Client Document Storage" at bounding box center [223, 449] width 334 height 29
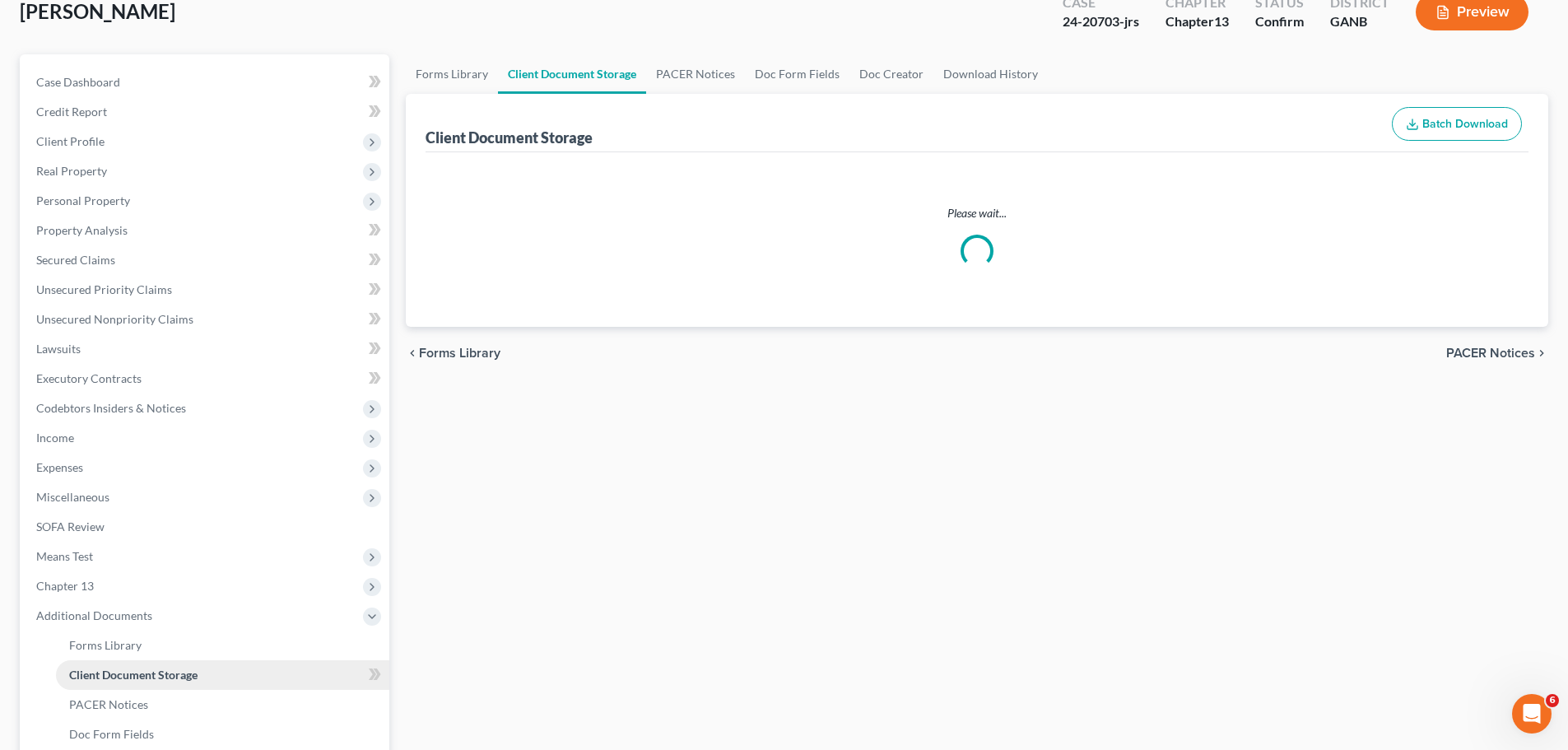
scroll to position [13, 0]
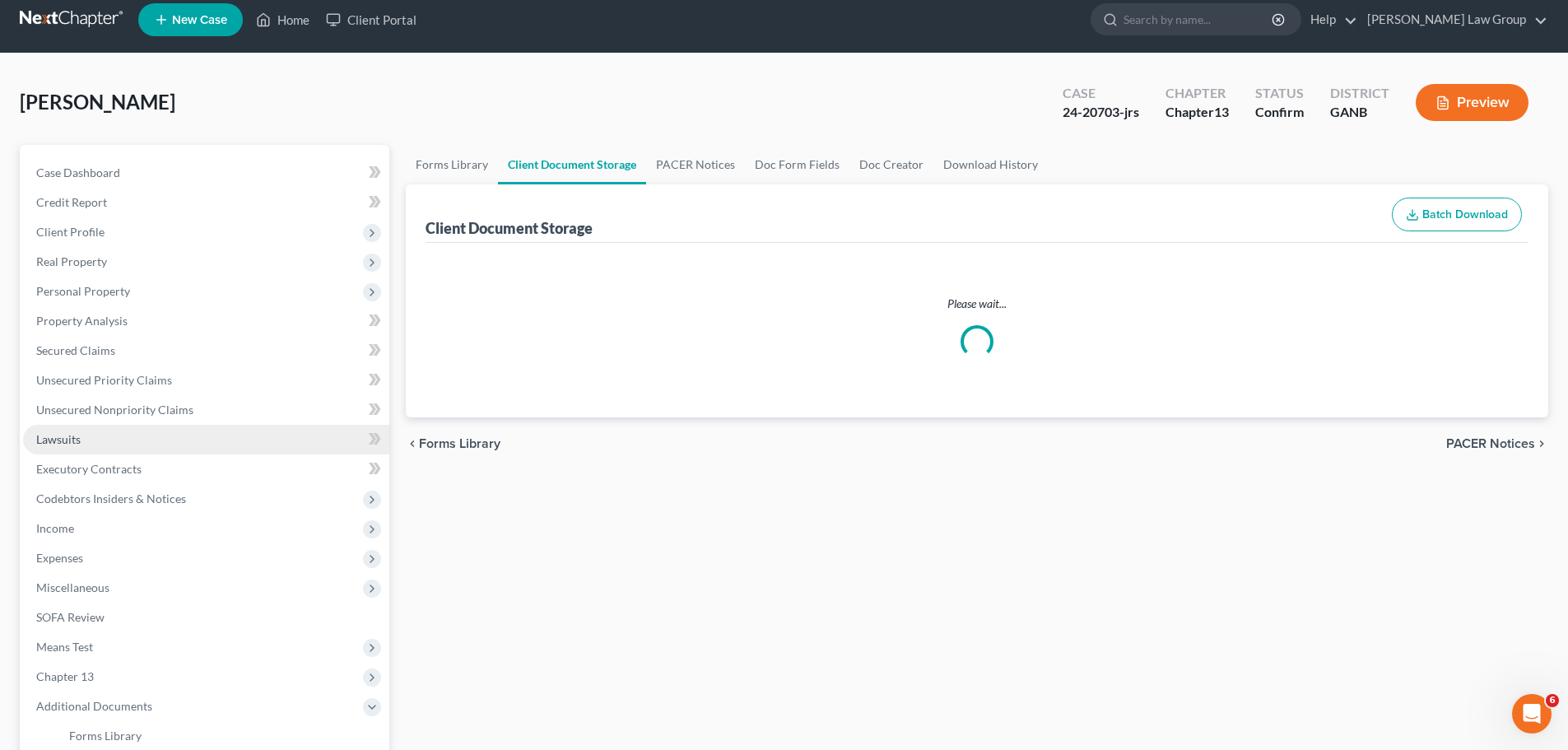
select select "5"
select select "35"
select select "0"
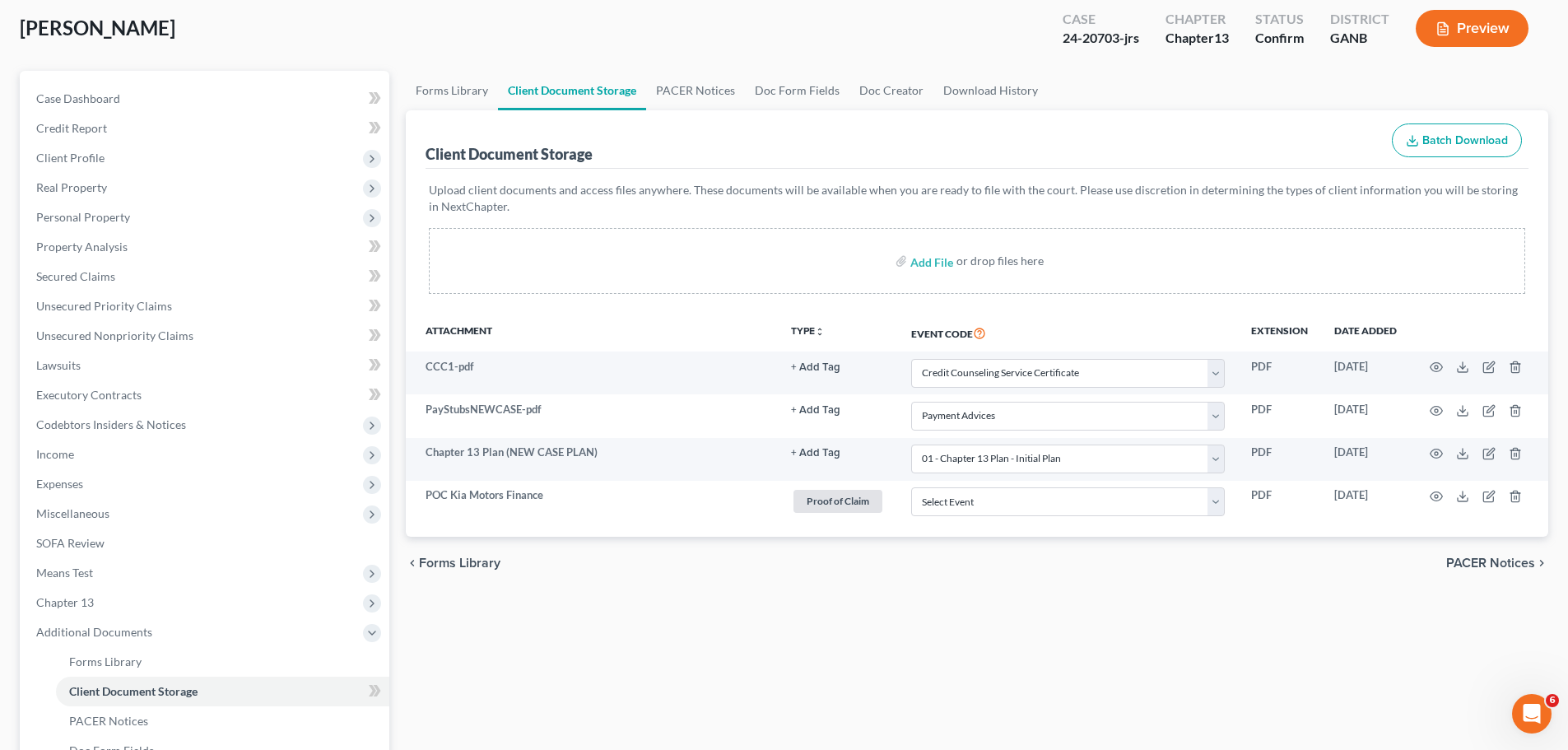
scroll to position [362, 0]
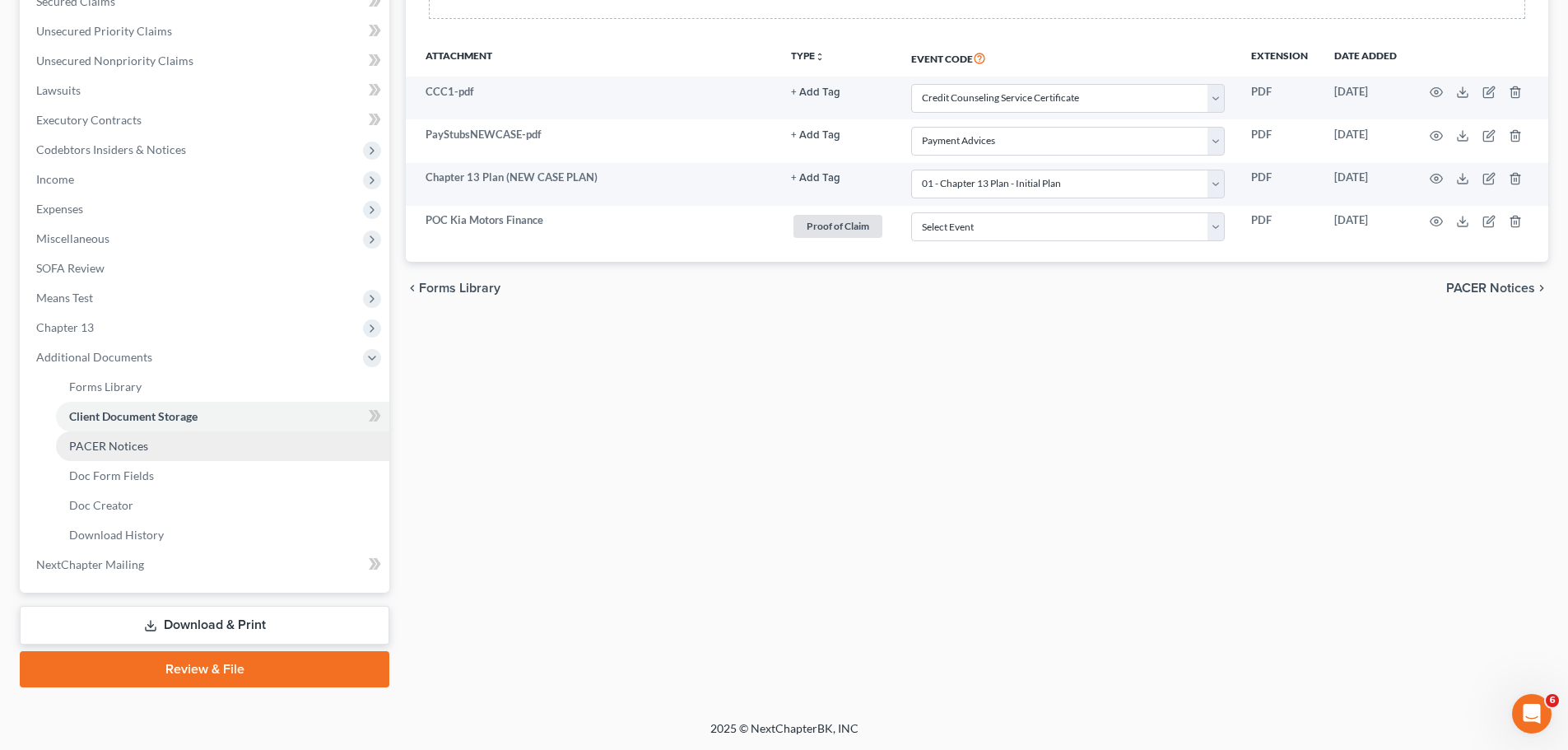
click at [157, 450] on link "PACER Notices" at bounding box center [223, 446] width 334 height 29
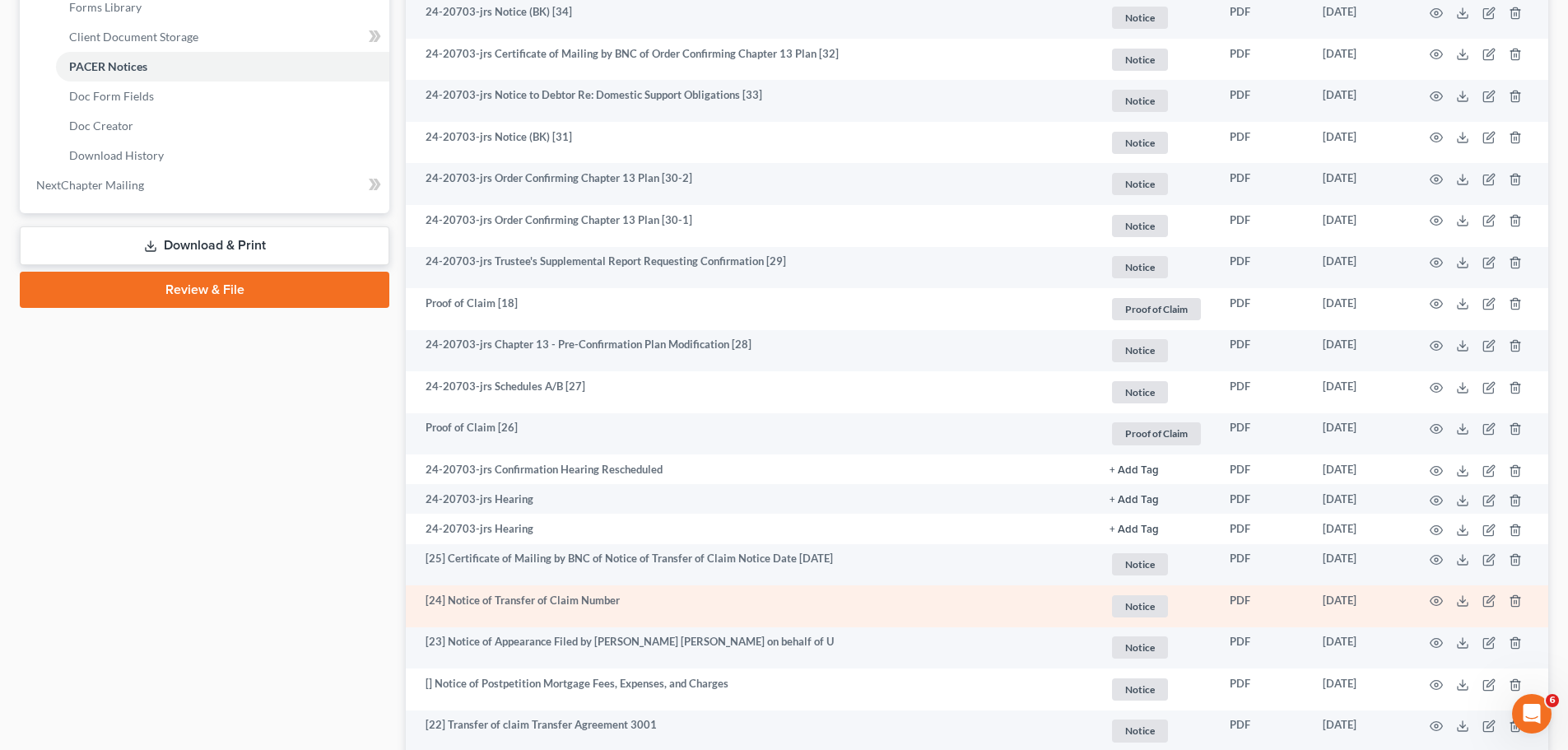
scroll to position [741, 0]
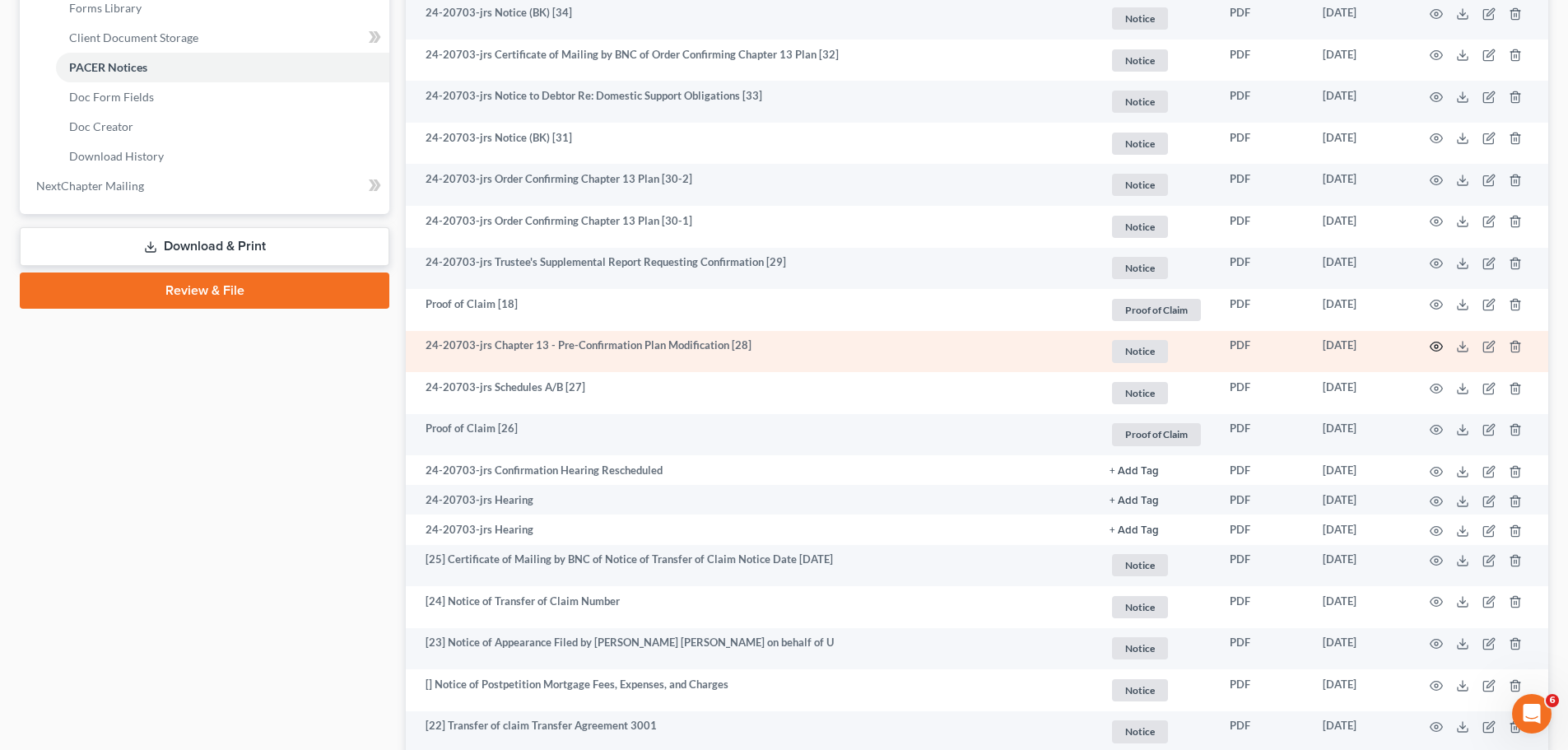
click at [1433, 343] on icon "button" at bounding box center [1436, 347] width 12 height 9
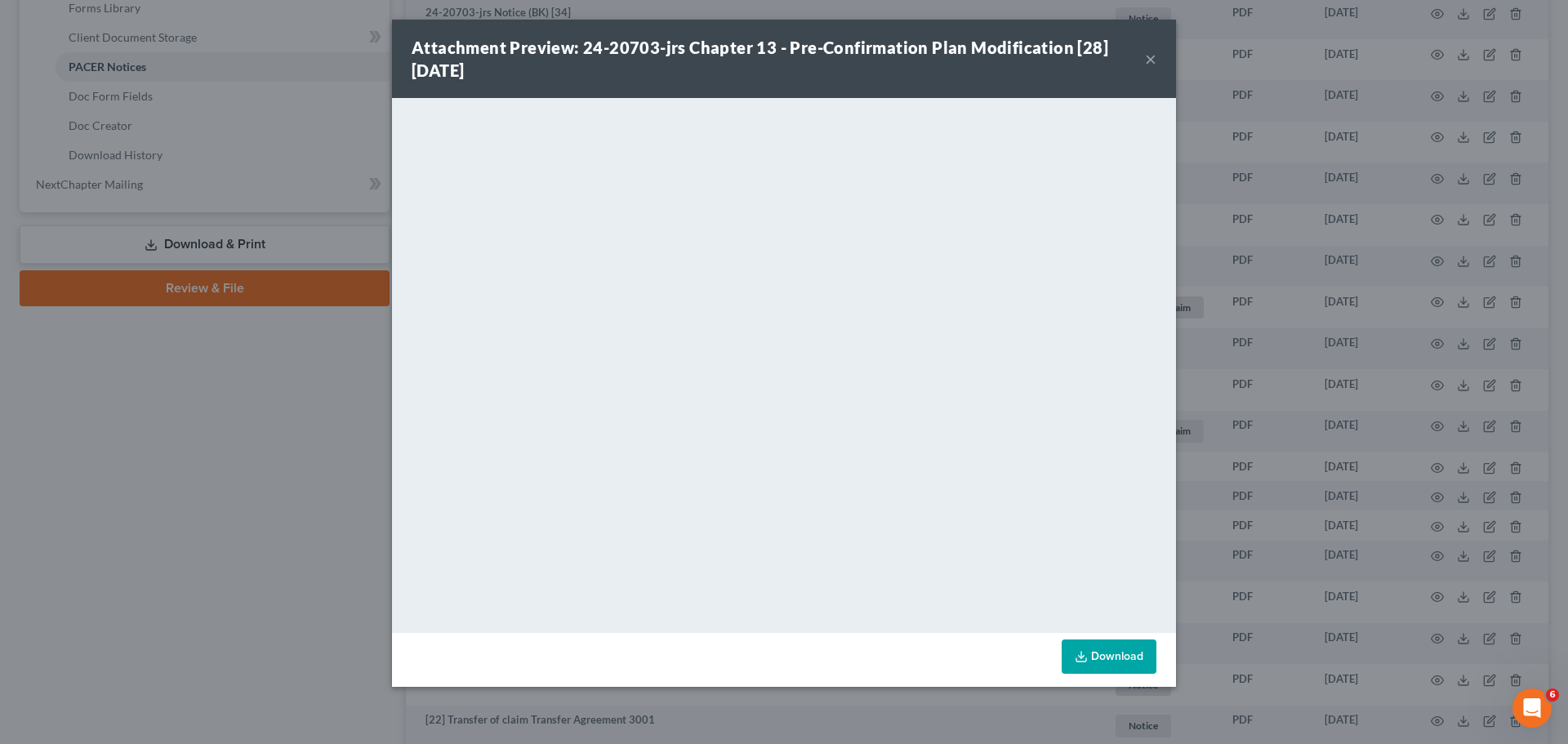
click at [1152, 61] on button "×" at bounding box center [1150, 58] width 11 height 20
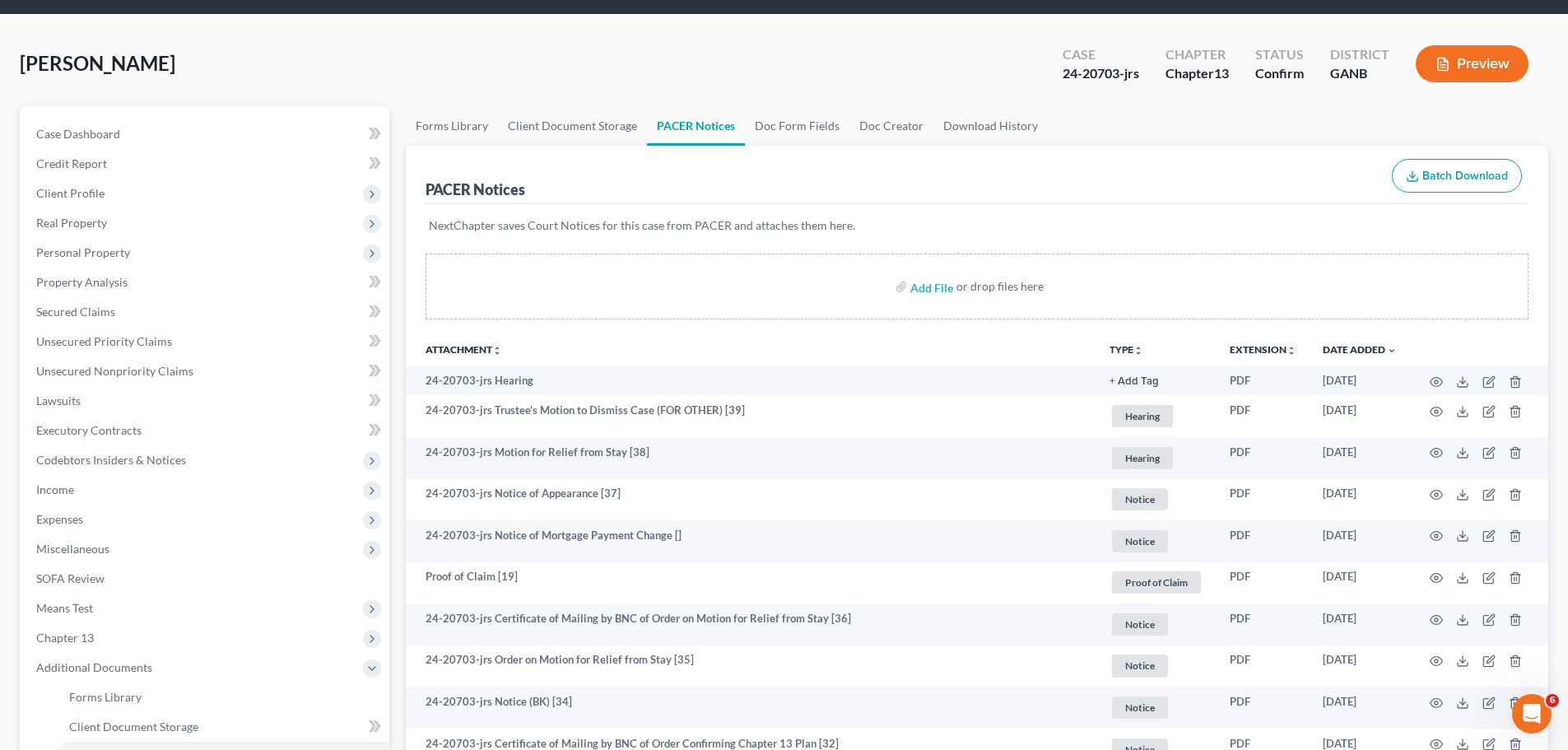
scroll to position [0, 0]
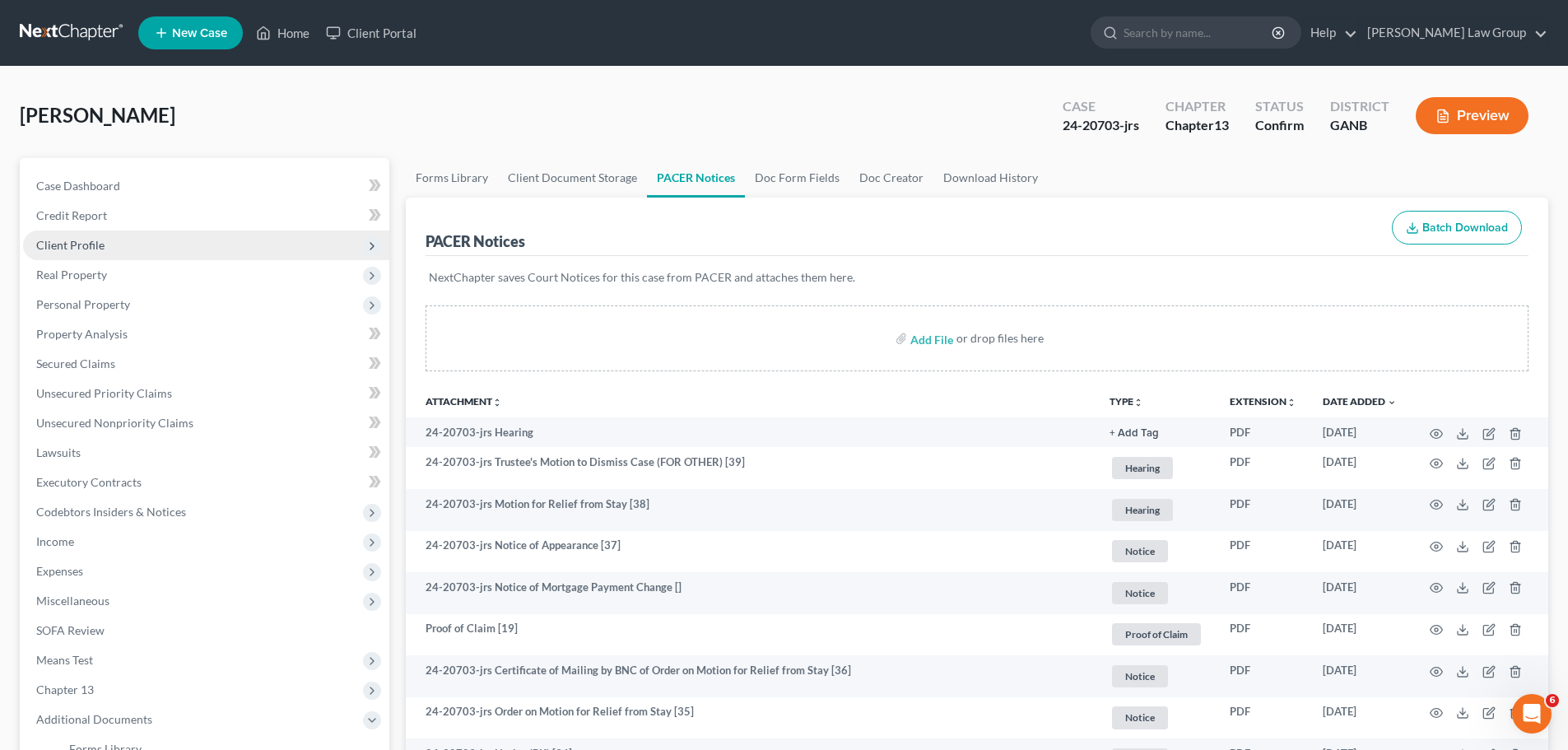
click at [136, 241] on span "Client Profile" at bounding box center [206, 245] width 366 height 29
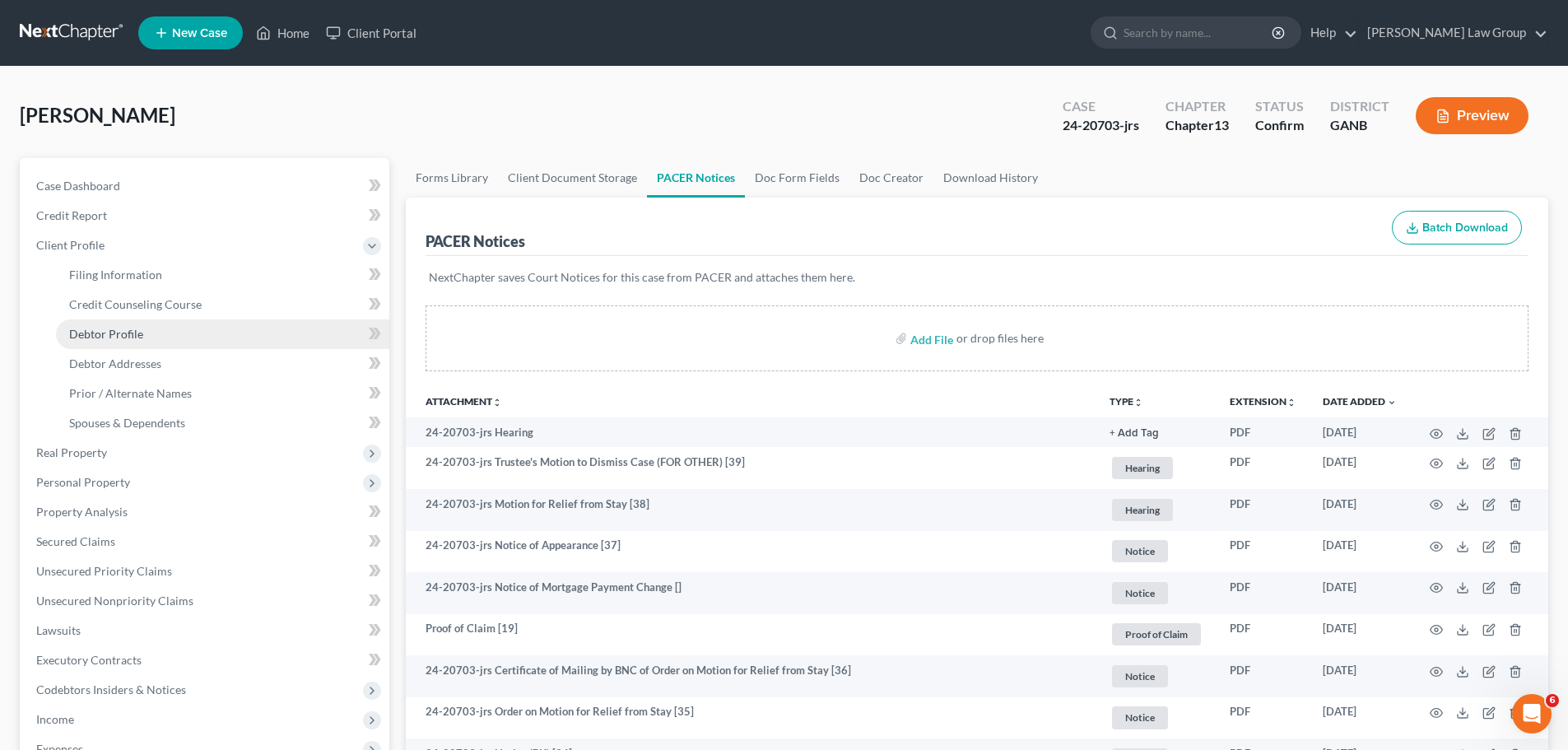
click at [144, 335] on link "Debtor Profile" at bounding box center [223, 334] width 334 height 29
select select "1"
select select "6"
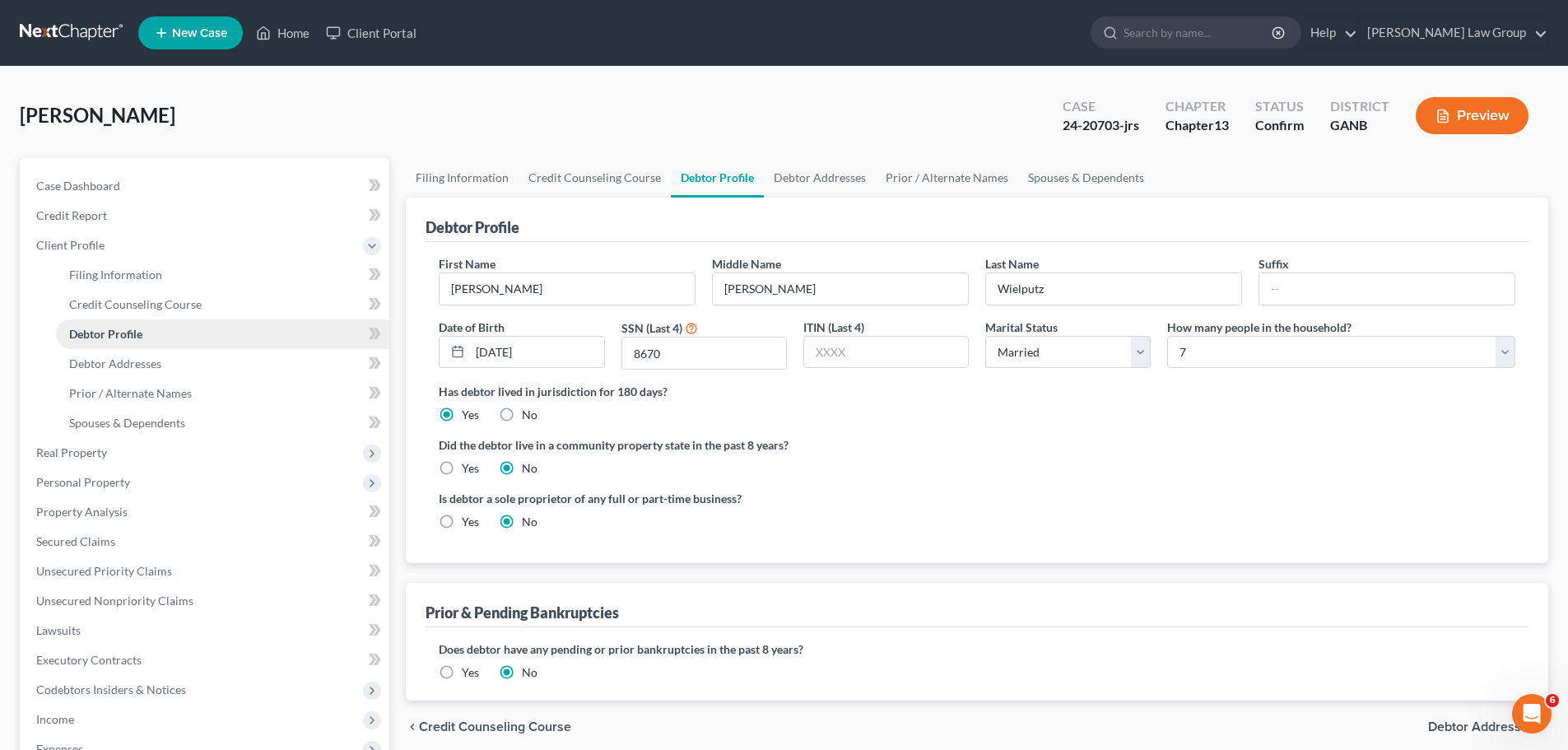
radio input "true"
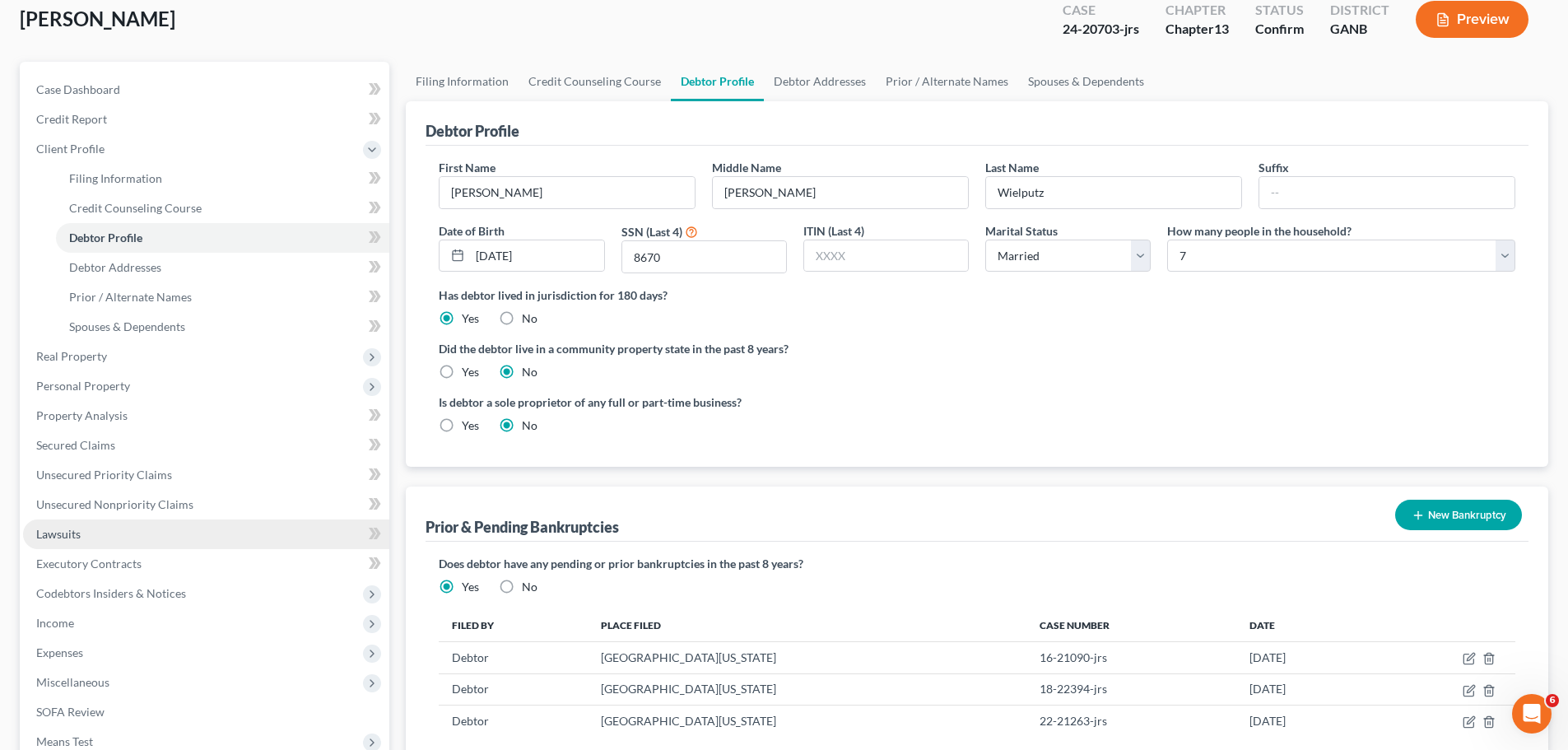
scroll to position [247, 0]
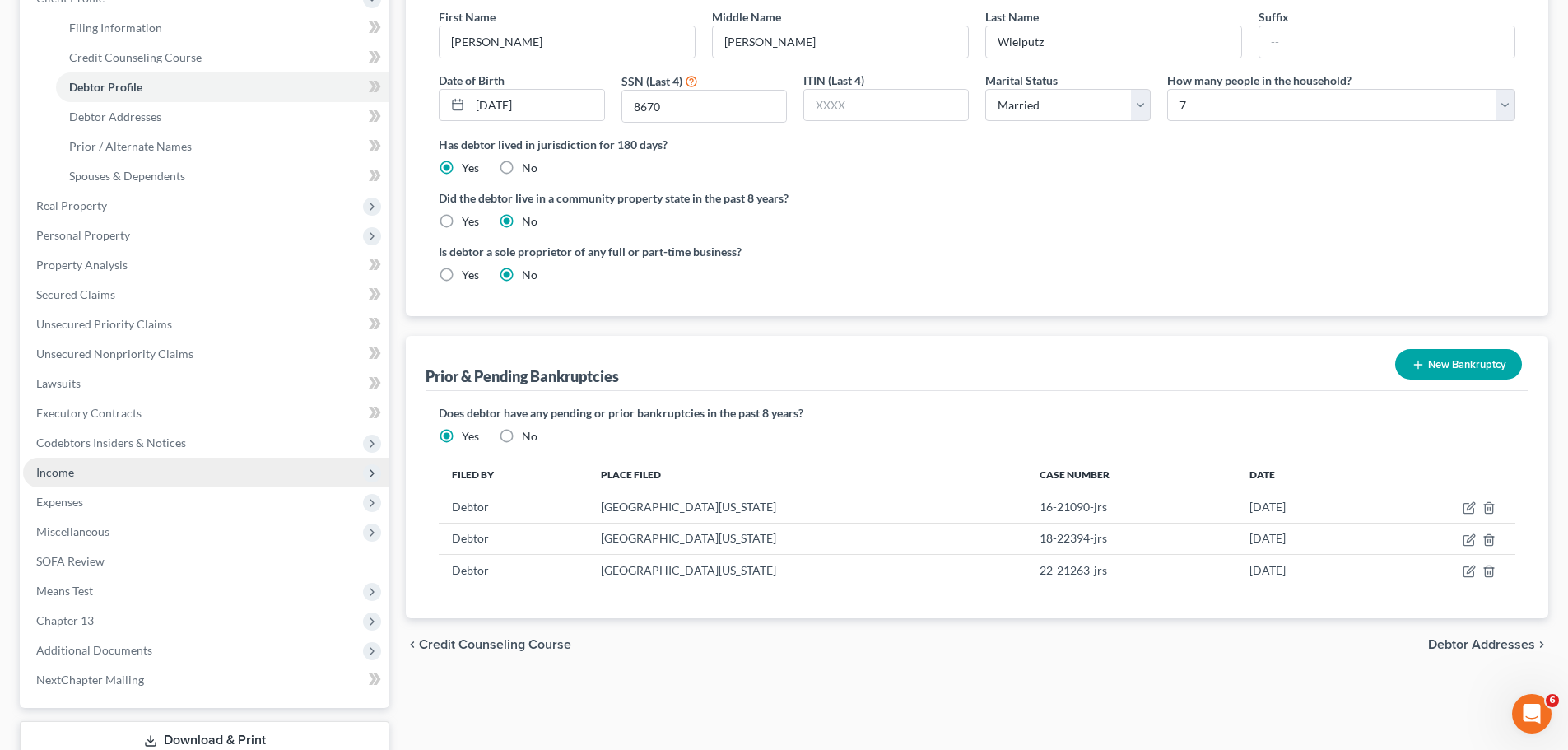
click at [118, 478] on span "Income" at bounding box center [206, 472] width 366 height 29
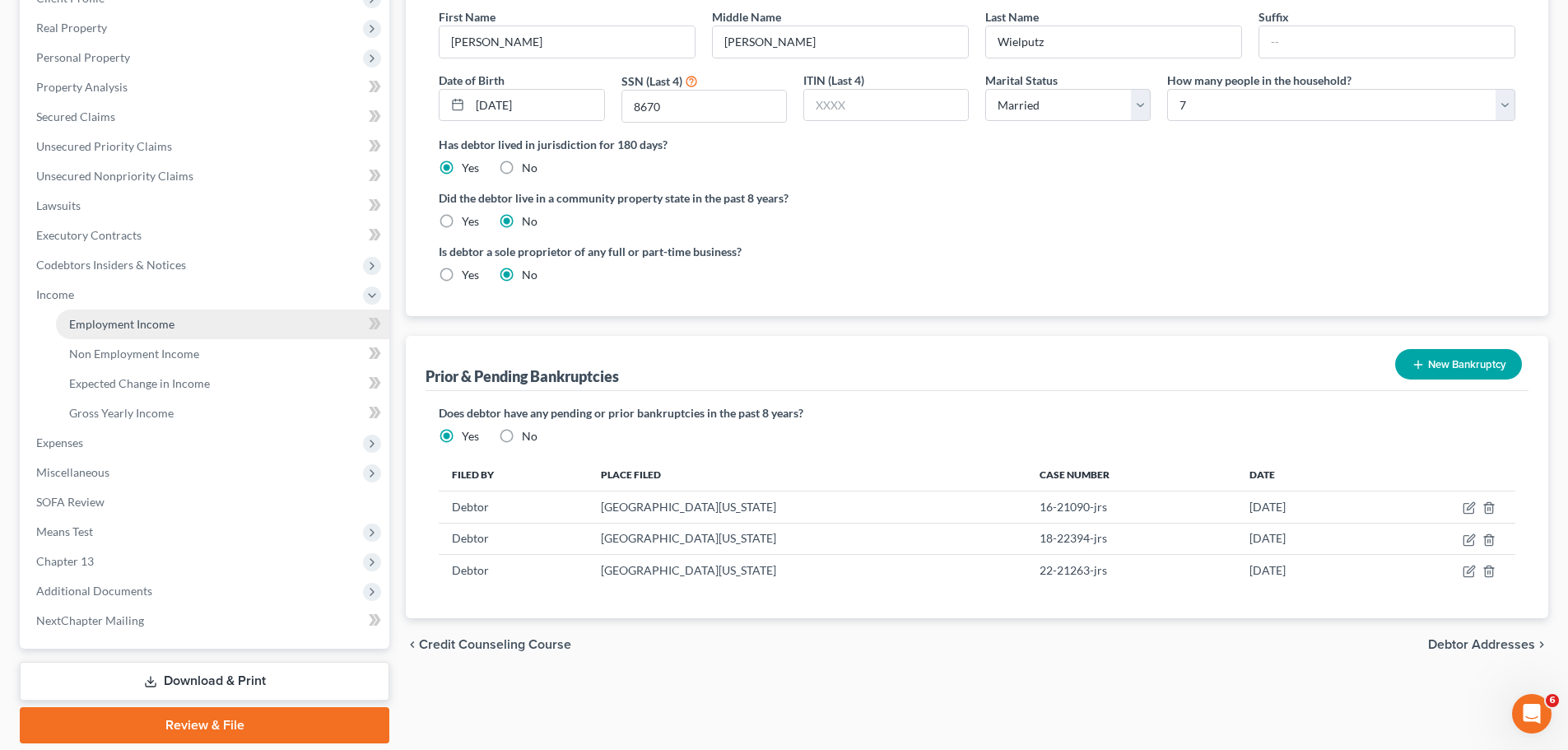
click at [191, 335] on link "Employment Income" at bounding box center [223, 324] width 334 height 29
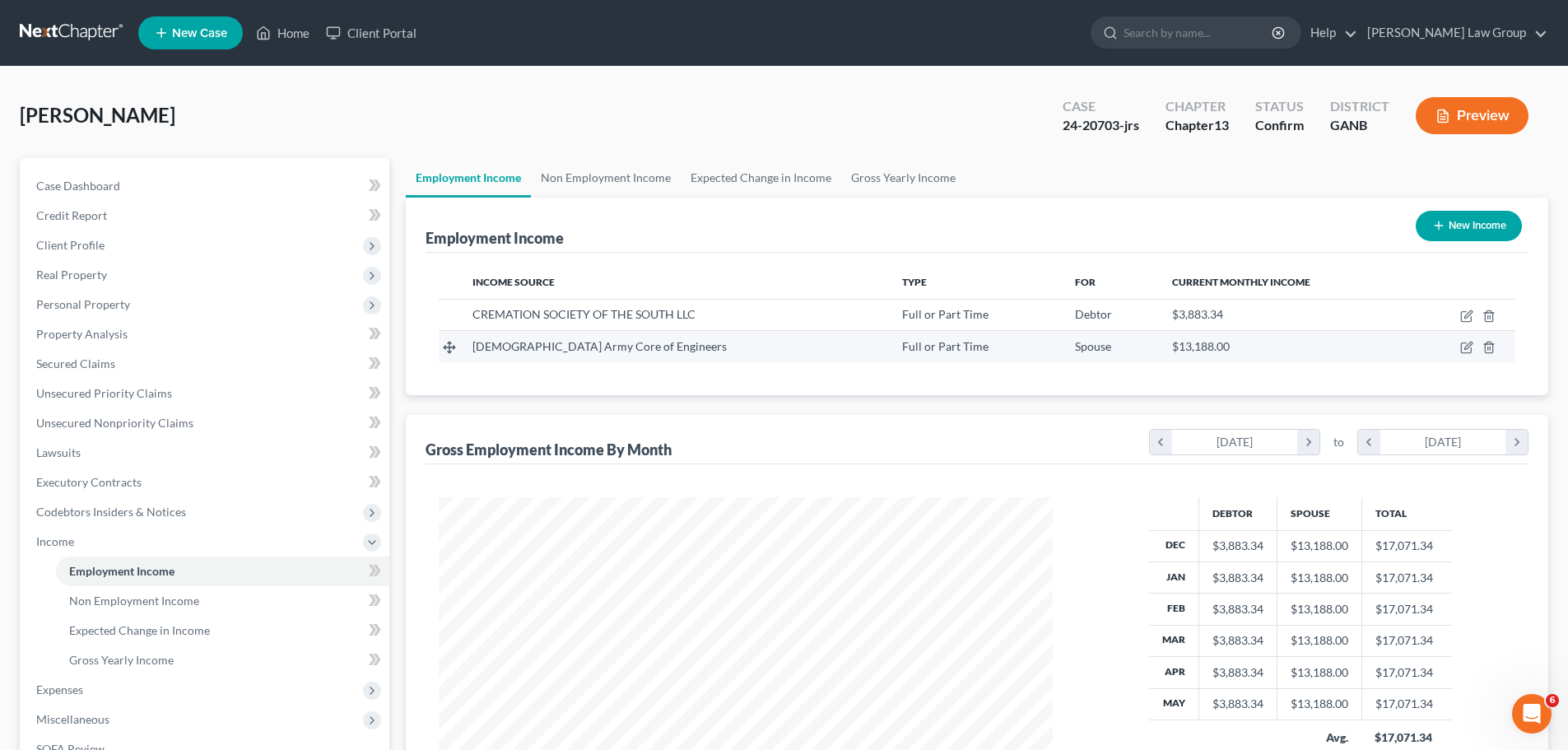
scroll to position [307, 646]
drag, startPoint x: 309, startPoint y: 22, endPoint x: 293, endPoint y: 26, distance: 16.5
click at [309, 22] on link "Home" at bounding box center [282, 33] width 70 height 29
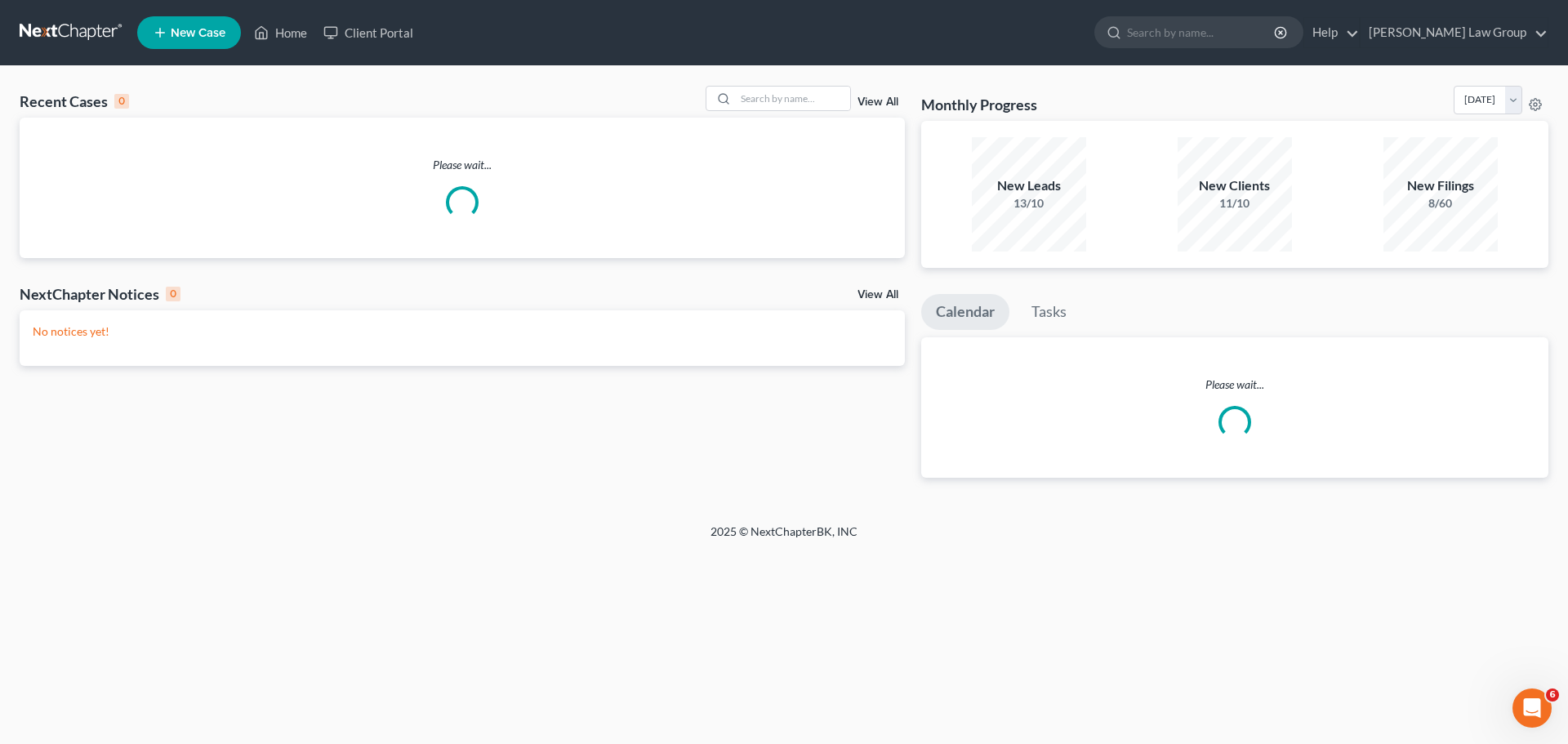
click at [784, 85] on div "Recent Cases 0 View All Please wait... NextChapter Notices 0 View All No notice…" at bounding box center [784, 295] width 1568 height 457
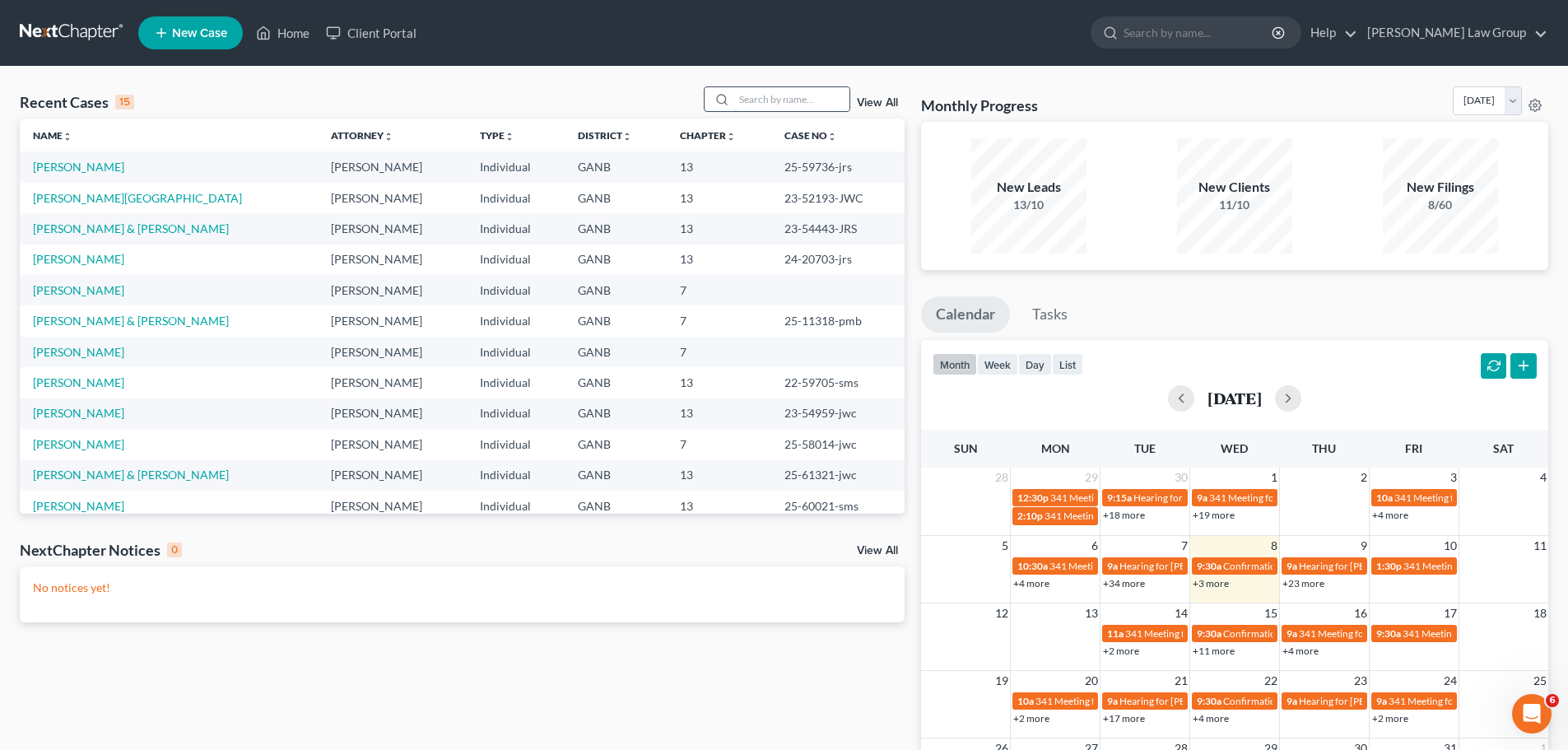
click at [776, 94] on input "search" at bounding box center [792, 99] width 115 height 24
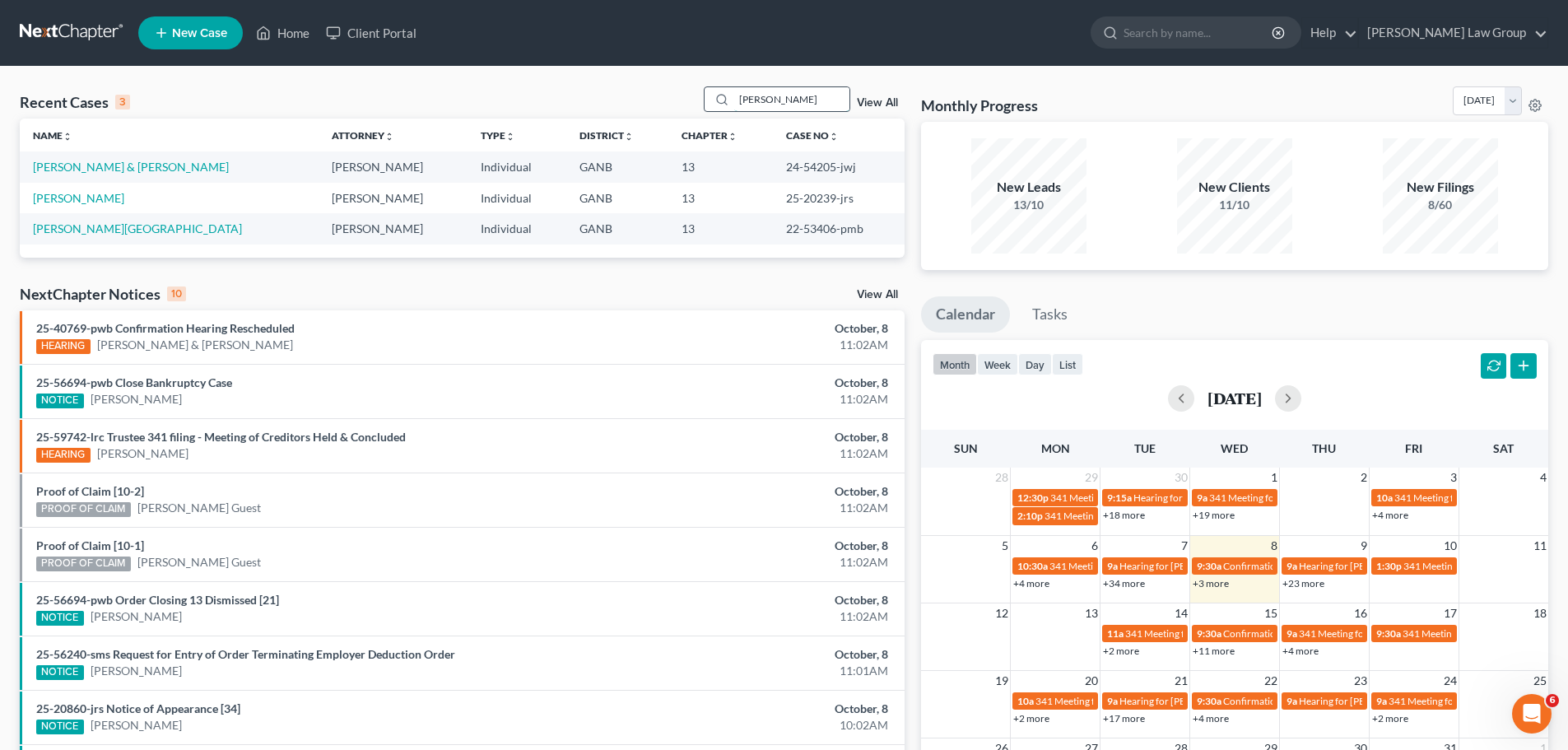
type input "[PERSON_NAME]"
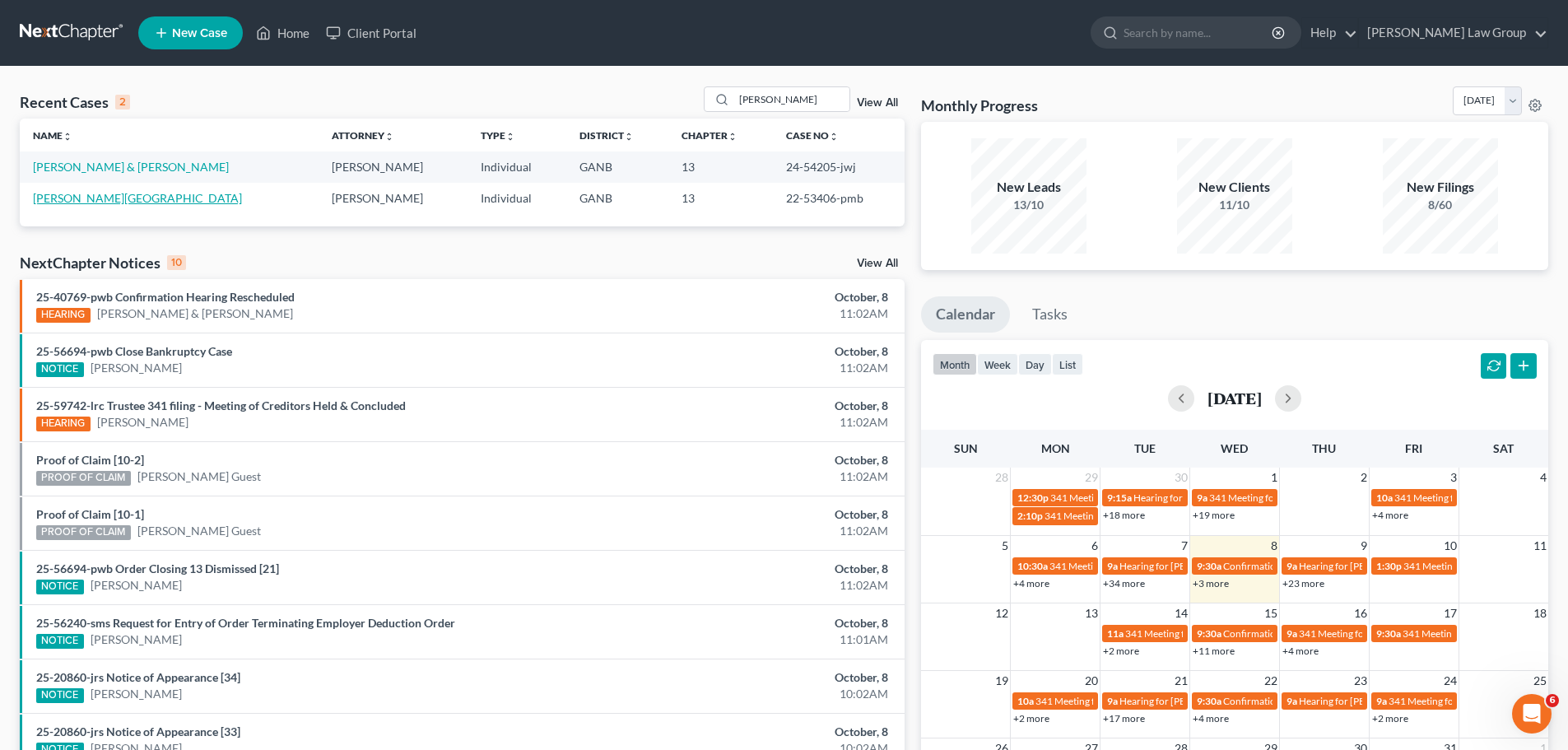
click at [61, 200] on link "[PERSON_NAME][GEOGRAPHIC_DATA]" at bounding box center [137, 198] width 209 height 14
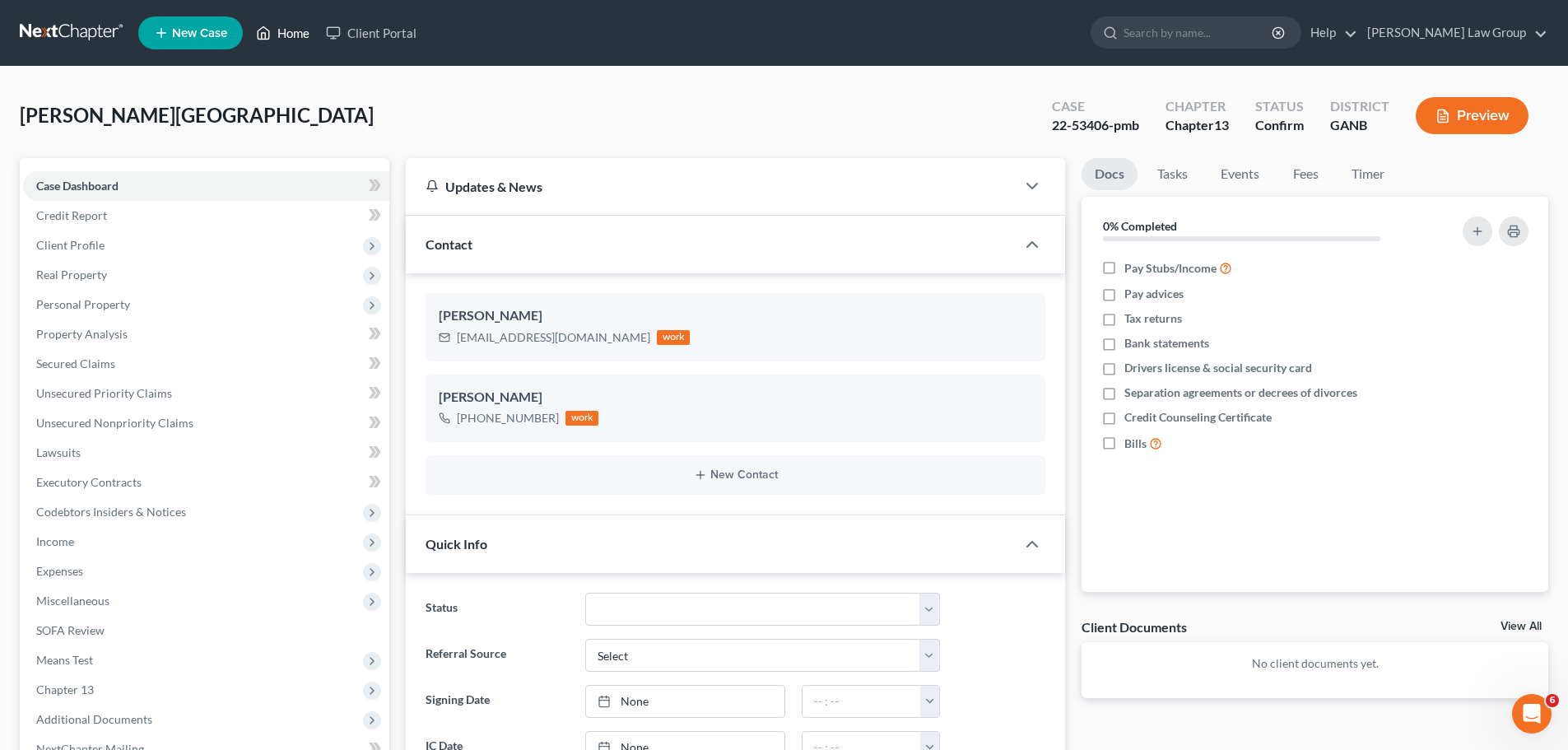
drag, startPoint x: 296, startPoint y: 28, endPoint x: 392, endPoint y: 54, distance: 99.5
click at [296, 28] on link "Home" at bounding box center [282, 33] width 70 height 29
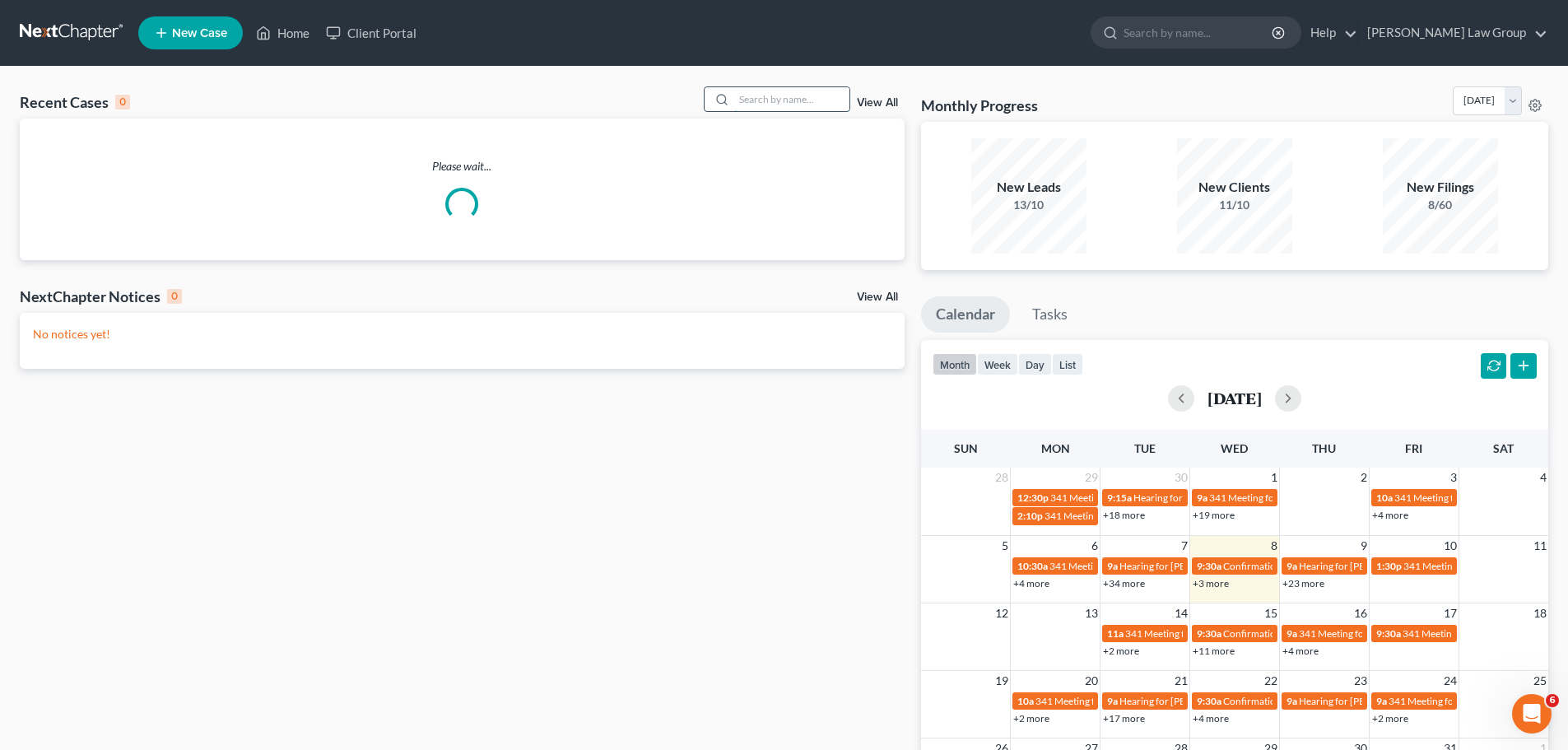
click at [818, 87] on input "search" at bounding box center [792, 99] width 115 height 24
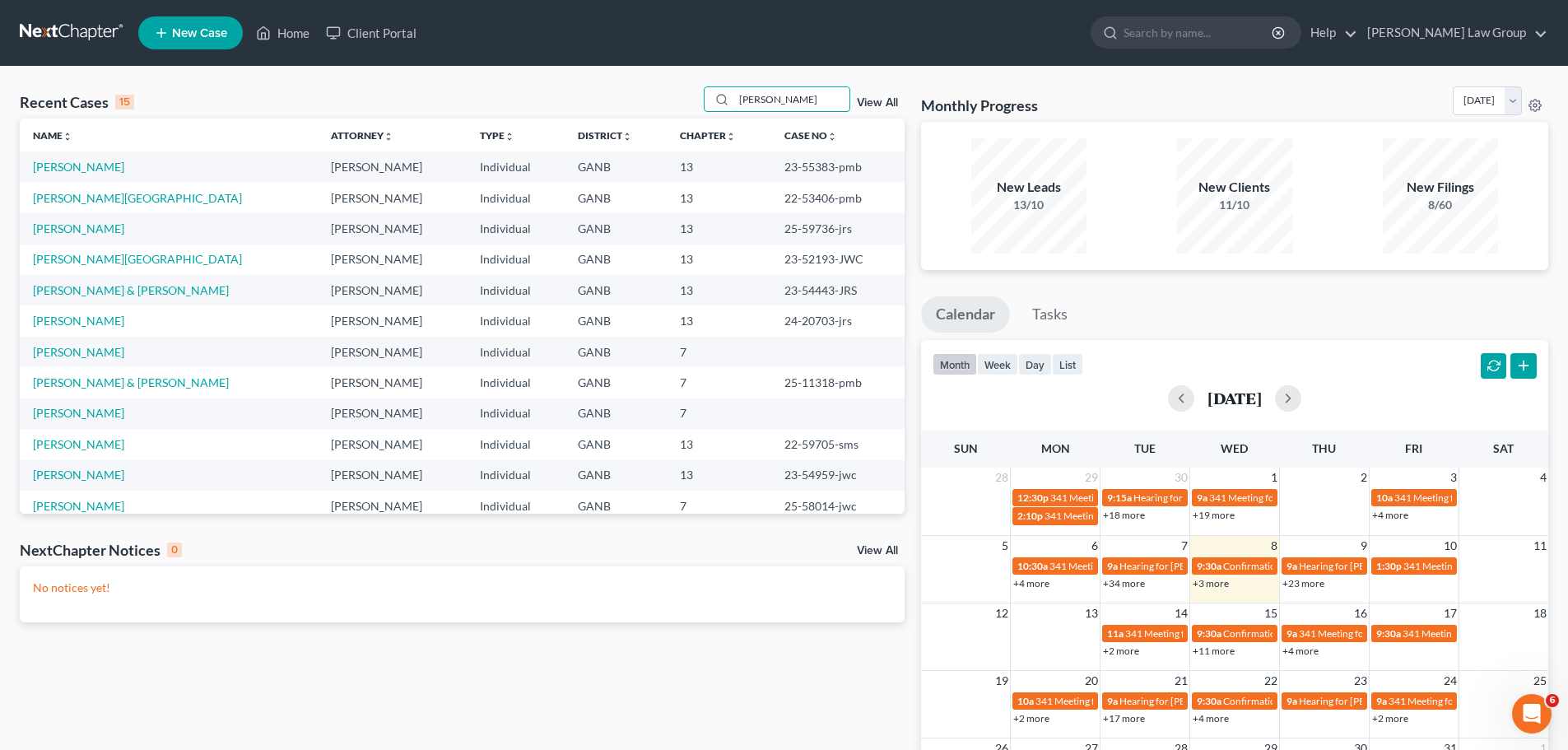
type input "[PERSON_NAME]"
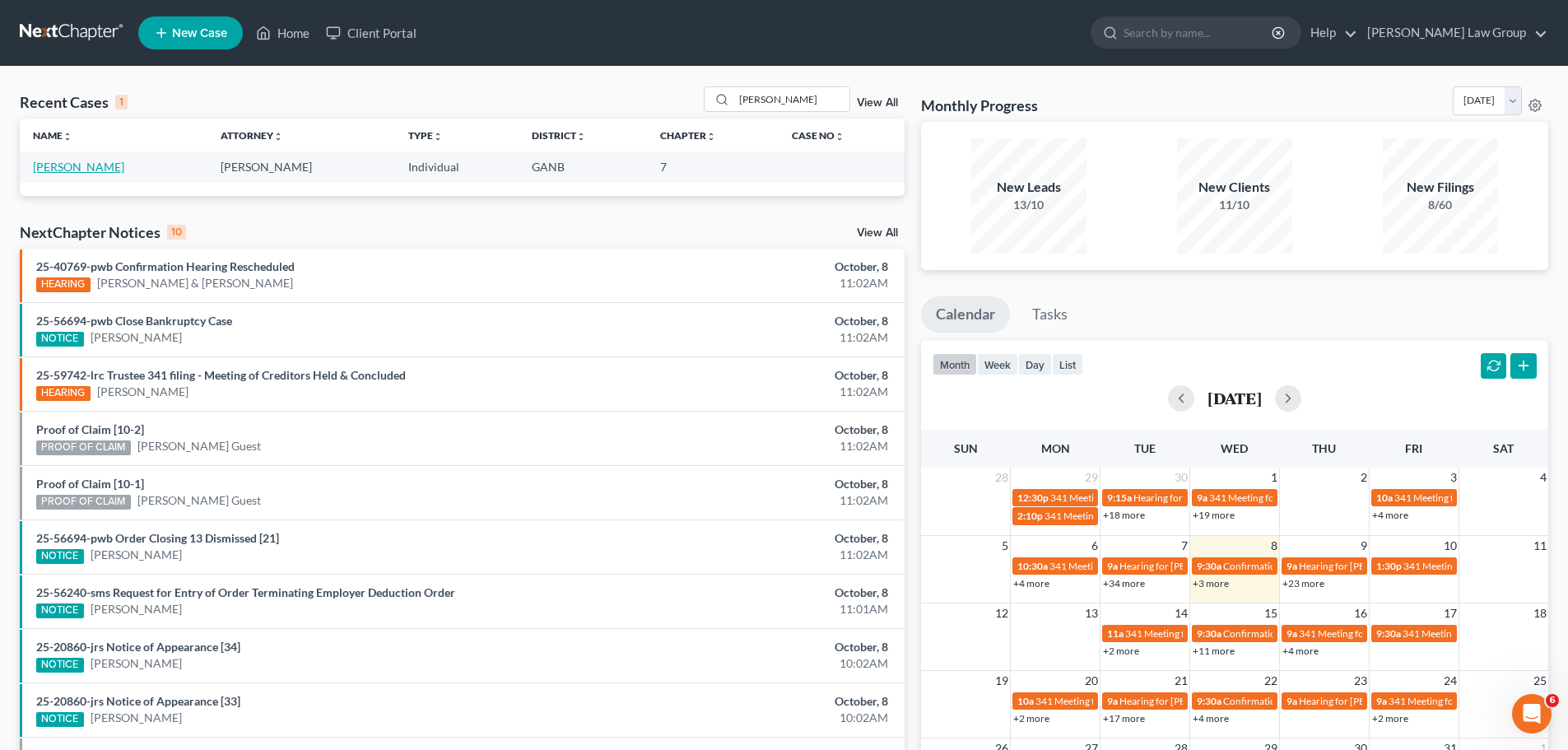
click at [78, 164] on link "[PERSON_NAME]" at bounding box center [78, 167] width 91 height 14
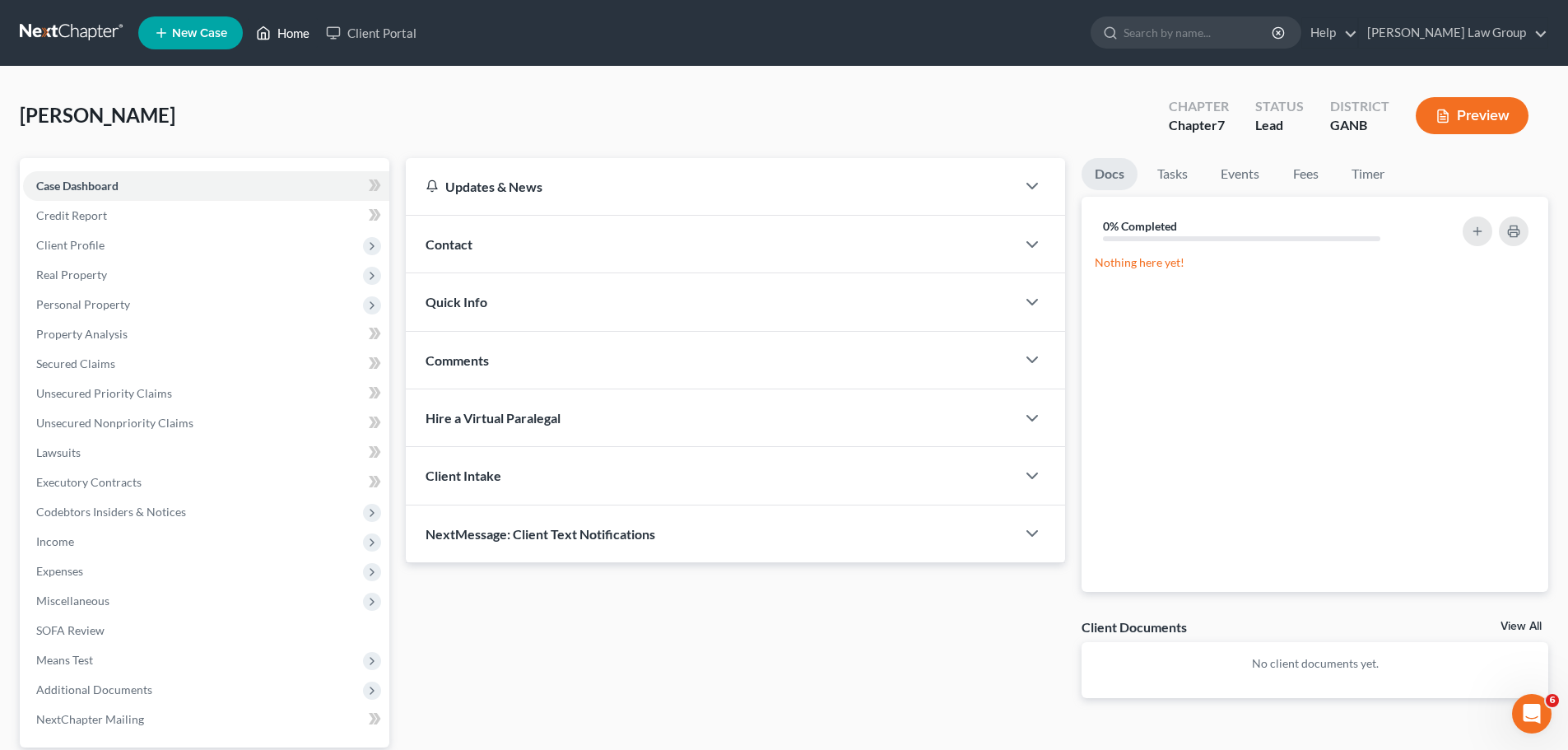
click at [251, 36] on link "Home" at bounding box center [282, 33] width 70 height 29
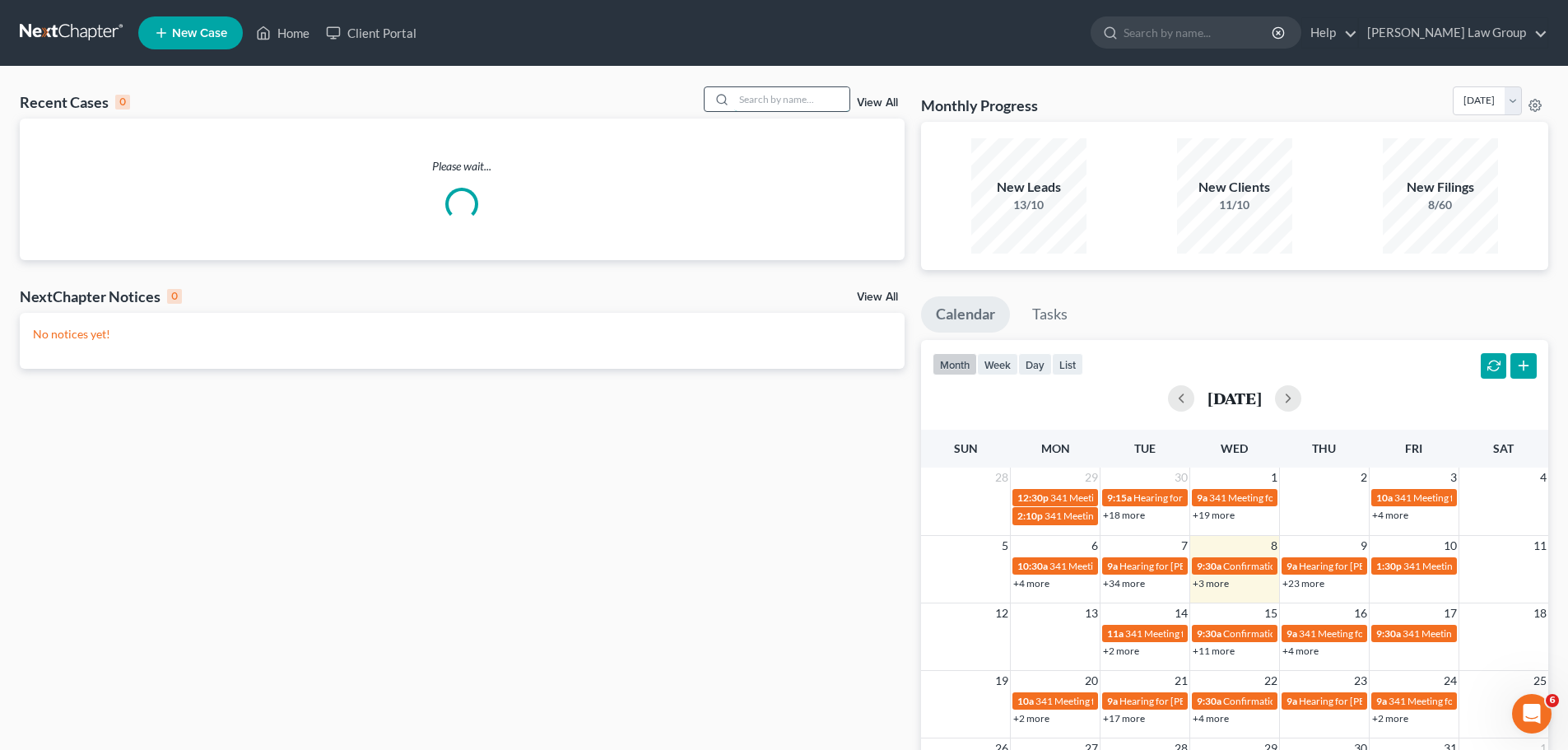
click at [741, 89] on input "search" at bounding box center [792, 99] width 115 height 24
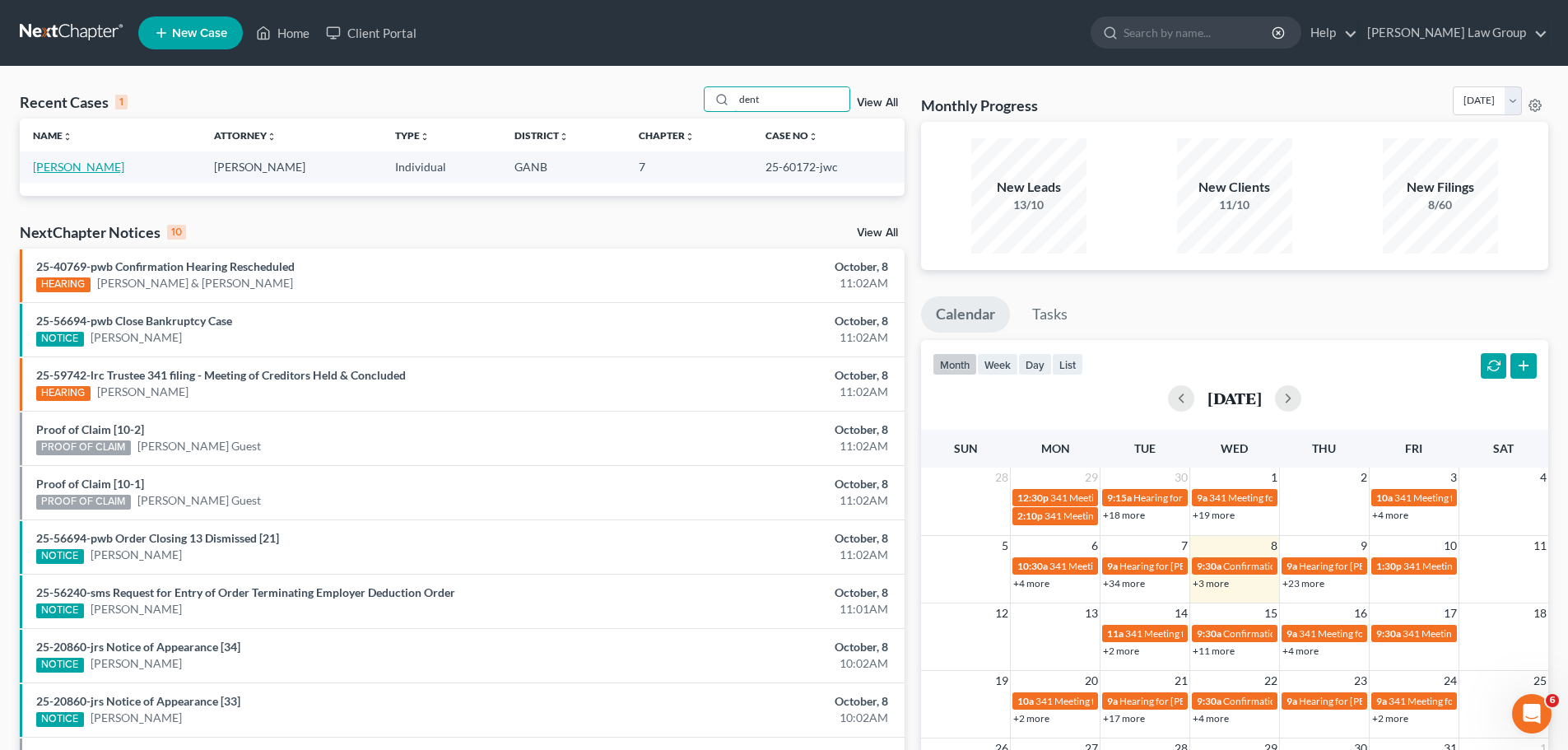
type input "dent"
click at [68, 172] on link "[PERSON_NAME]" at bounding box center [78, 167] width 91 height 14
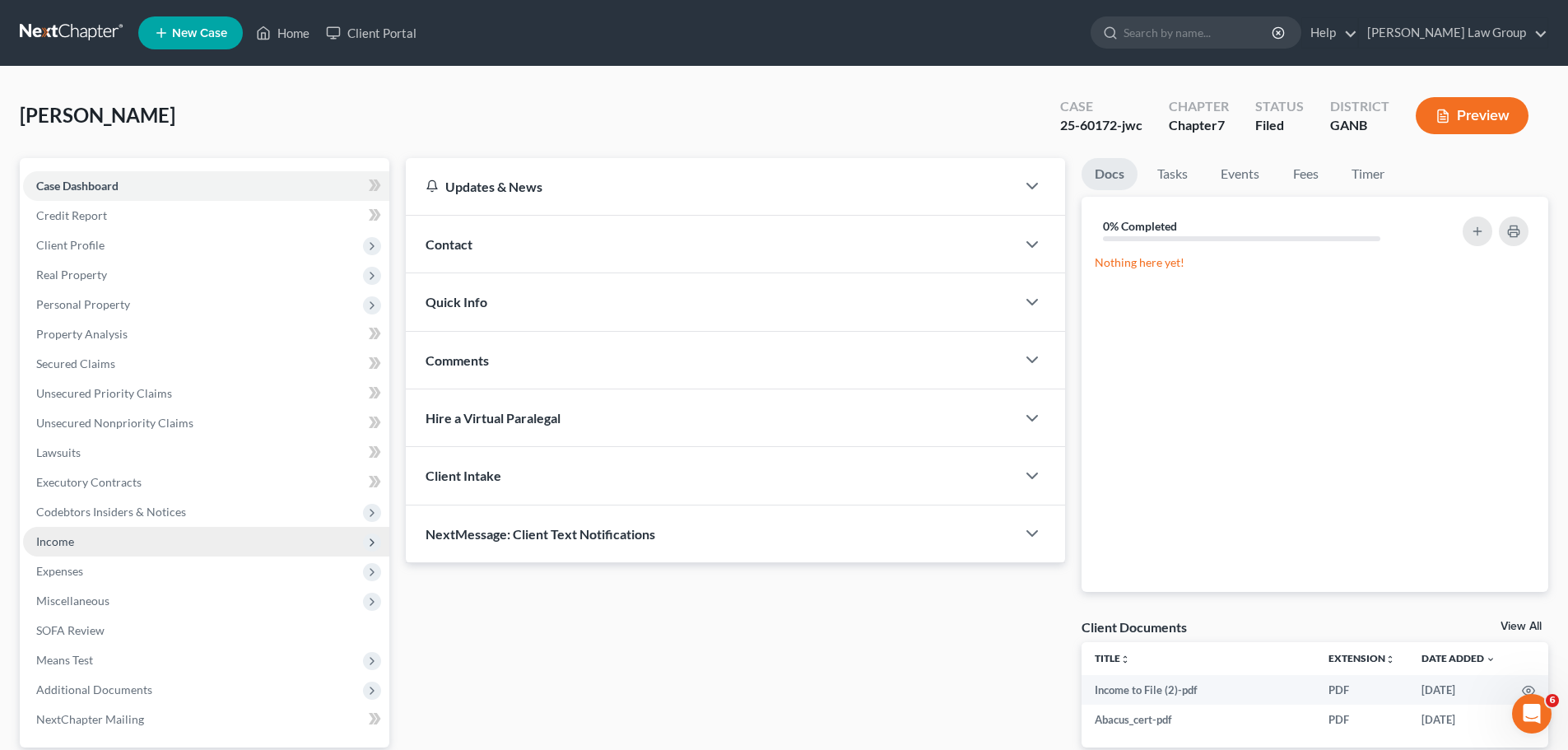
click at [118, 540] on span "Income" at bounding box center [206, 542] width 366 height 29
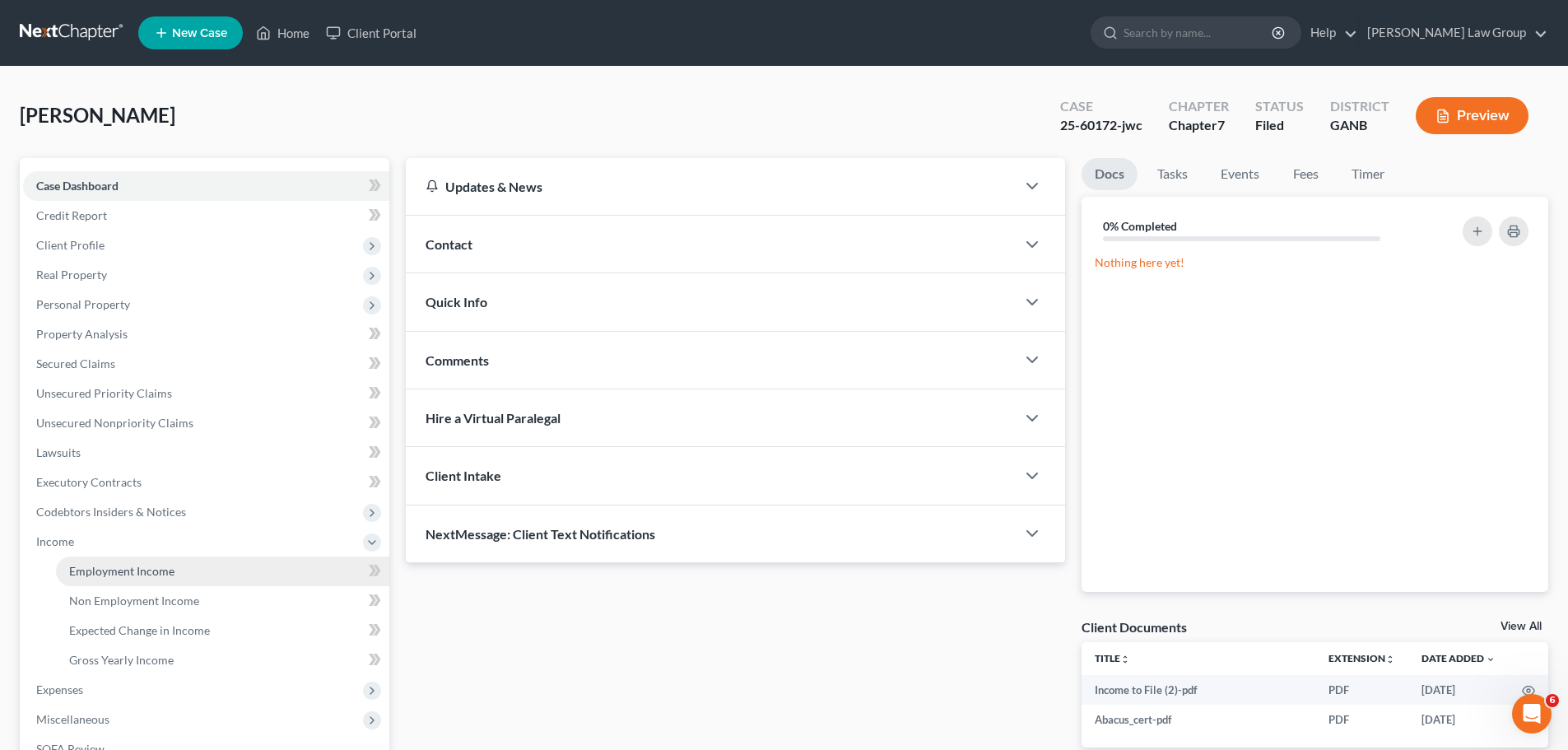
click at [187, 563] on link "Employment Income" at bounding box center [223, 571] width 334 height 29
